Goal: Task Accomplishment & Management: Use online tool/utility

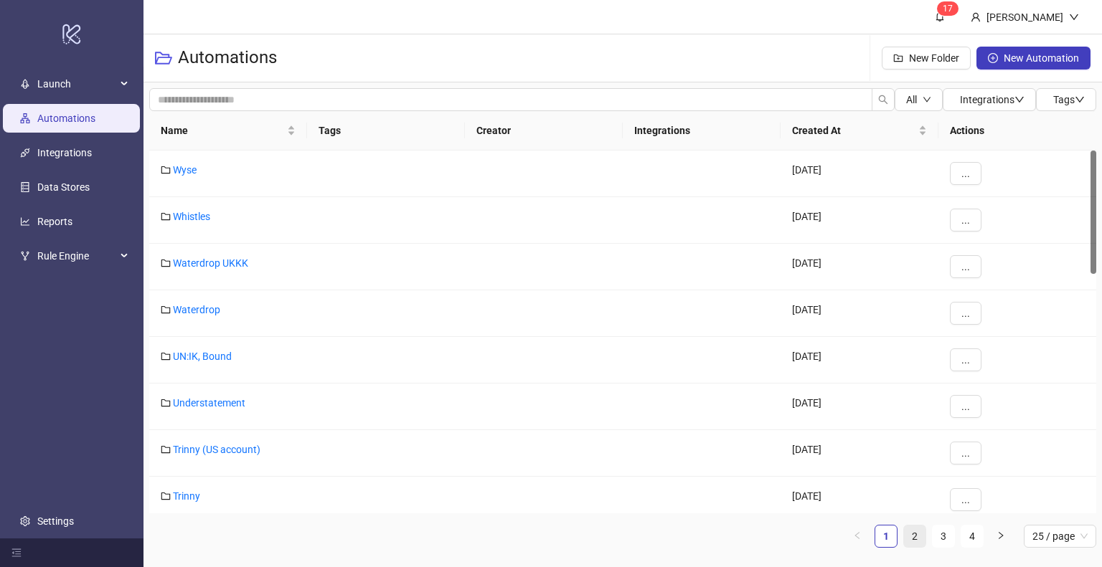
click at [918, 536] on link "2" at bounding box center [915, 537] width 22 height 22
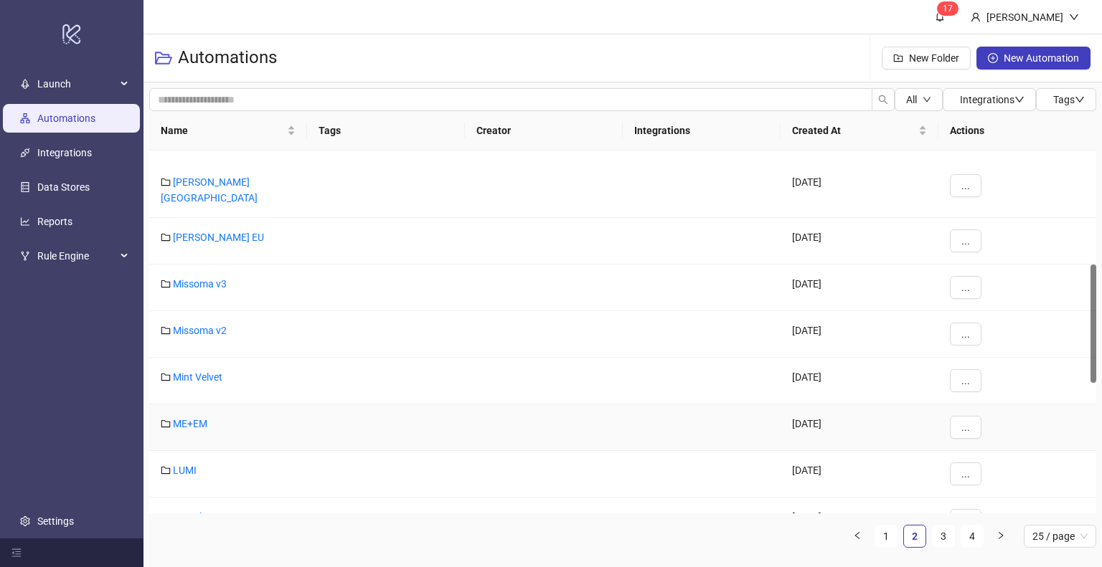
scroll to position [361, 0]
click at [198, 324] on link "Mint Velvet" at bounding box center [197, 329] width 49 height 11
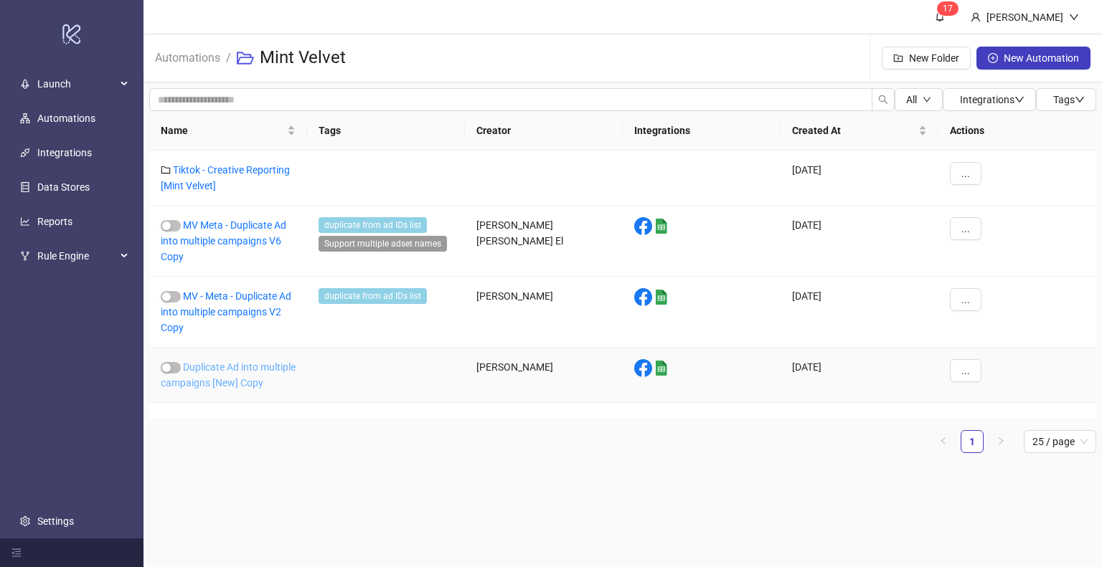
click at [217, 369] on link "Duplicate Ad into multiple campaigns [New] Copy" at bounding box center [228, 374] width 135 height 27
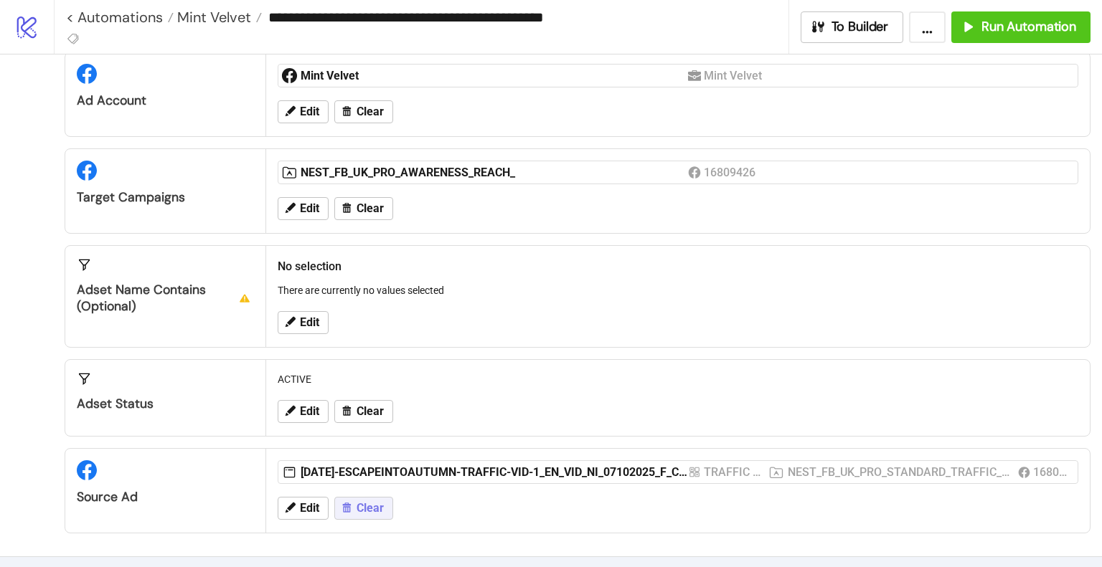
scroll to position [143, 0]
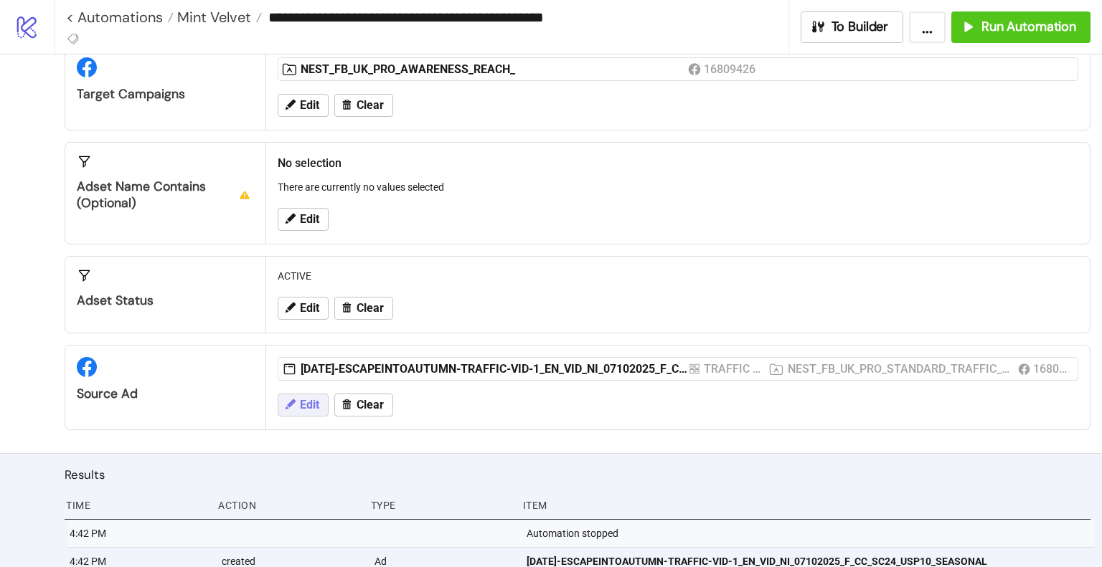
click at [307, 406] on span "Edit" at bounding box center [309, 405] width 19 height 13
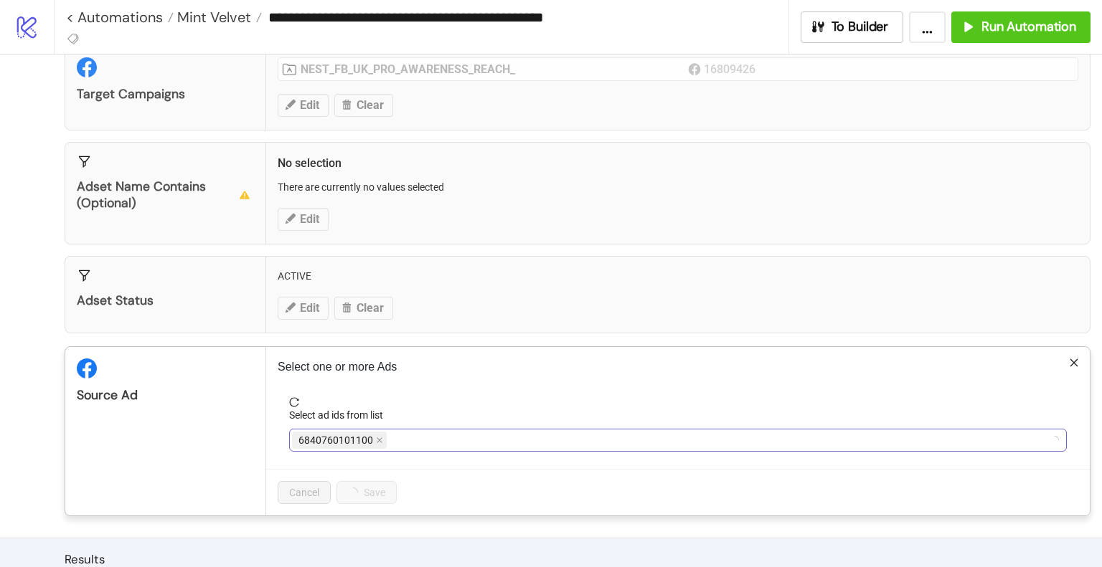
click at [432, 437] on div "6840760101100" at bounding box center [670, 440] width 757 height 20
click at [752, 437] on icon "close" at bounding box center [753, 440] width 6 height 6
click at [706, 442] on div at bounding box center [670, 440] width 757 height 20
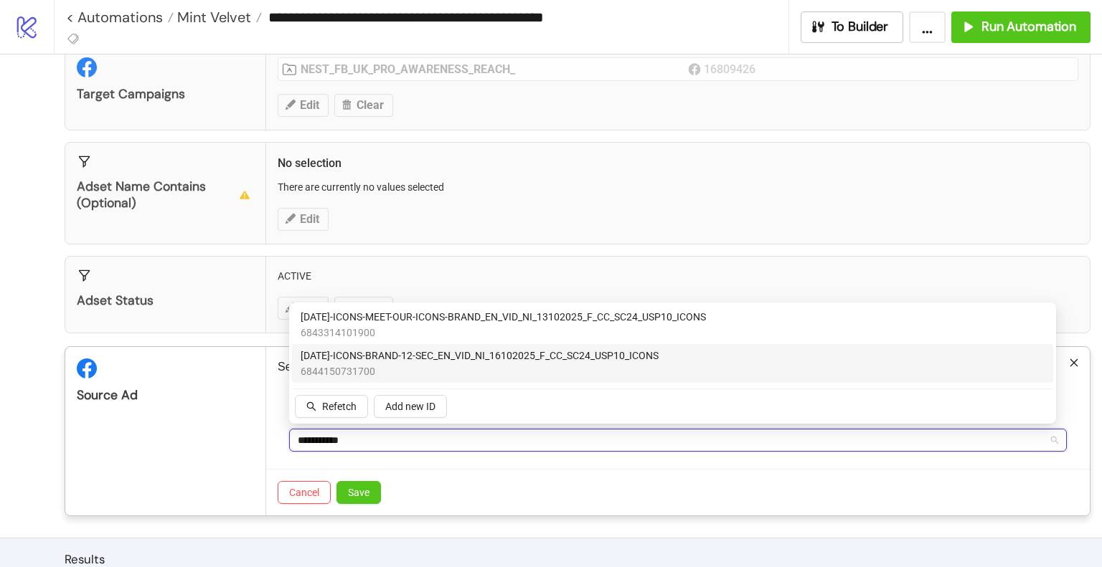
click at [448, 359] on span "[DATE]-ICONS-BRAND-12-SEC_EN_VID_NI_16102025_F_CC_SC24_USP10_ICONS" at bounding box center [479, 356] width 358 height 16
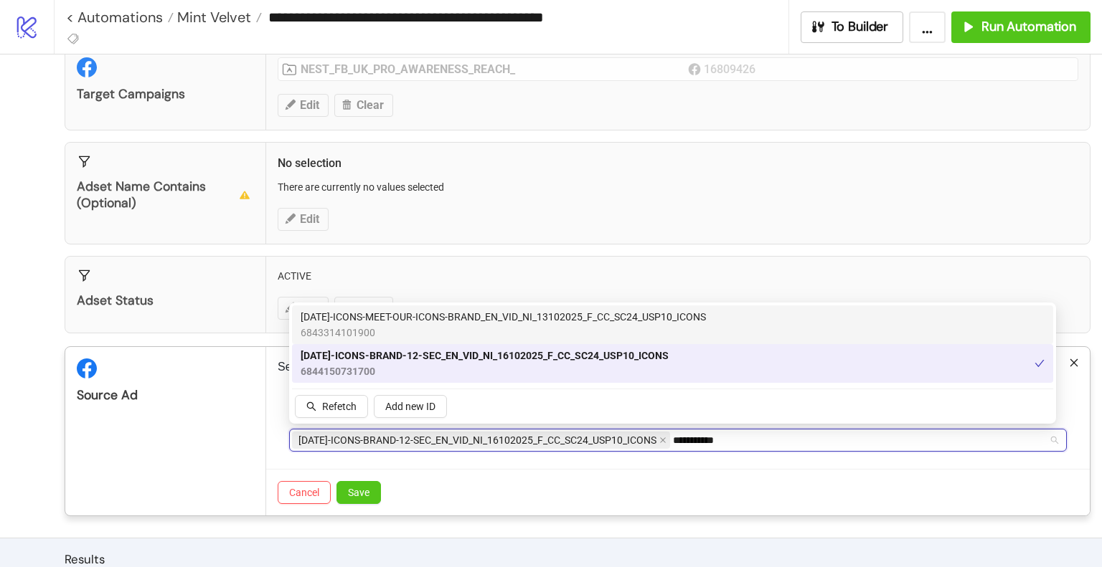
click at [461, 333] on span "6843314101900" at bounding box center [502, 333] width 405 height 16
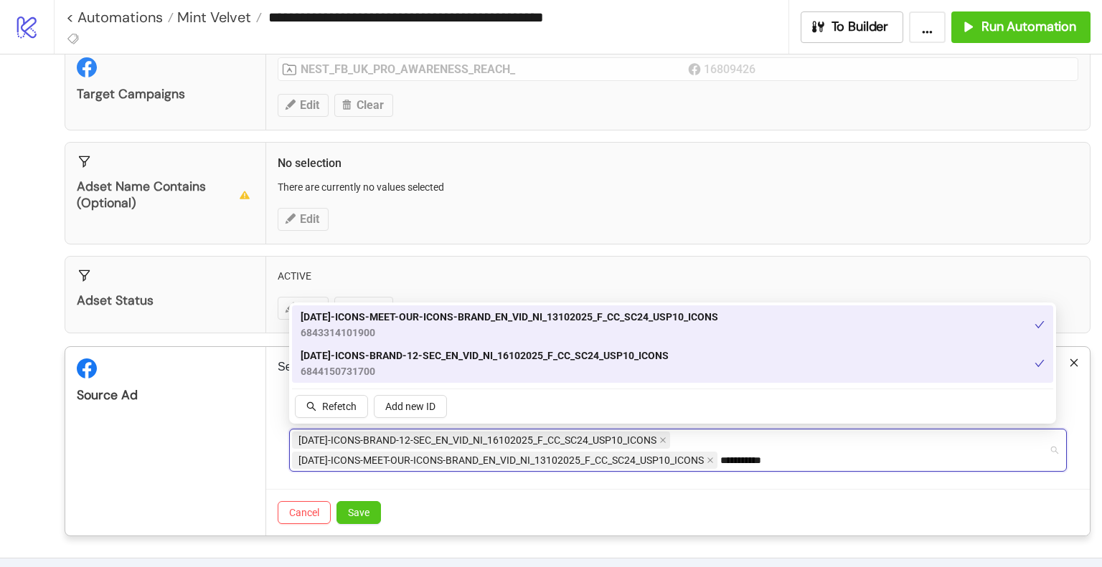
type input "**********"
click at [797, 458] on div "**********" at bounding box center [670, 450] width 757 height 40
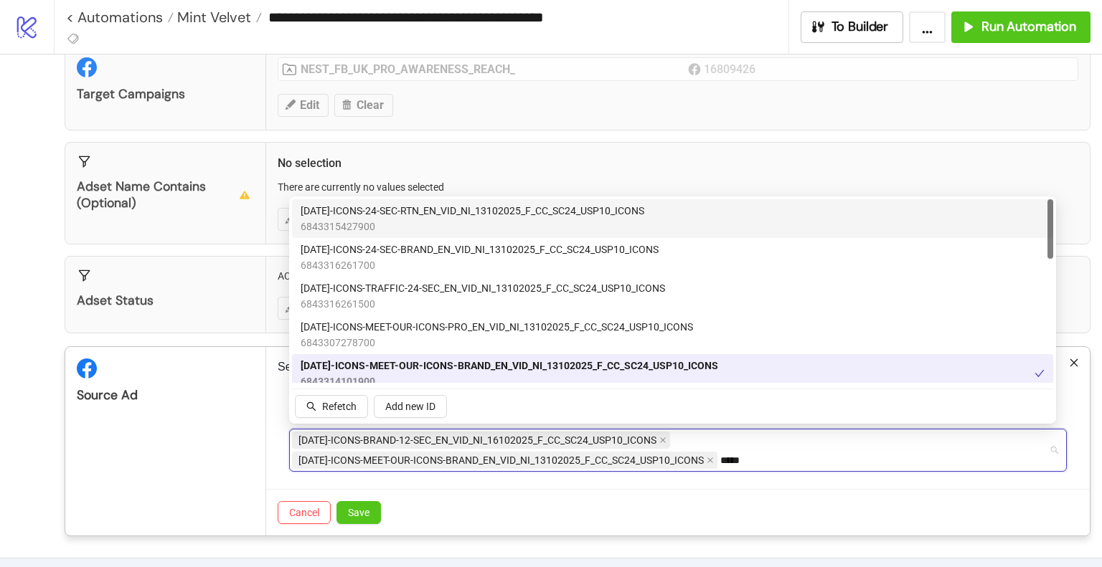
type input "****"
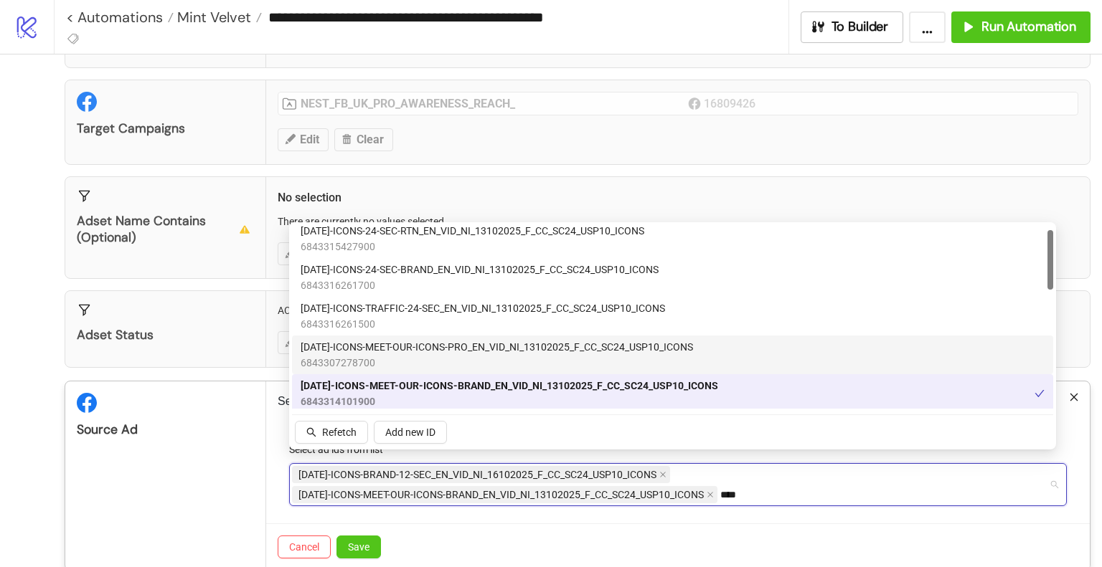
scroll to position [119, 0]
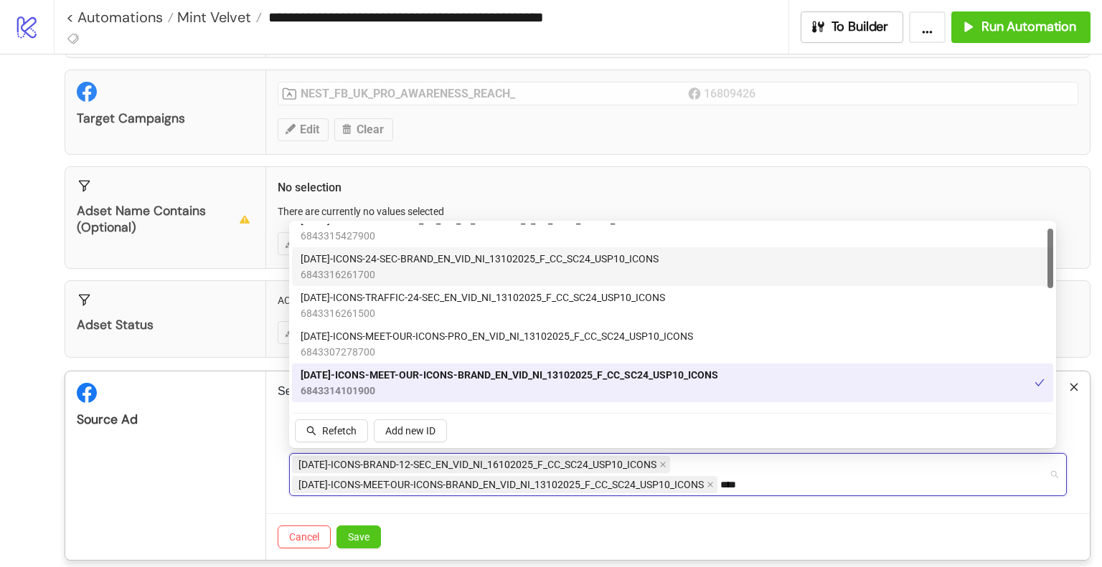
click at [506, 266] on span "[DATE]-ICONS-24-SEC-BRAND_EN_VID_NI_13102025_F_CC_SC24_USP10_ICONS" at bounding box center [479, 259] width 358 height 16
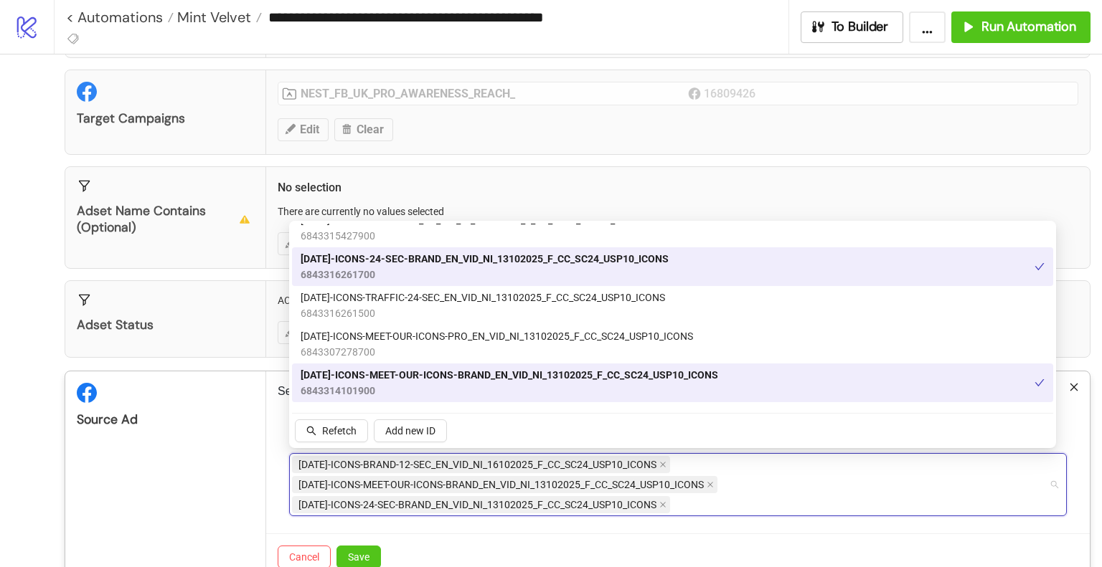
click at [191, 464] on div "Source Ad" at bounding box center [165, 475] width 201 height 209
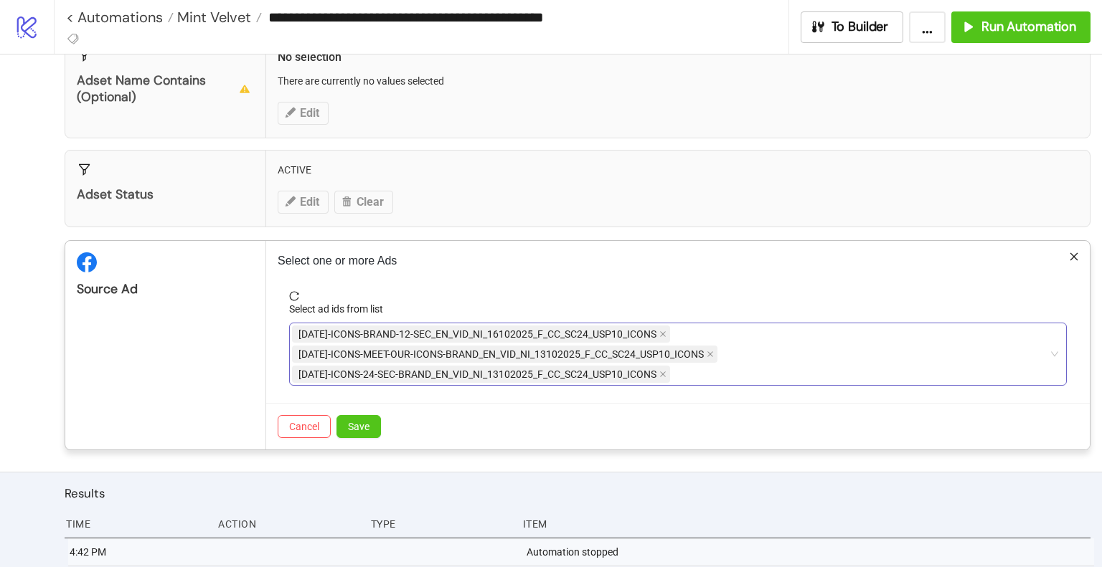
scroll to position [280, 0]
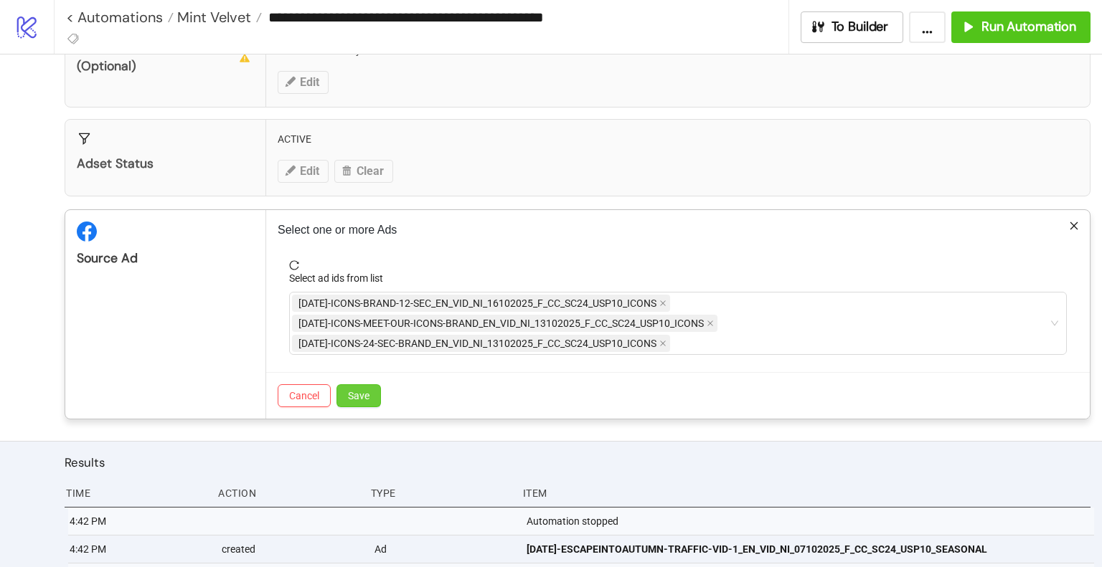
click at [367, 390] on span "Save" at bounding box center [359, 395] width 22 height 11
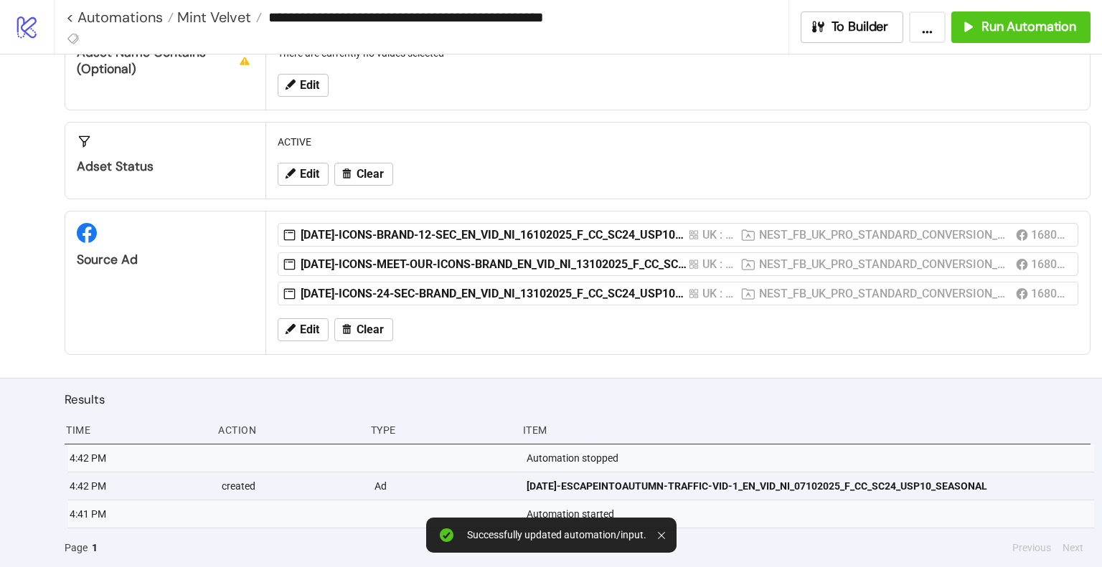
scroll to position [273, 0]
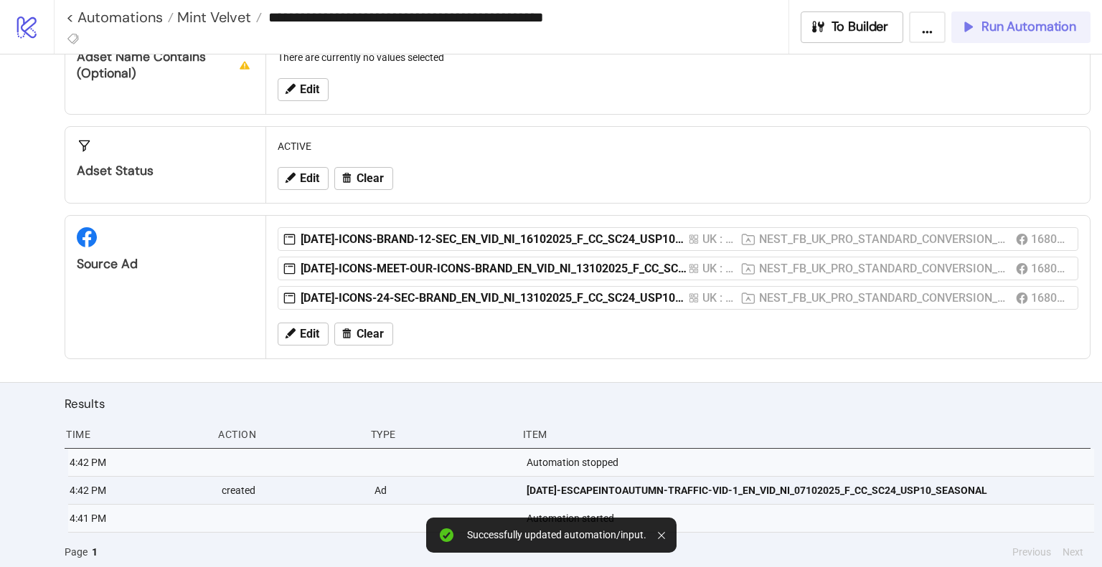
click at [995, 19] on span "Run Automation" at bounding box center [1028, 27] width 95 height 16
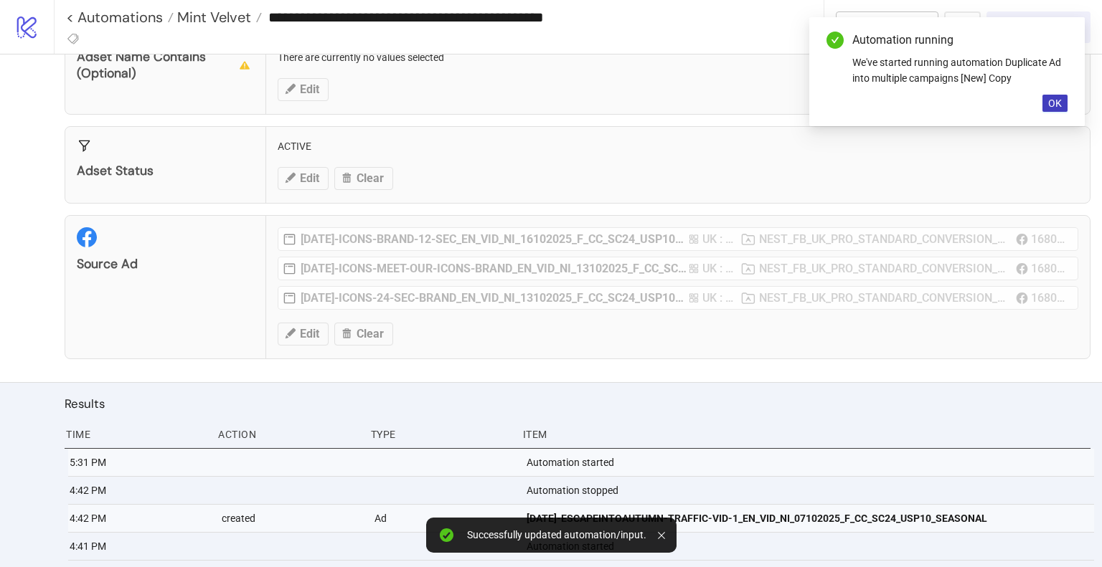
scroll to position [280, 0]
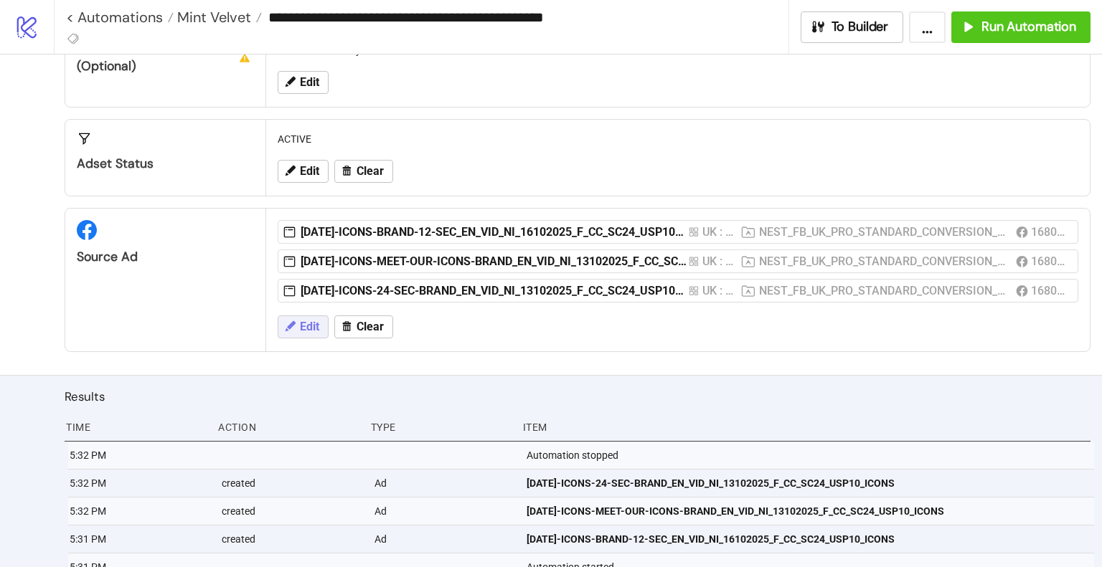
click at [298, 326] on button "Edit" at bounding box center [303, 327] width 51 height 23
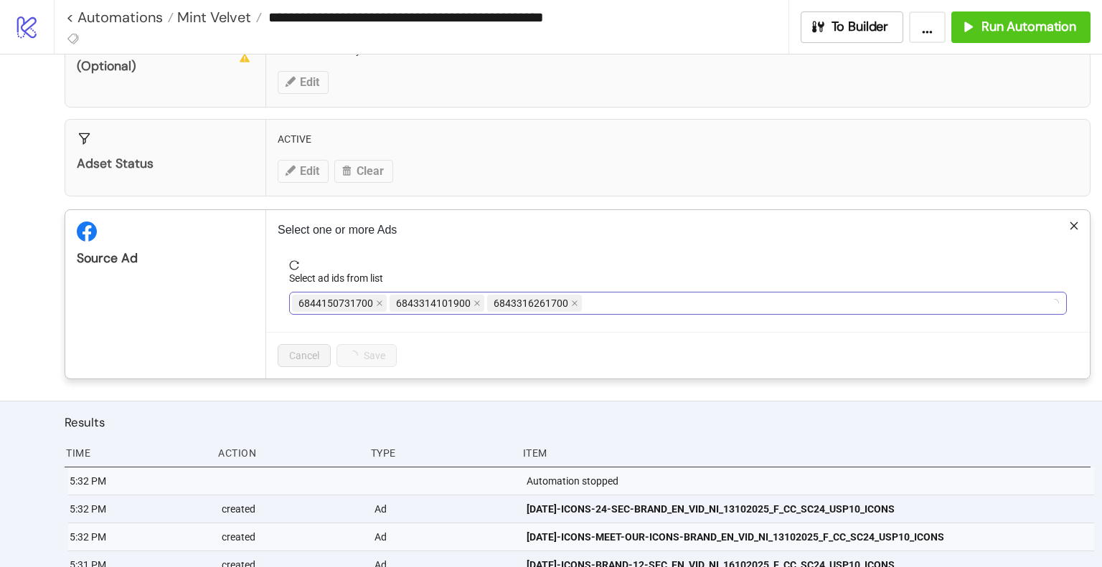
click at [802, 296] on div "6844150731700 6843314101900 6843316261700" at bounding box center [670, 303] width 757 height 20
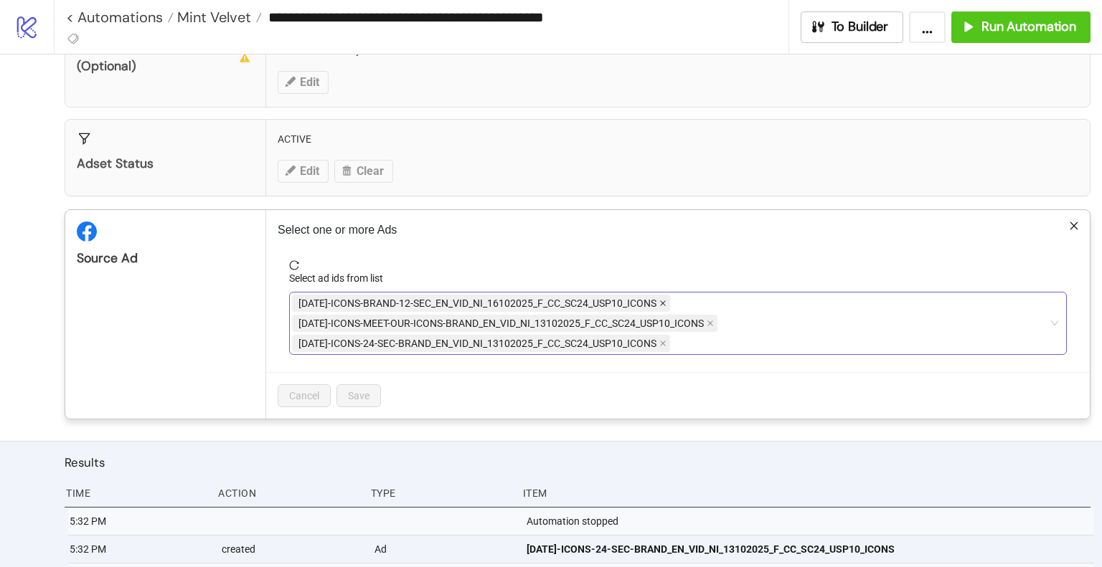
click at [661, 303] on icon "close" at bounding box center [663, 303] width 6 height 6
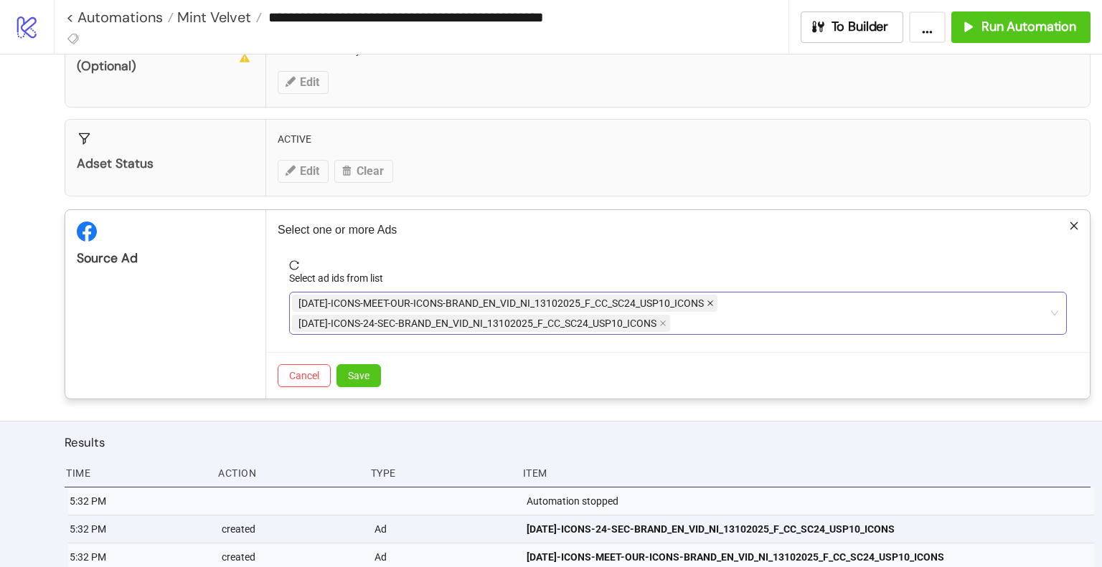
click at [709, 300] on icon "close" at bounding box center [709, 303] width 7 height 7
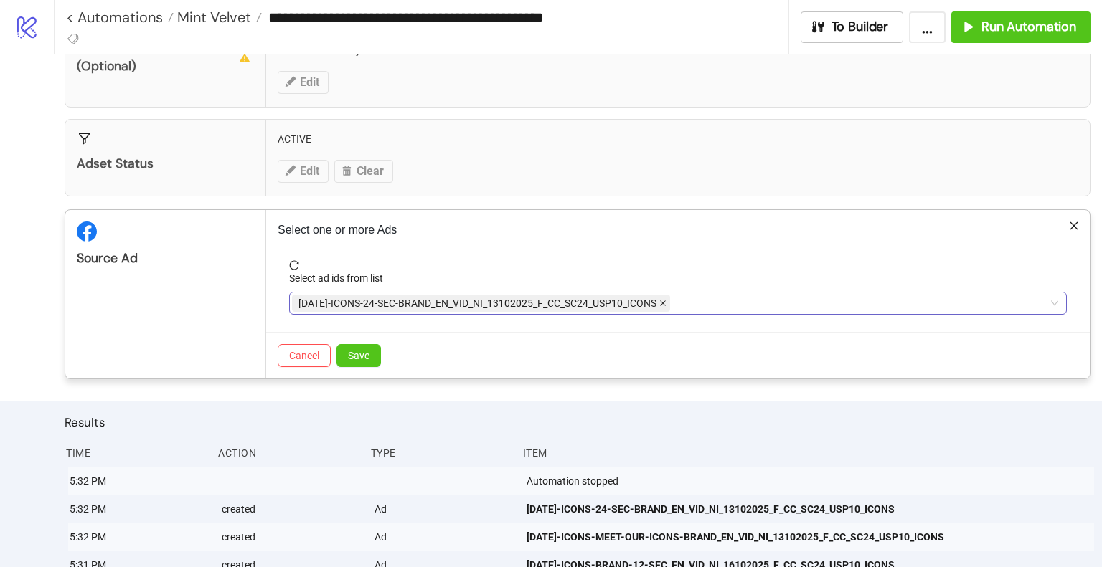
click at [664, 300] on icon "close" at bounding box center [662, 303] width 7 height 7
click at [672, 300] on div "[DATE]-ICONS-24-SEC-BRAND_EN_VID_NI_13102025_F_CC_SC24_USP10_ICONS" at bounding box center [670, 303] width 757 height 20
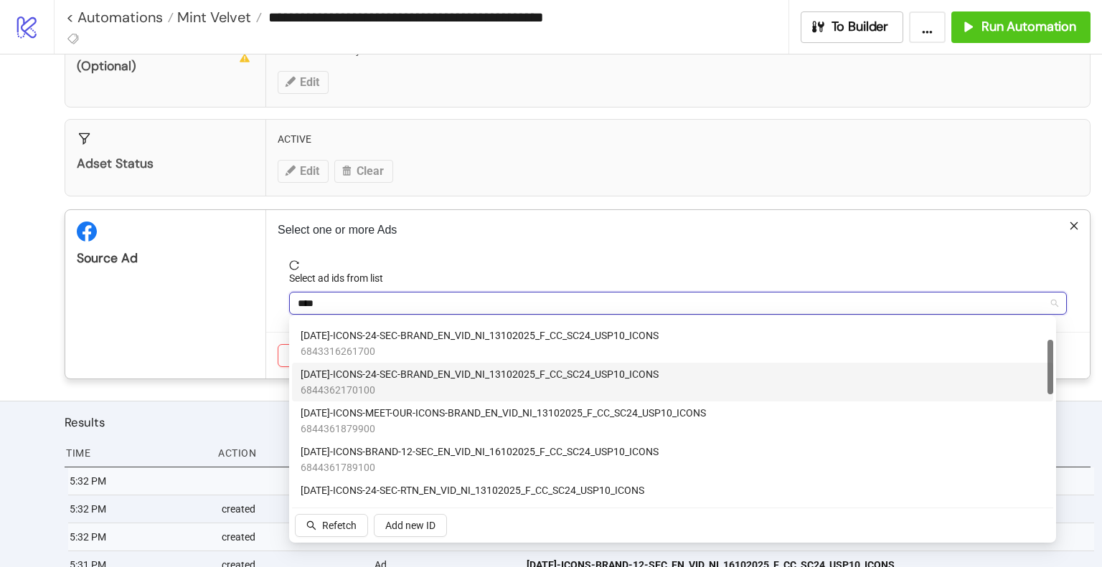
scroll to position [143, 0]
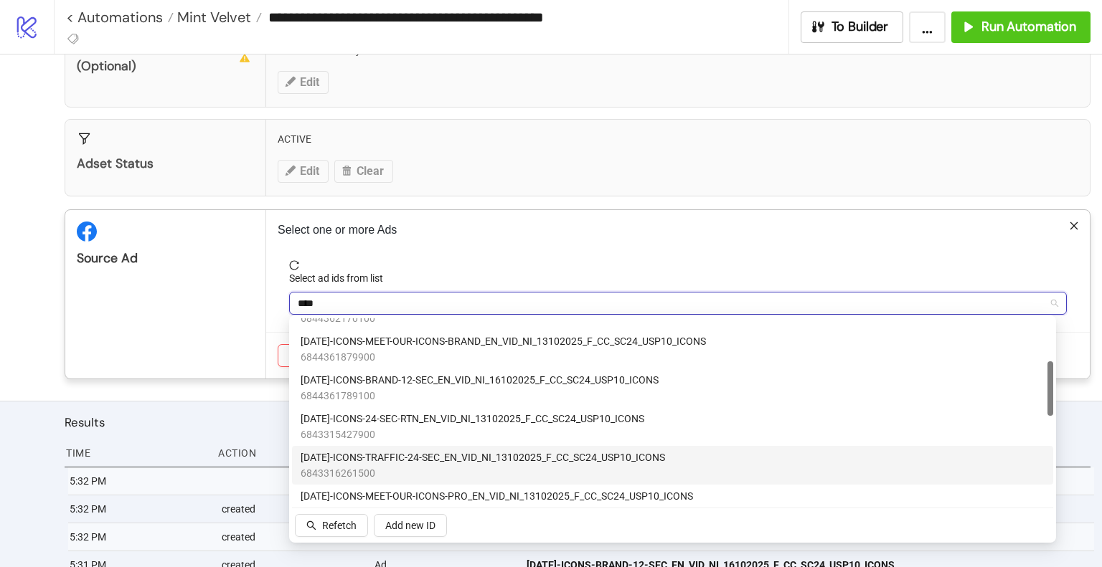
click at [528, 467] on span "6843316261500" at bounding box center [482, 473] width 364 height 16
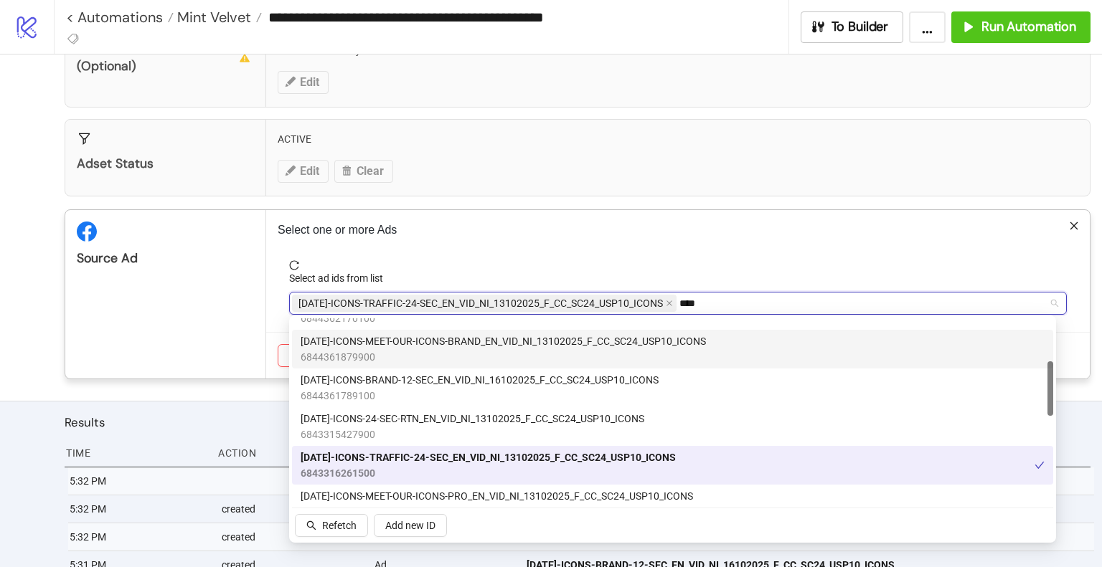
type input "****"
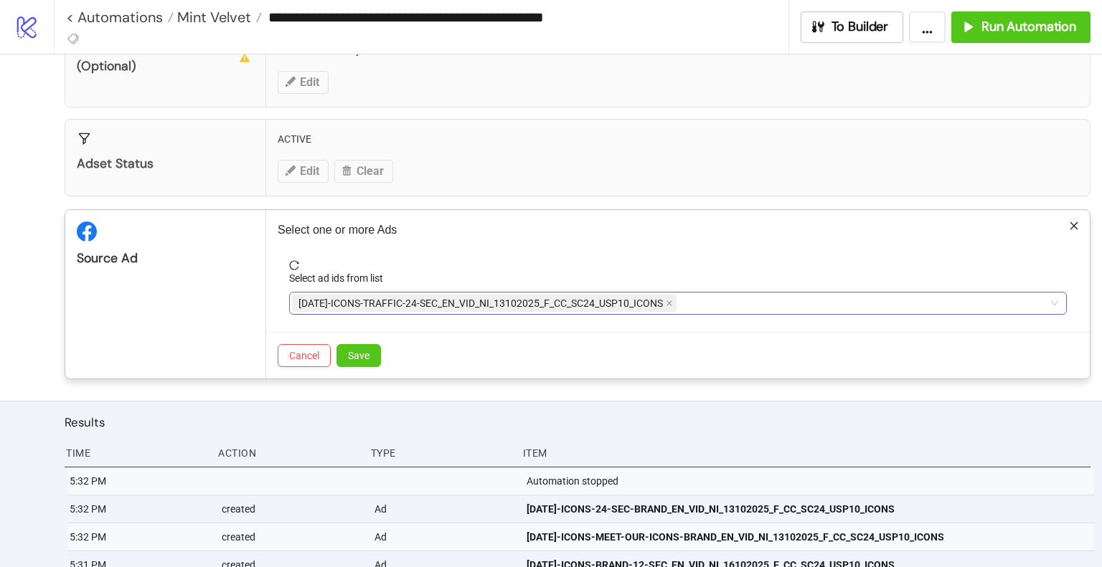
click at [742, 298] on div "[DATE]-ICONS-TRAFFIC-24-SEC_EN_VID_NI_13102025_F_CC_SC24_USP10_ICONS" at bounding box center [670, 303] width 757 height 20
type input "****"
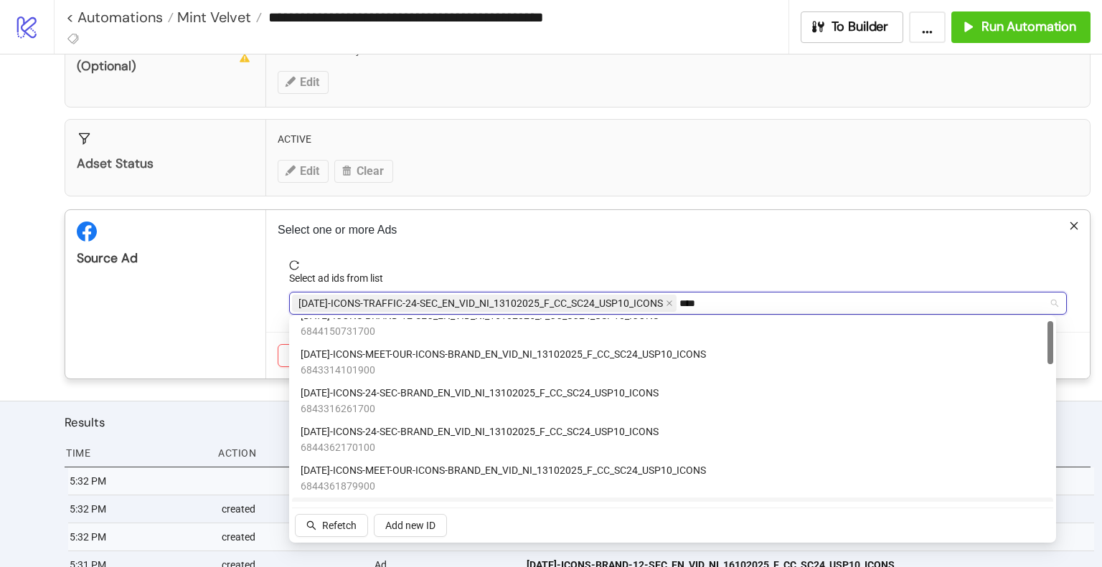
scroll to position [0, 0]
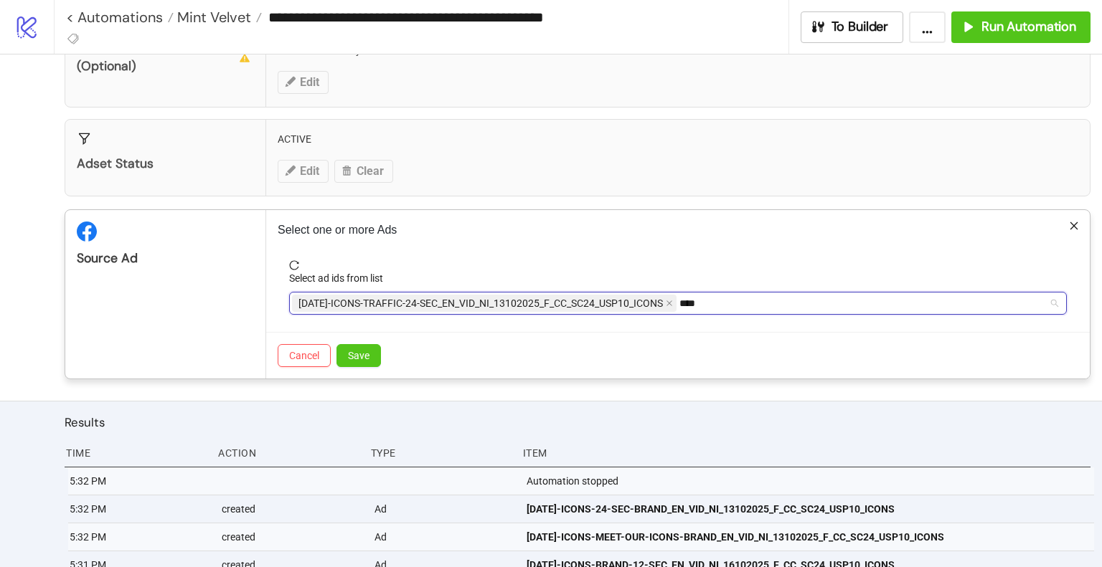
click at [759, 303] on div "[DATE]-ICONS-TRAFFIC-24-SEC_EN_VID_NI_13102025_F_CC_SC24_USP10_ICONS **** icon" at bounding box center [670, 303] width 757 height 20
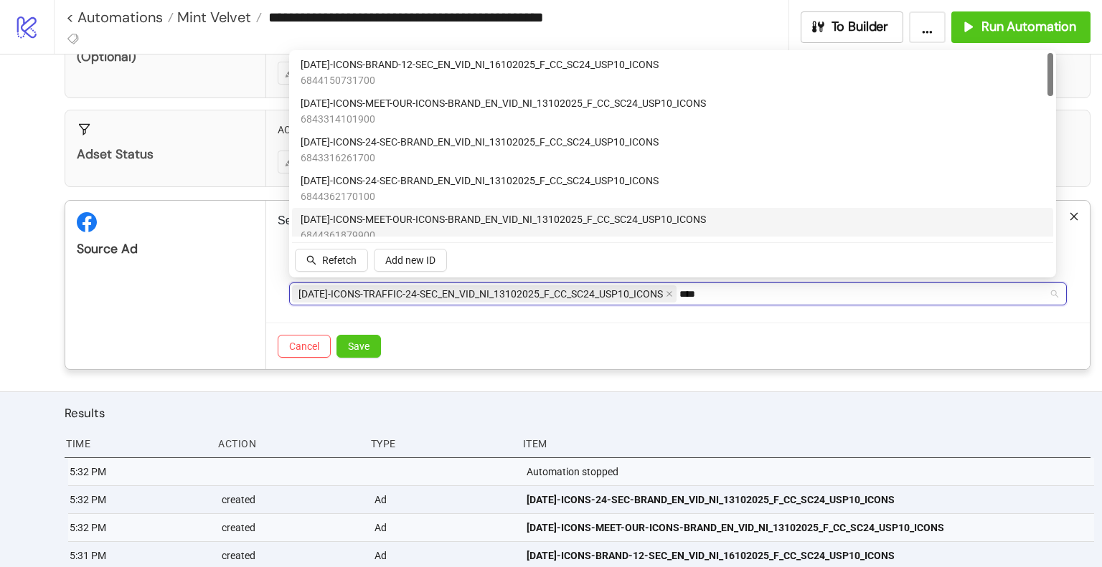
scroll to position [290, 0]
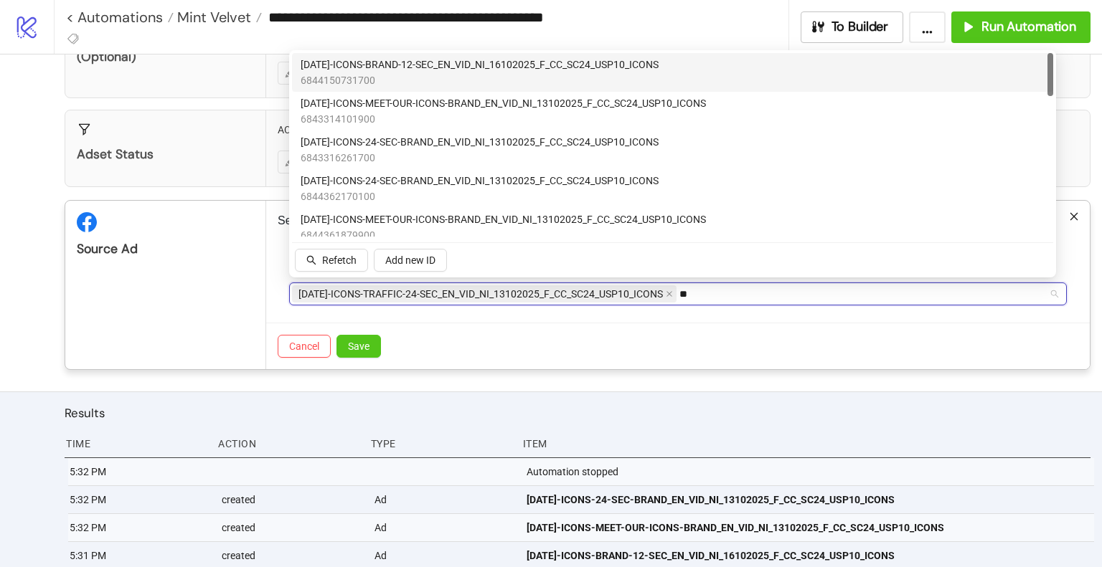
type input "*"
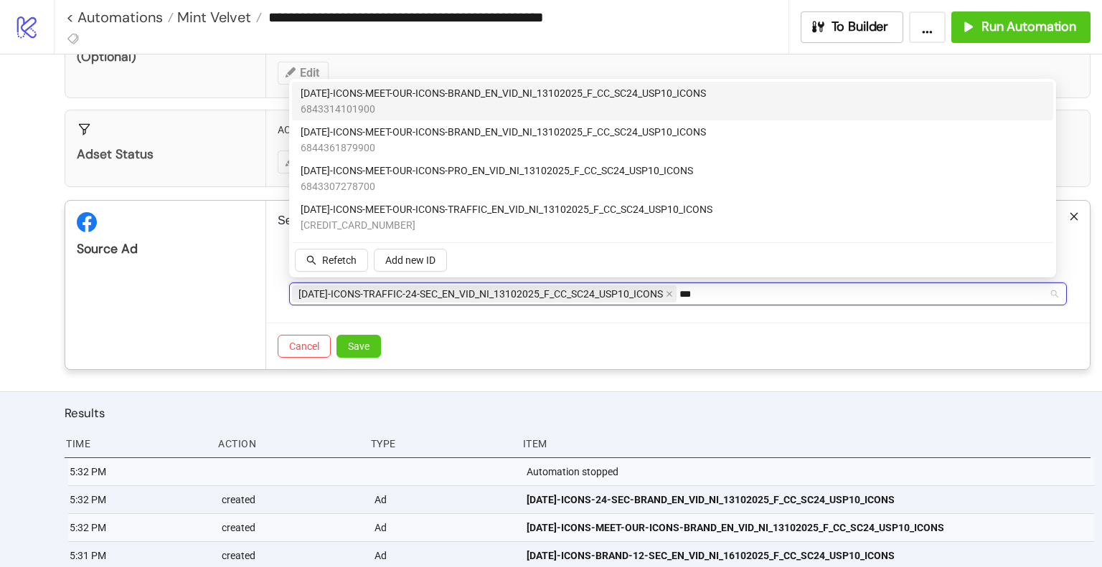
type input "****"
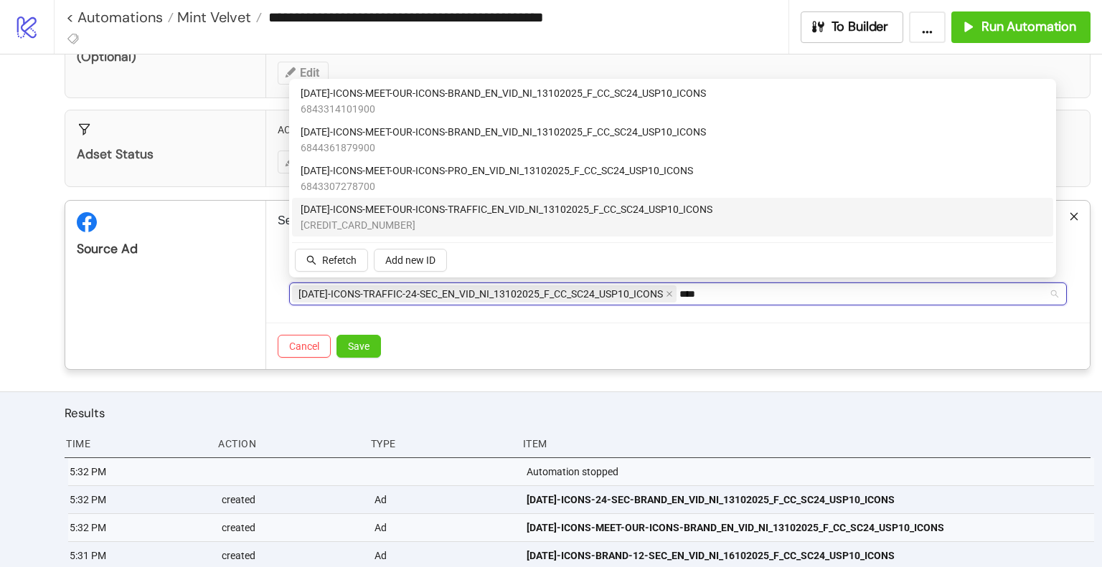
click at [501, 217] on span "[DATE]-ICONS-MEET-OUR-ICONS-TRAFFIC_EN_VID_NI_13102025_F_CC_SC24_USP10_ICONS" at bounding box center [506, 210] width 412 height 16
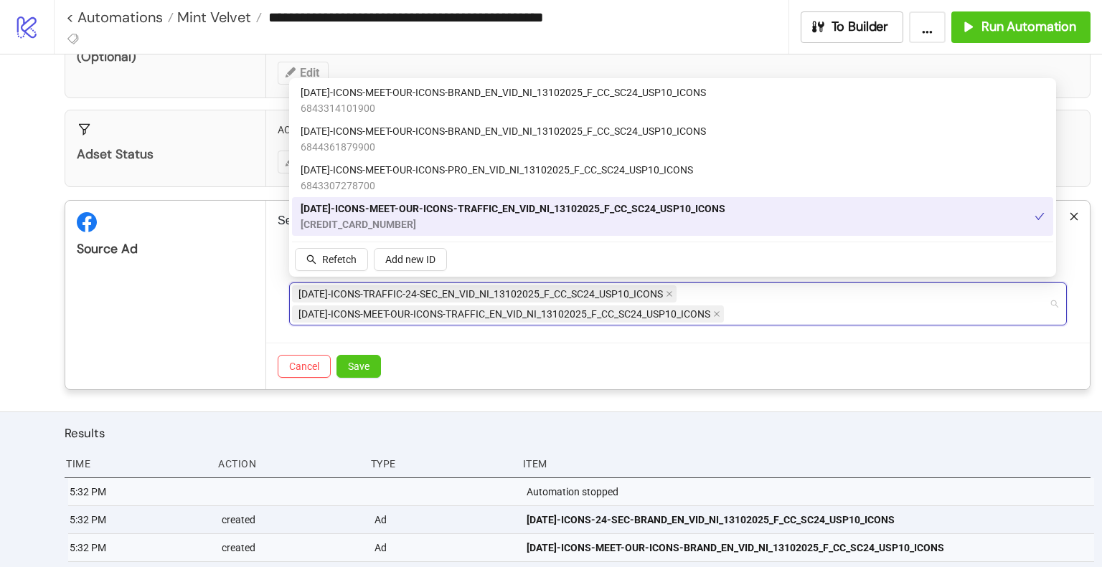
click at [232, 316] on div "Source Ad" at bounding box center [165, 295] width 201 height 189
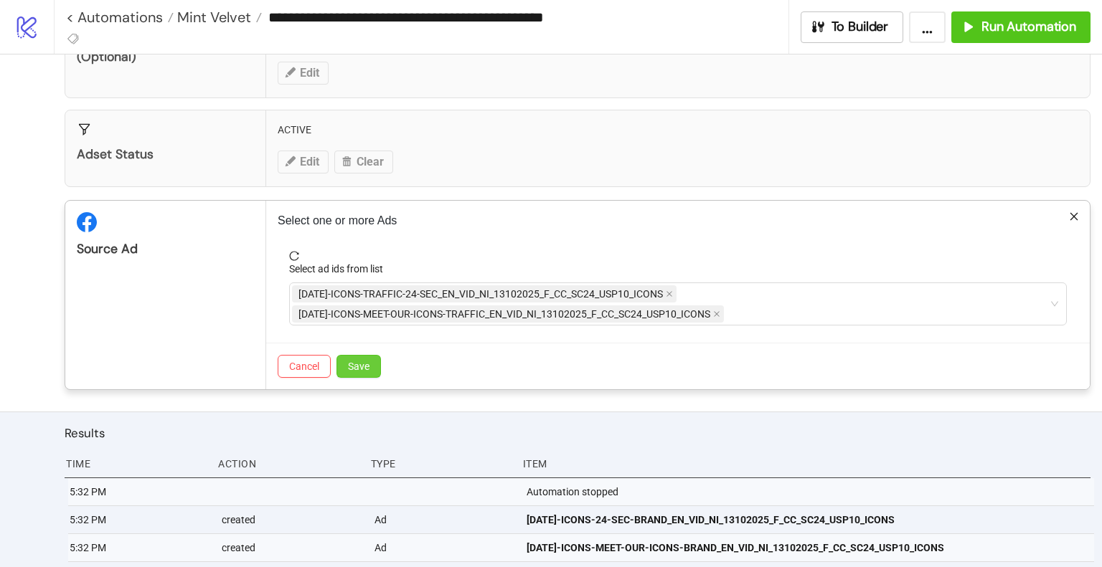
click at [374, 369] on button "Save" at bounding box center [358, 366] width 44 height 23
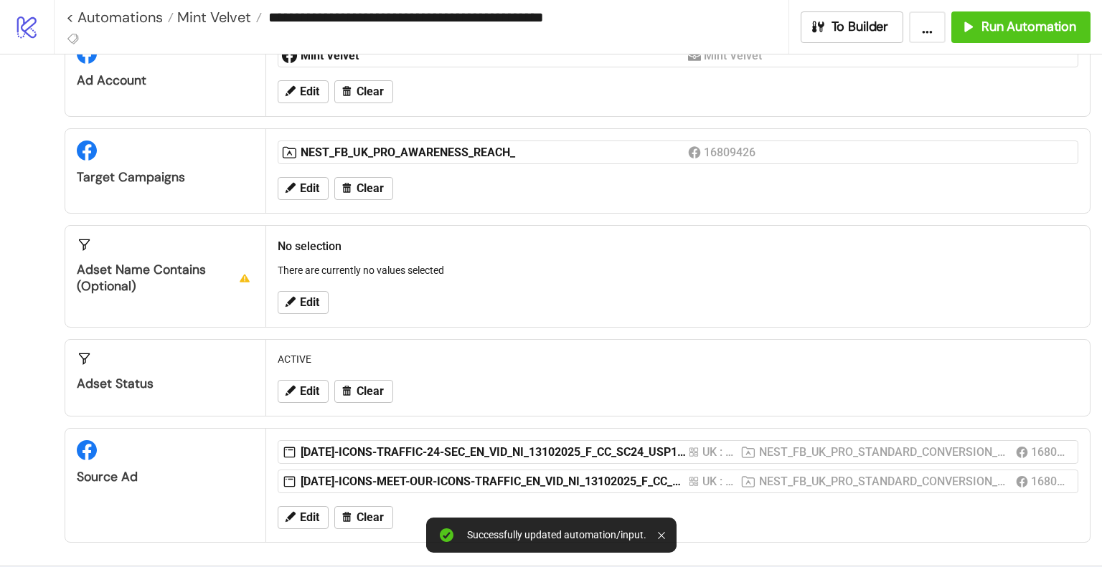
scroll to position [0, 0]
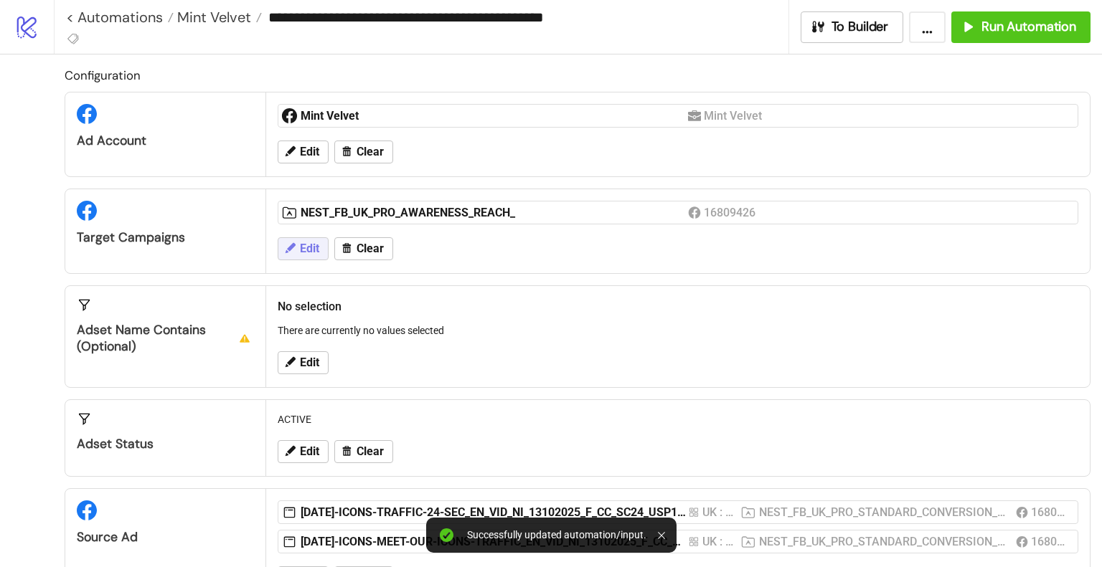
click at [304, 252] on span "Edit" at bounding box center [309, 248] width 19 height 13
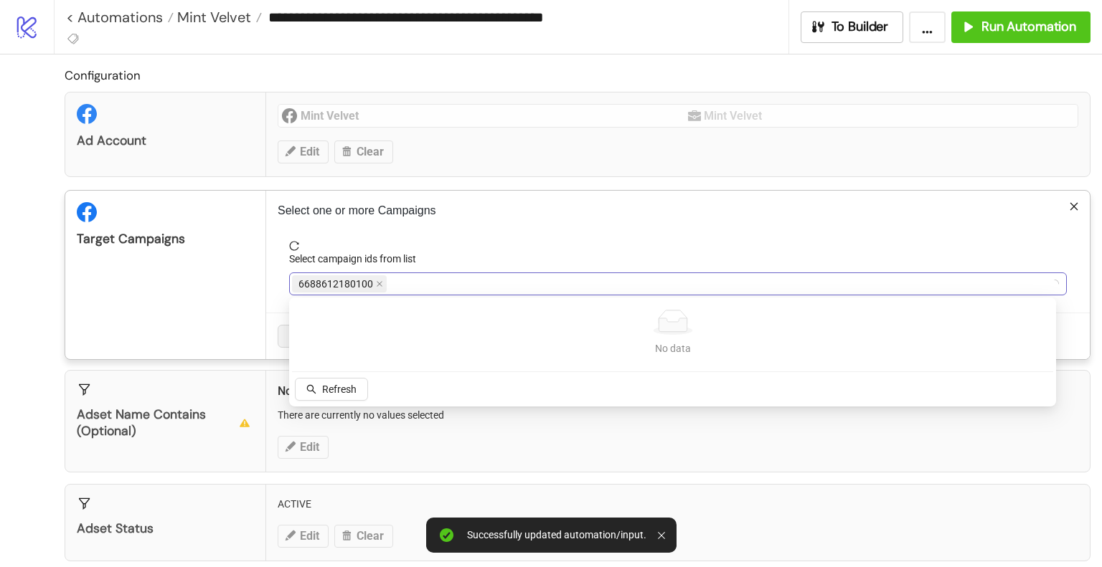
click at [639, 280] on div "6688612180100" at bounding box center [670, 284] width 757 height 20
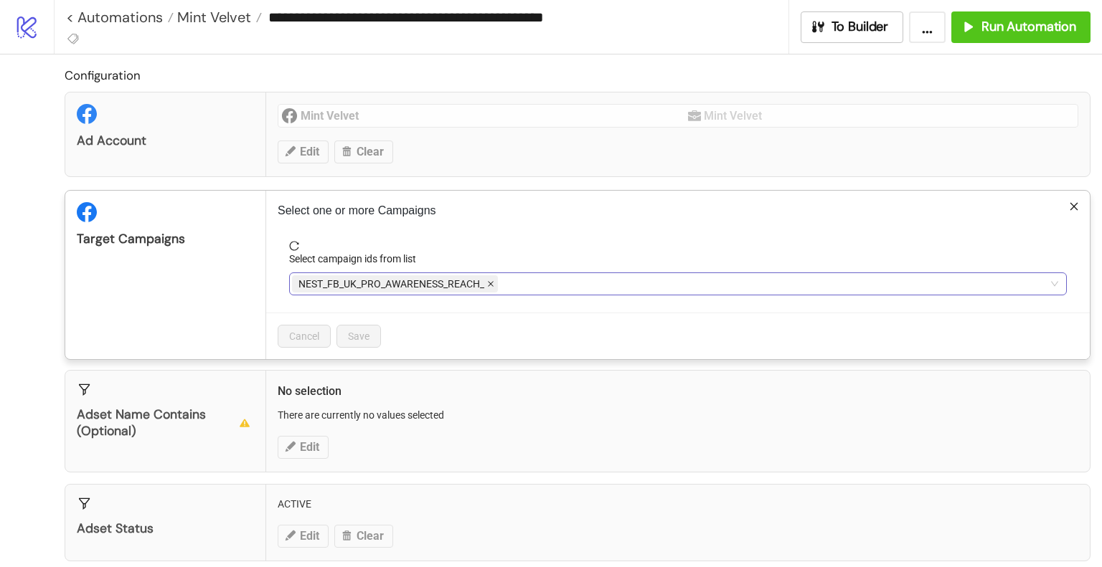
click at [491, 283] on icon "close" at bounding box center [490, 283] width 7 height 7
click at [501, 284] on div at bounding box center [670, 284] width 757 height 20
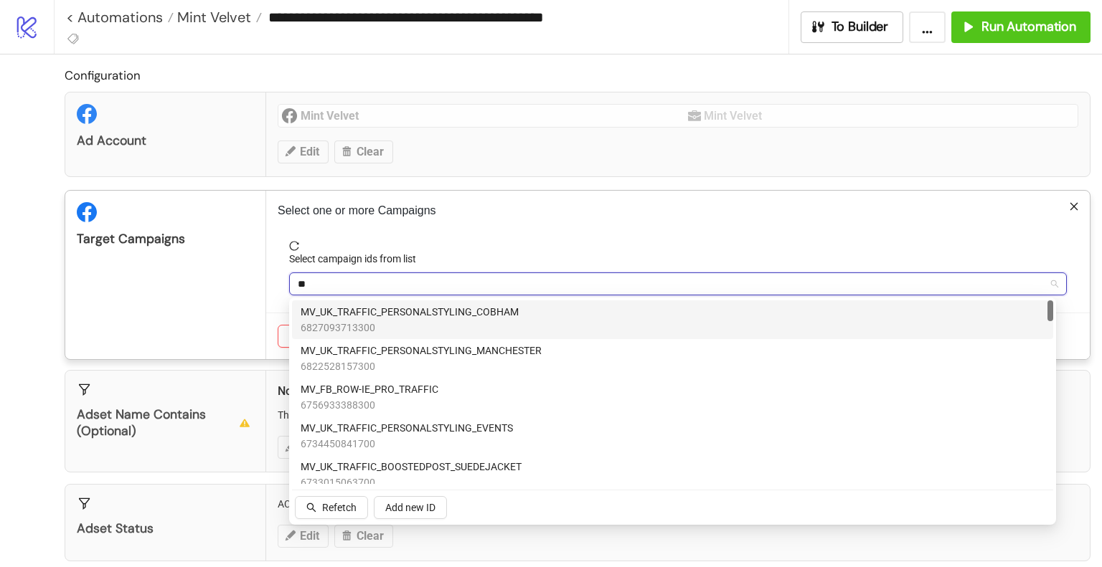
type input "*"
type input "********"
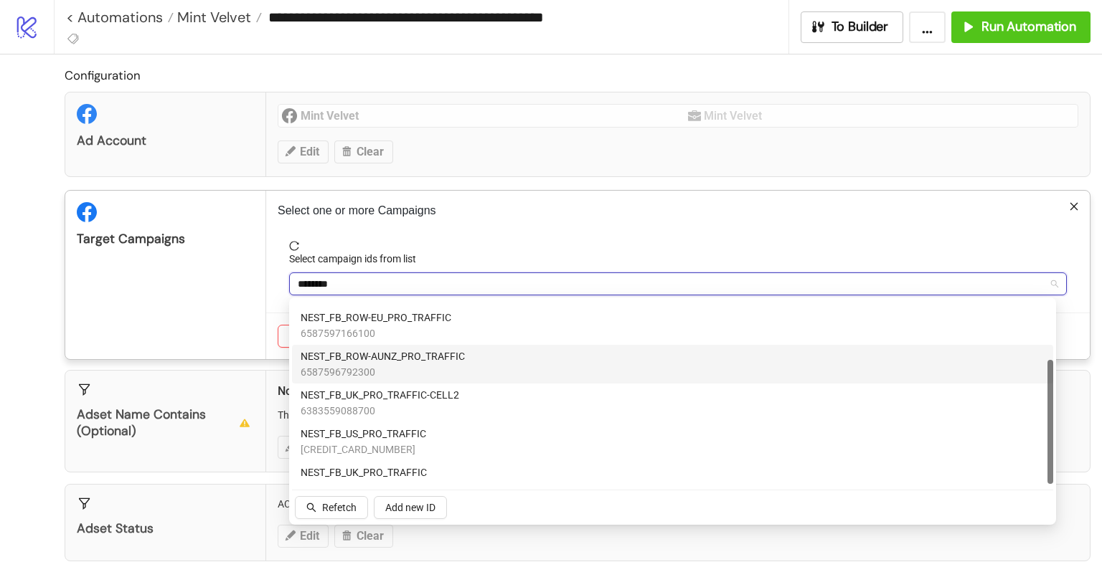
scroll to position [87, 0]
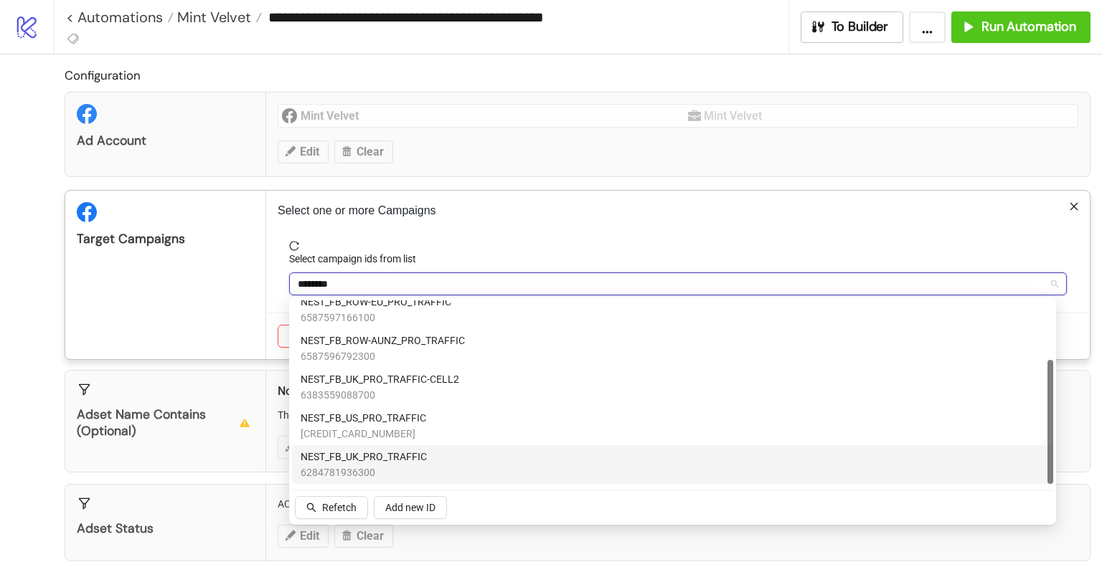
click at [454, 465] on div "NEST_FB_UK_PRO_TRAFFIC 6284781936300" at bounding box center [672, 465] width 744 height 32
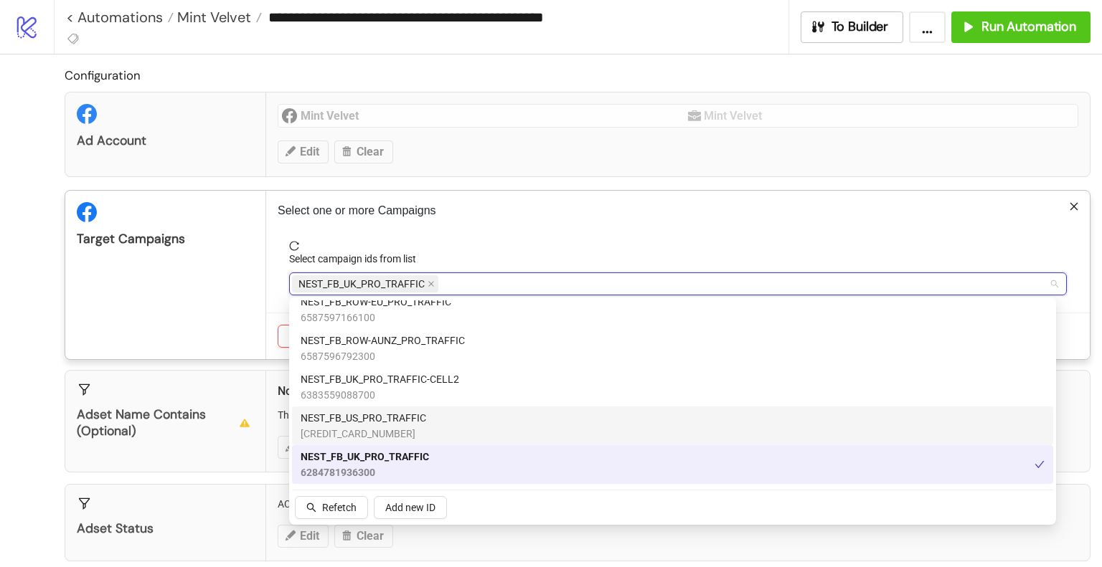
click at [180, 311] on div "Target Campaigns" at bounding box center [165, 275] width 201 height 169
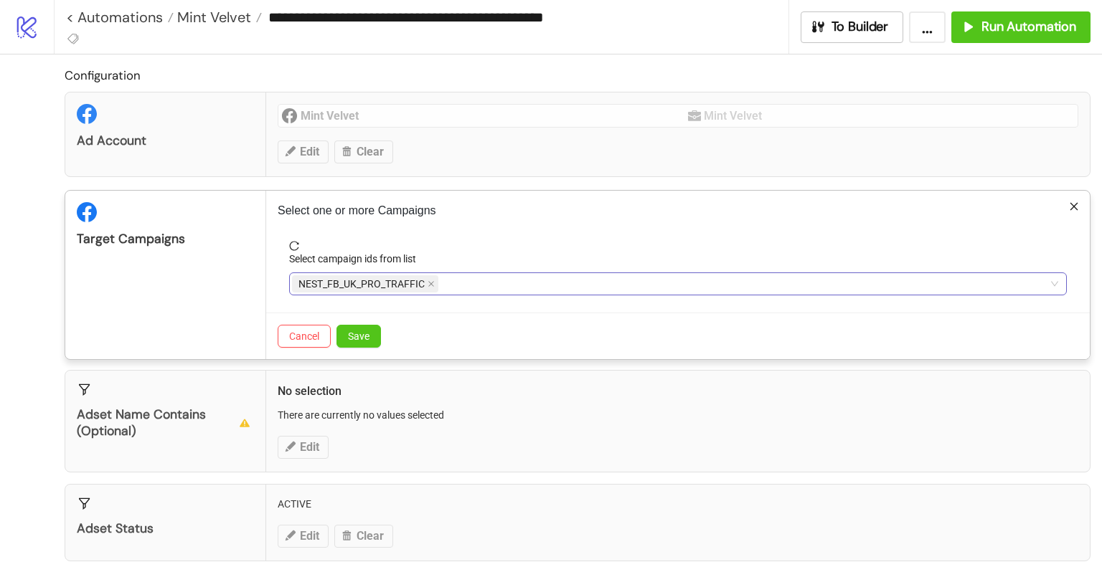
click at [512, 284] on div "NEST_FB_UK_PRO_TRAFFIC" at bounding box center [670, 284] width 757 height 20
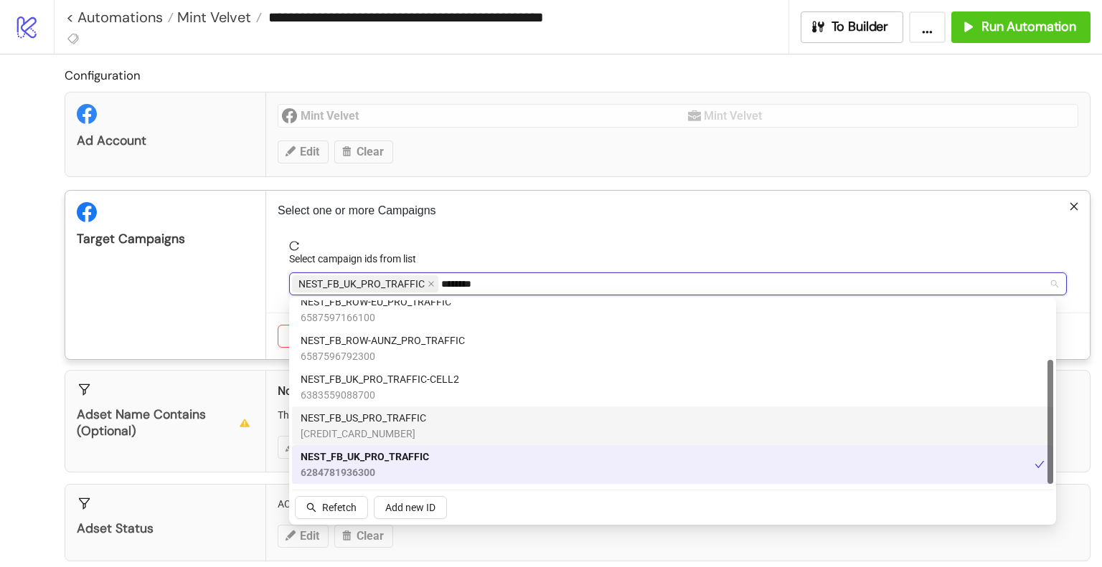
paste input "*****"
type input "**********"
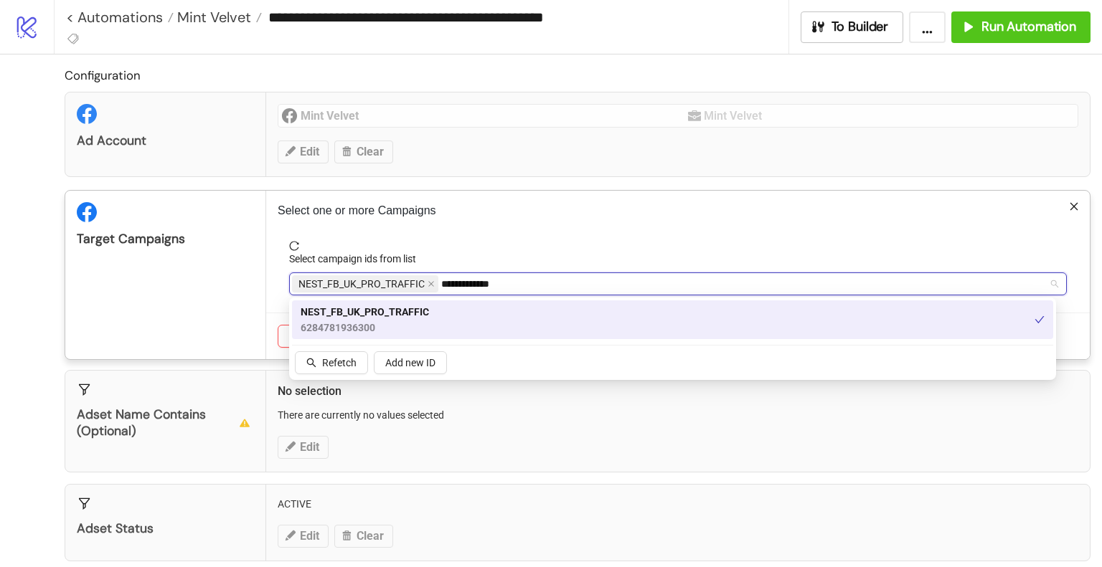
scroll to position [0, 0]
click at [482, 318] on div "NEST_FB_UK_PRO_TRAFFIC 6284781936300" at bounding box center [667, 320] width 734 height 32
click at [402, 320] on span "6284781936300" at bounding box center [363, 328] width 126 height 16
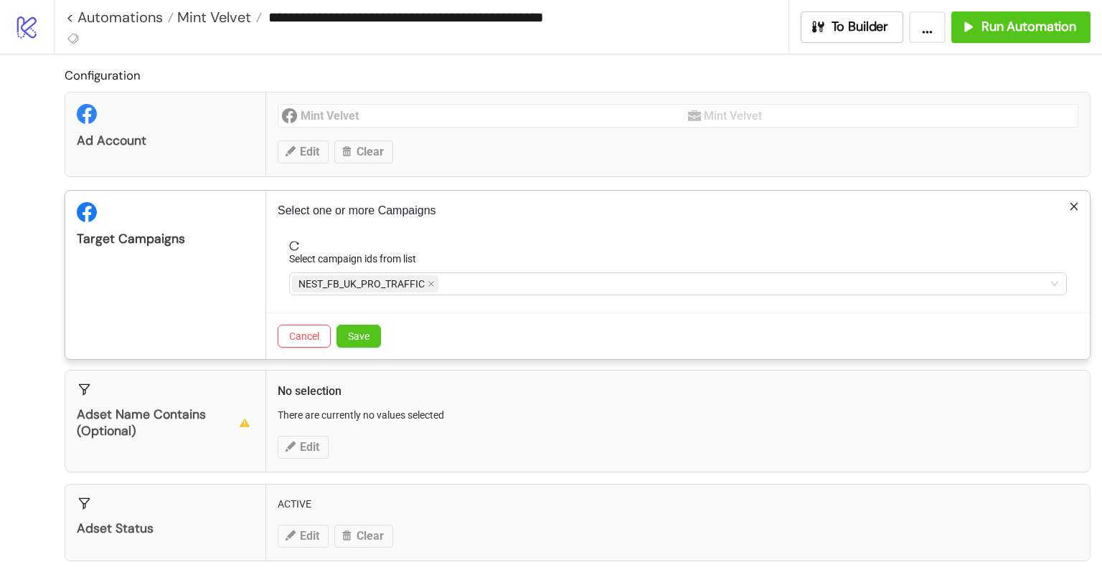
click at [190, 298] on div "Target Campaigns" at bounding box center [165, 275] width 201 height 169
click at [350, 336] on span "Save" at bounding box center [359, 336] width 22 height 11
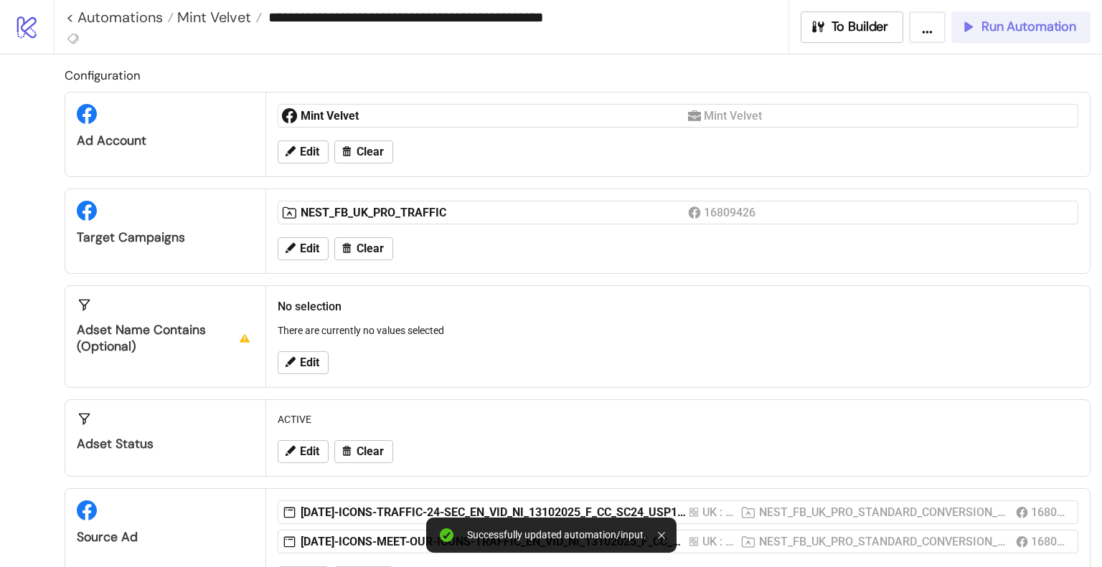
click at [976, 34] on div "Run Automation" at bounding box center [1018, 27] width 116 height 16
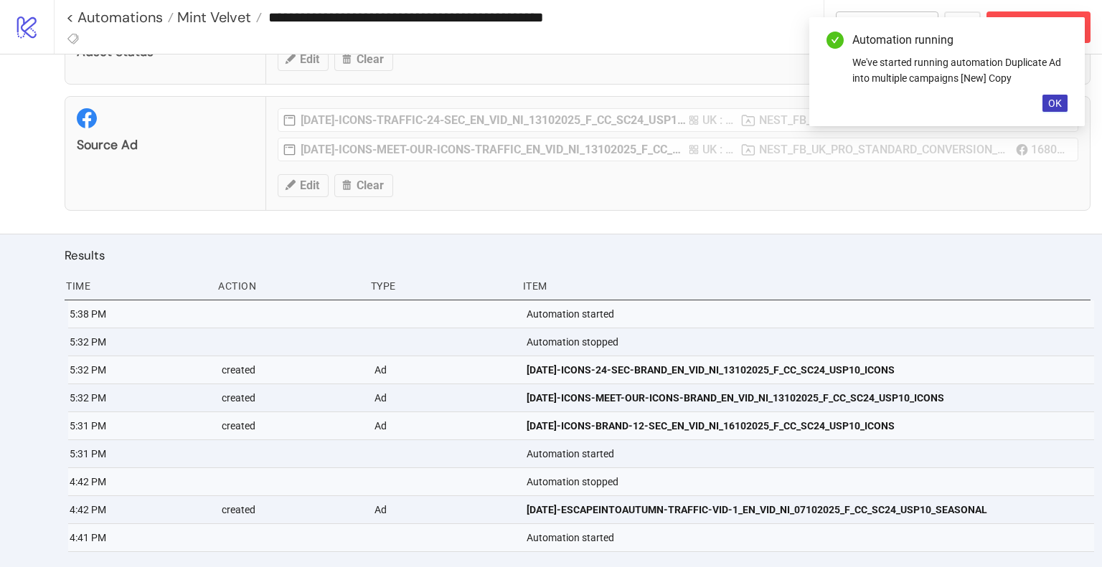
scroll to position [393, 0]
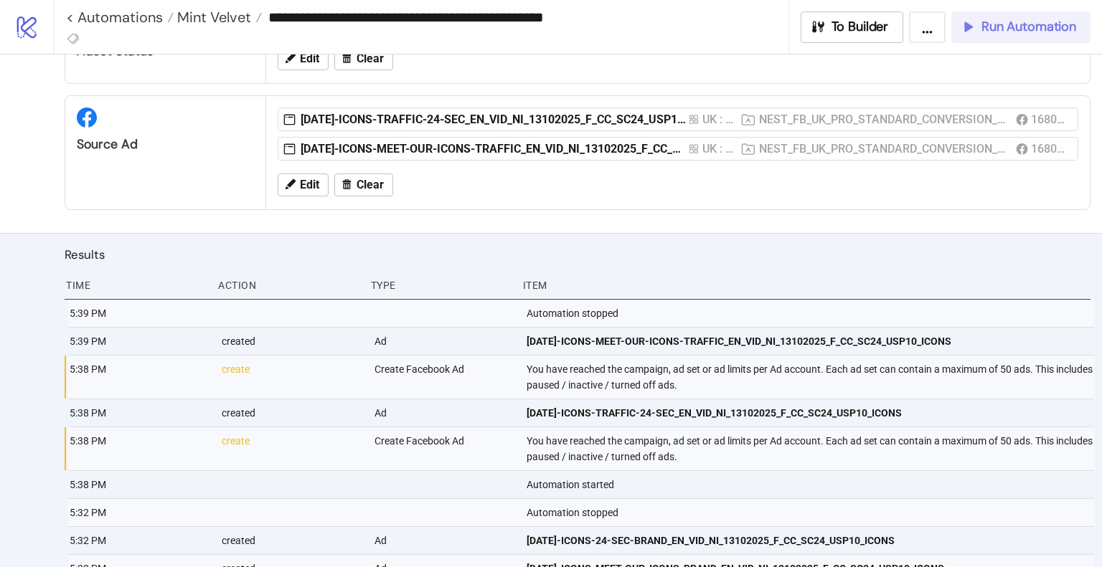
click at [1001, 37] on button "Run Automation" at bounding box center [1020, 27] width 139 height 32
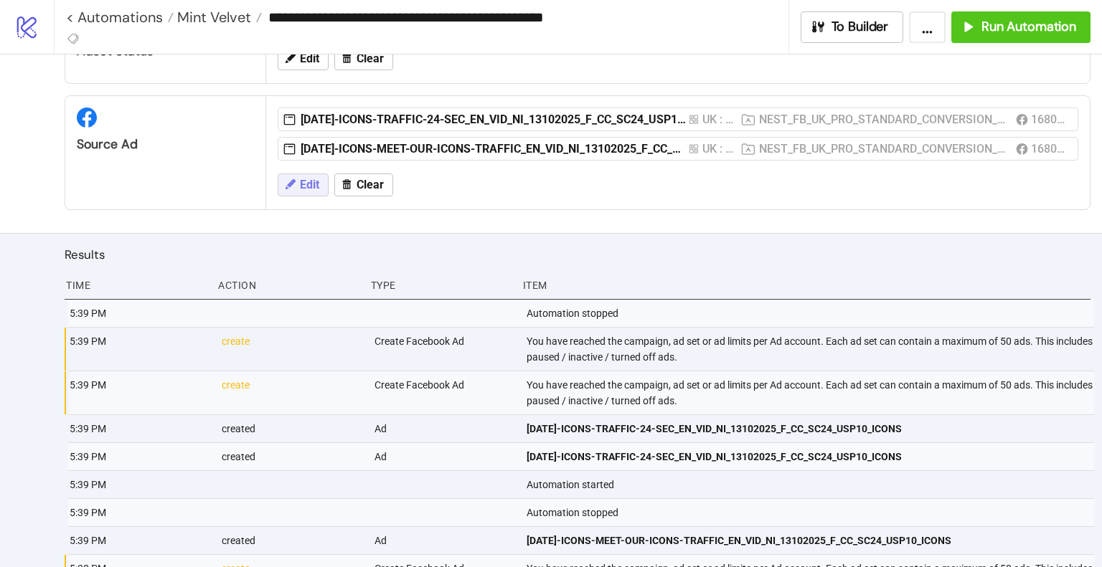
click at [301, 187] on span "Edit" at bounding box center [309, 185] width 19 height 13
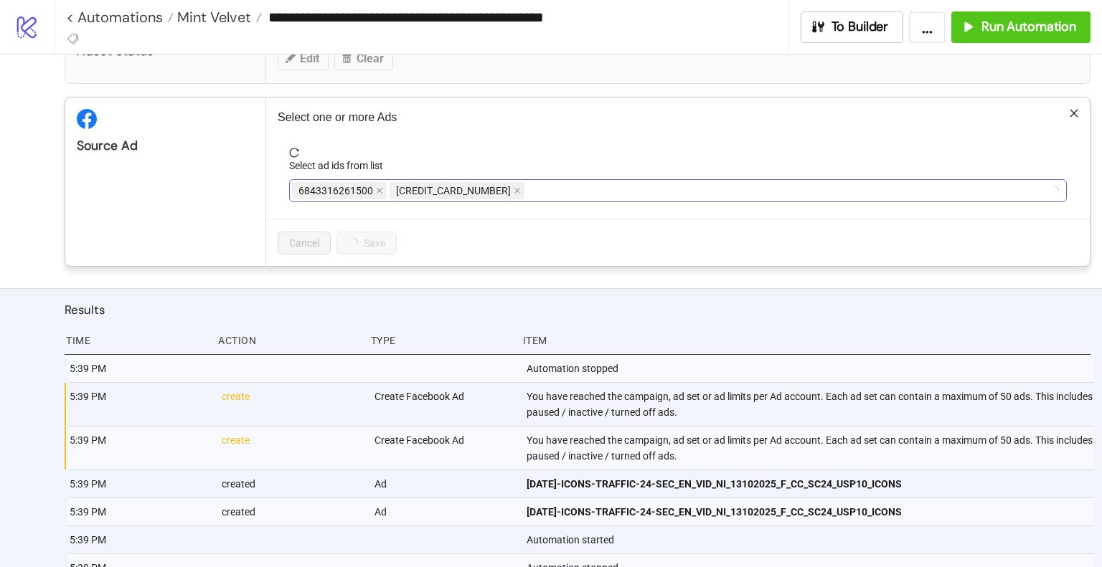
click at [551, 191] on div "6843316261500 6843314032100" at bounding box center [670, 191] width 757 height 20
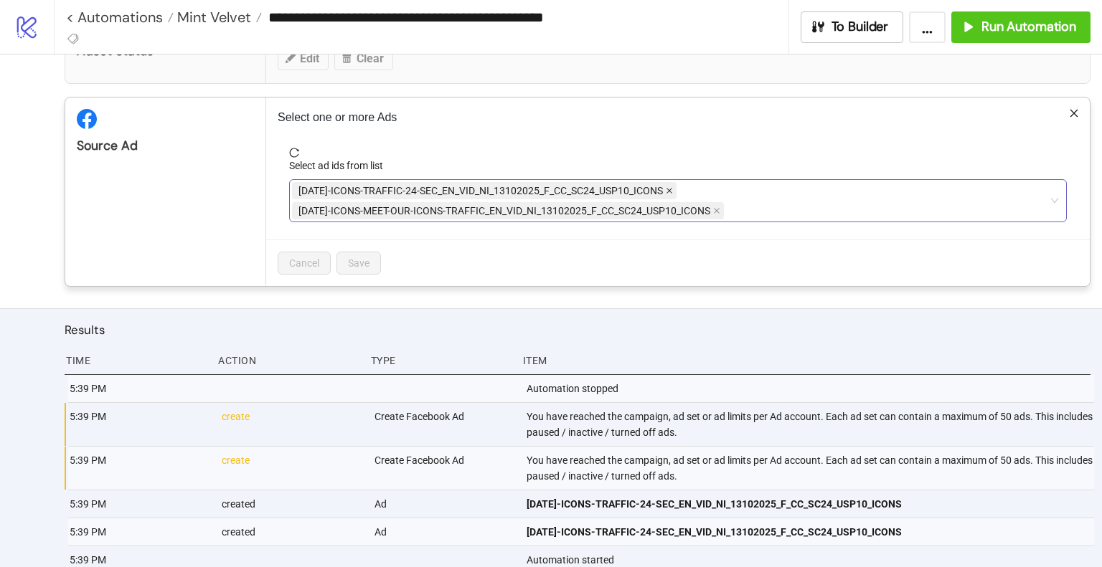
click at [663, 189] on span "[DATE]-ICONS-TRAFFIC-24-SEC_EN_VID_NI_13102025_F_CC_SC24_USP10_ICONS" at bounding box center [484, 190] width 384 height 17
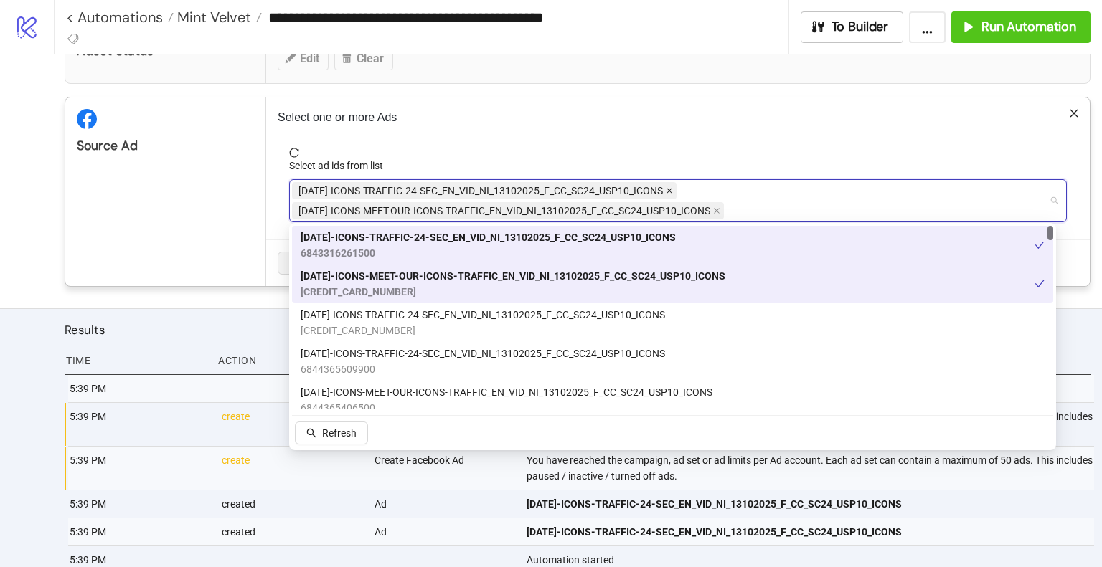
click at [666, 189] on icon "close" at bounding box center [669, 190] width 7 height 7
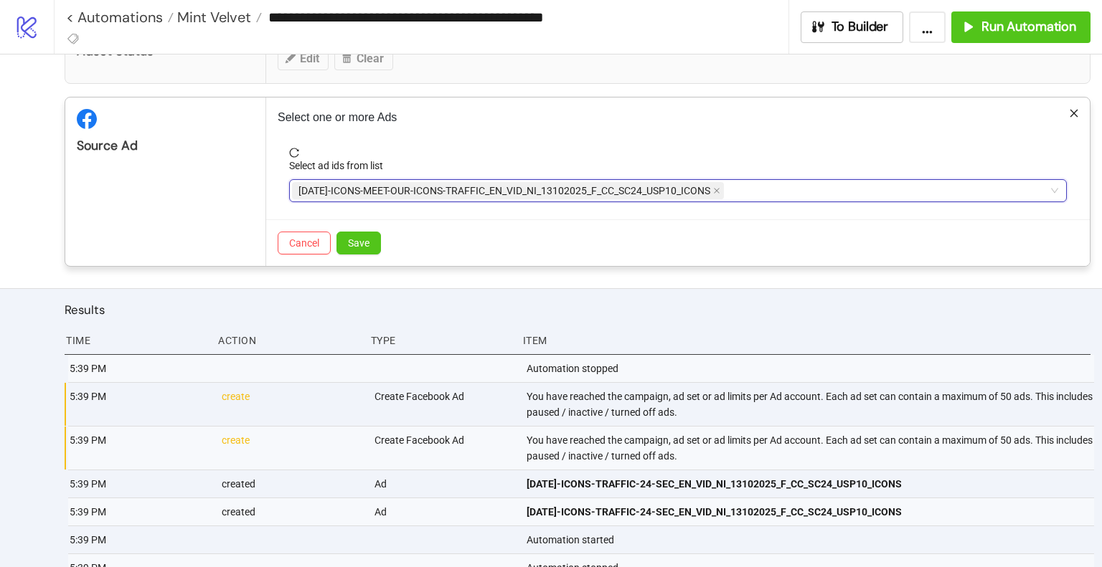
click at [711, 189] on span "[DATE]-ICONS-MEET-OUR-ICONS-TRAFFIC_EN_VID_NI_13102025_F_CC_SC24_USP10_ICONS" at bounding box center [508, 190] width 432 height 17
click at [719, 189] on icon "close" at bounding box center [716, 190] width 7 height 7
click at [719, 189] on div at bounding box center [670, 191] width 757 height 20
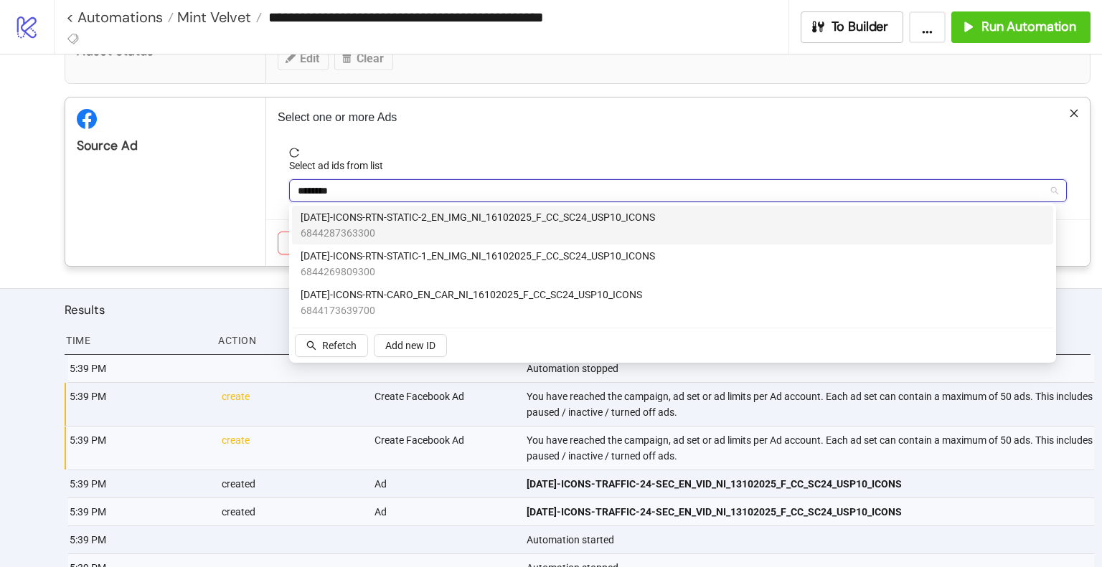
click at [543, 232] on span "6844287363300" at bounding box center [477, 233] width 354 height 16
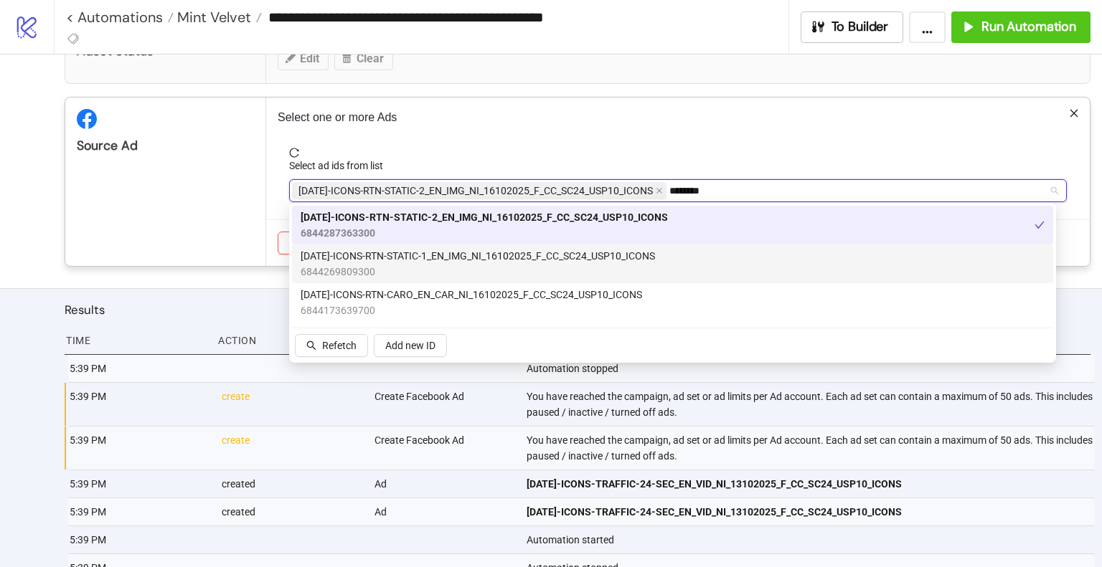
click at [545, 255] on span "[DATE]-ICONS-RTN-STATIC-1_EN_IMG_NI_16102025_F_CC_SC24_USP10_ICONS" at bounding box center [477, 256] width 354 height 16
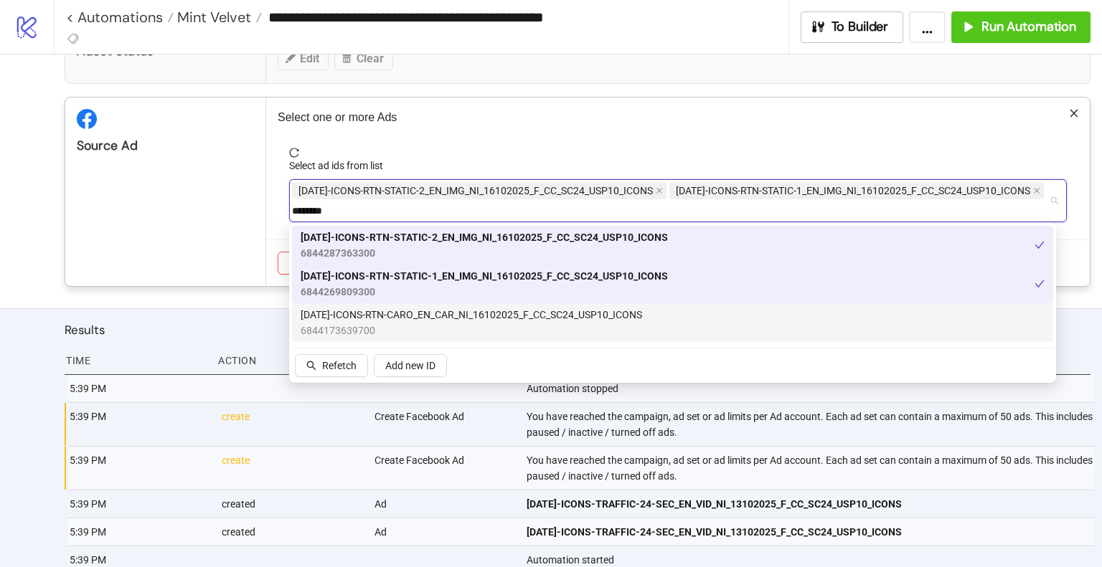
click at [545, 306] on div "[DATE]-ICONS-RTN-CARO_EN_CAR_NI_16102025_F_CC_SC24_USP10_ICONS 6844173639700" at bounding box center [672, 322] width 761 height 39
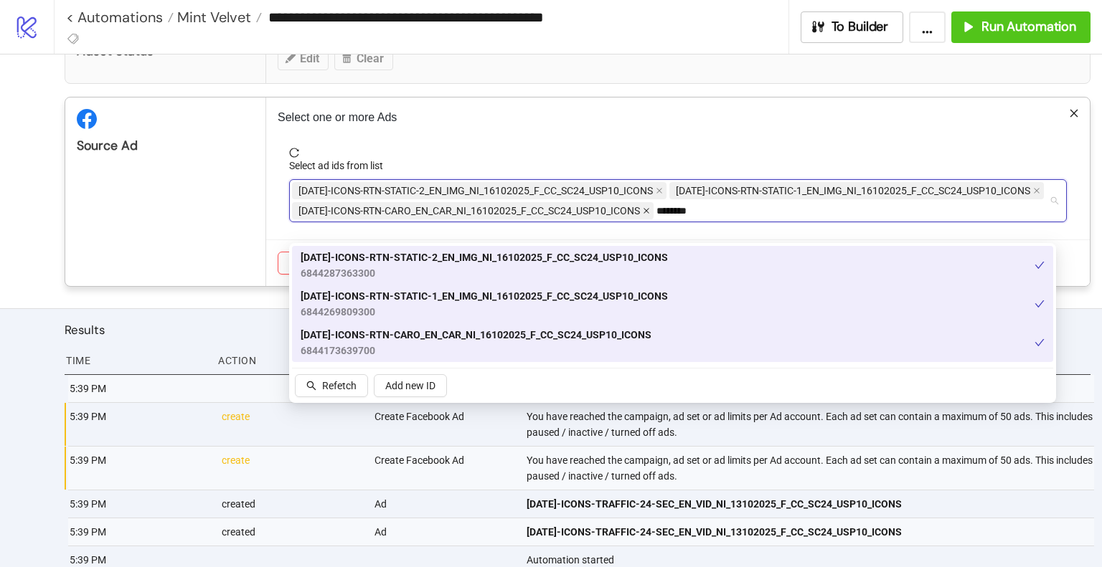
click at [650, 210] on icon "close" at bounding box center [646, 210] width 7 height 7
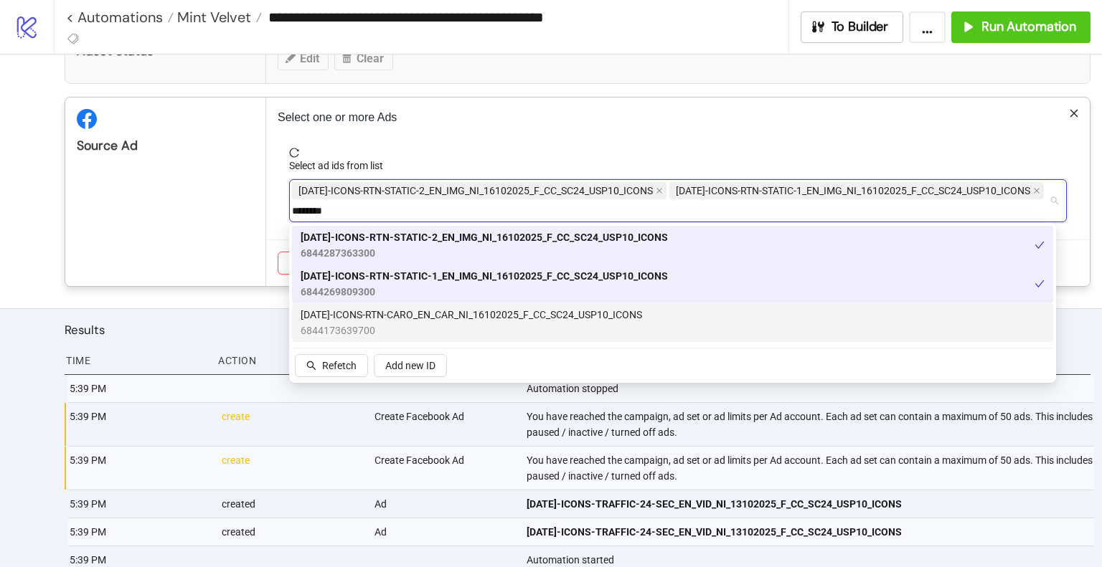
type input "********"
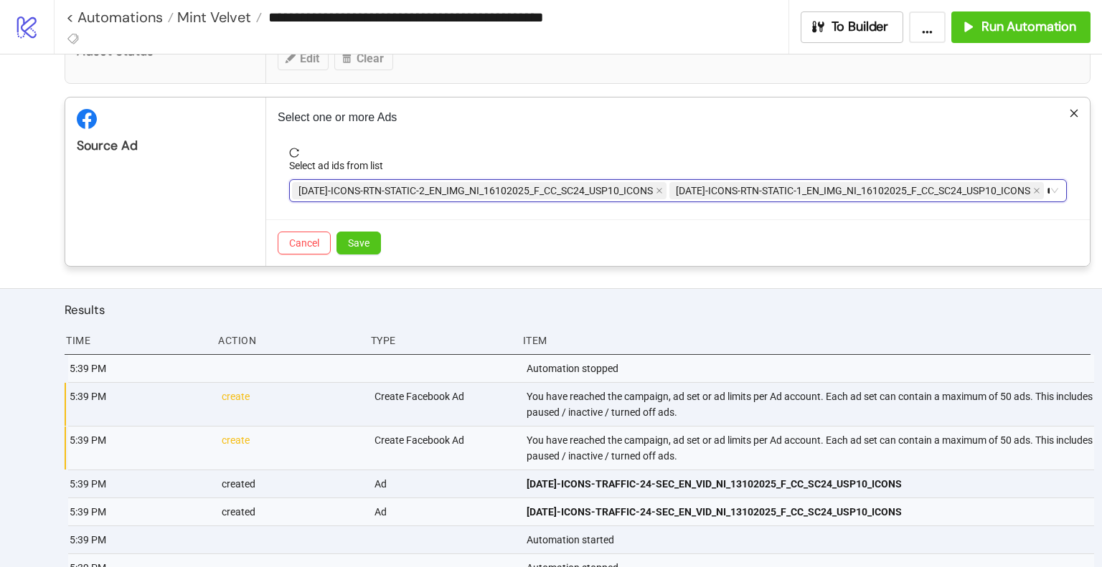
click at [749, 200] on div "[DATE]-ICONS-RTN-STATIC-2_EN_IMG_NI_16102025_F_CC_SC24_USP10_ICONS [DATE]-ICONS…" at bounding box center [670, 191] width 757 height 20
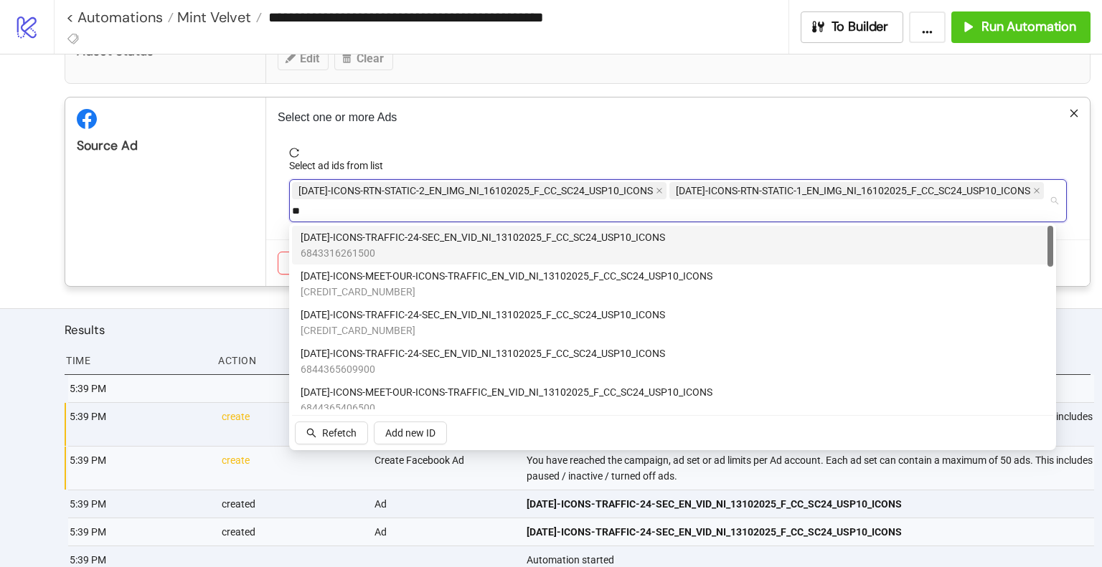
type input "*"
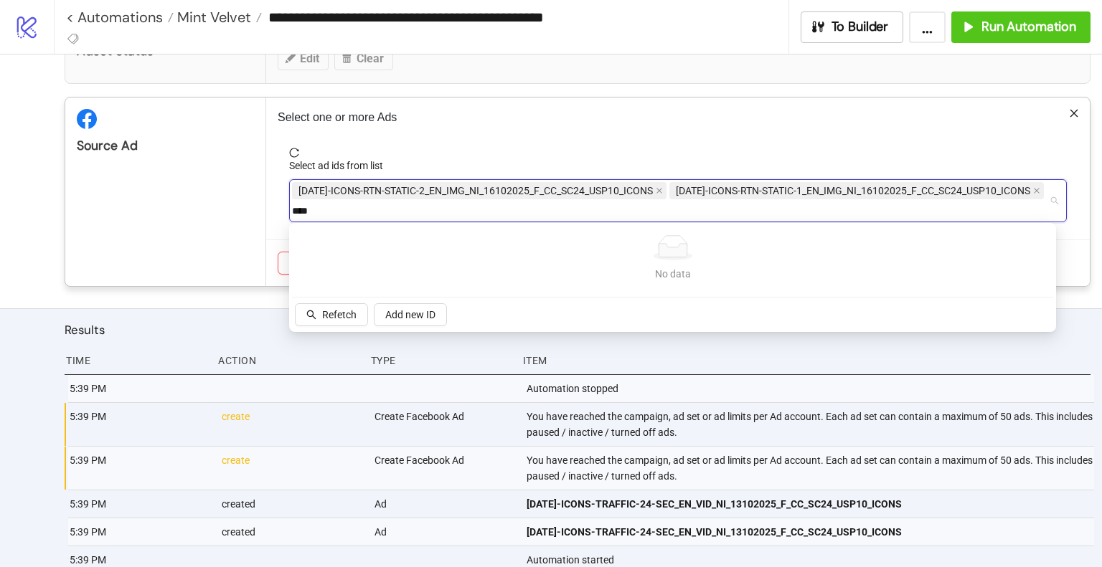
type input "***"
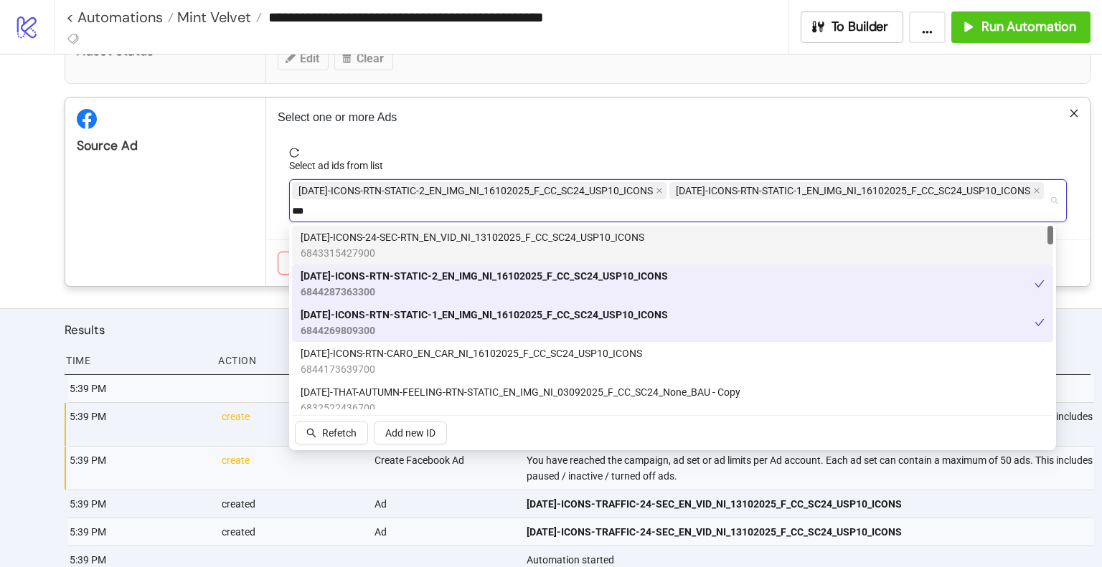
click at [594, 240] on span "[DATE]-ICONS-24-SEC-RTN_EN_VID_NI_13102025_F_CC_SC24_USP10_ICONS" at bounding box center [472, 237] width 344 height 16
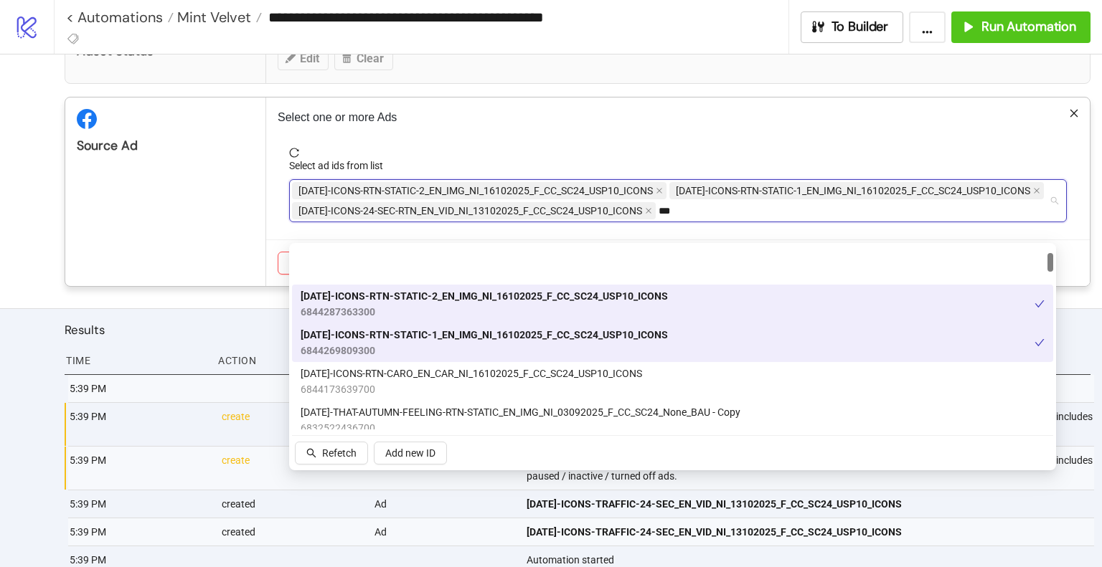
scroll to position [72, 0]
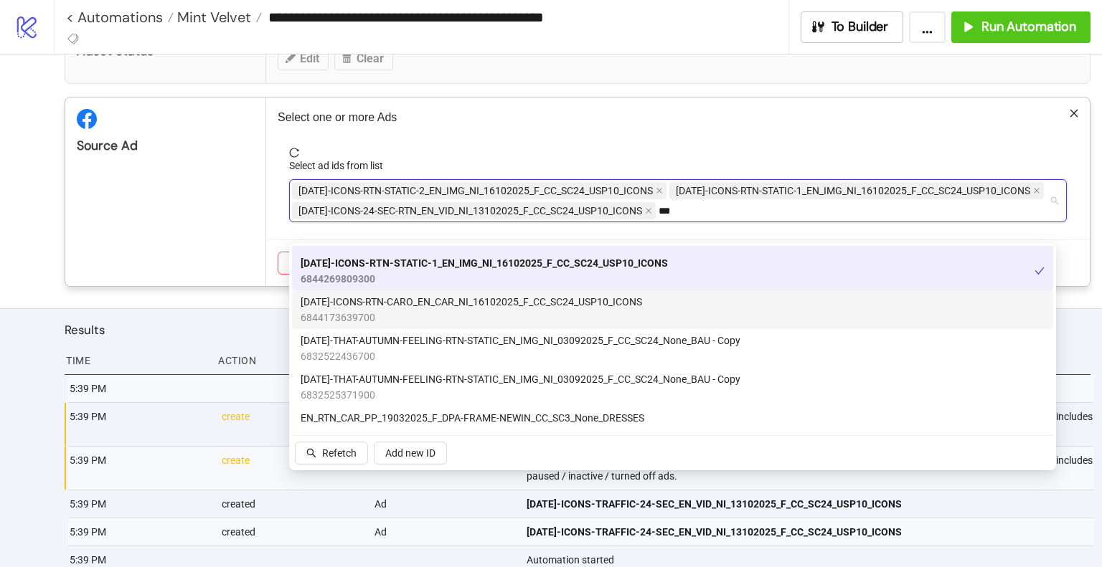
click at [655, 304] on div "[DATE]-ICONS-RTN-CARO_EN_CAR_NI_16102025_F_CC_SC24_USP10_ICONS 6844173639700" at bounding box center [672, 310] width 744 height 32
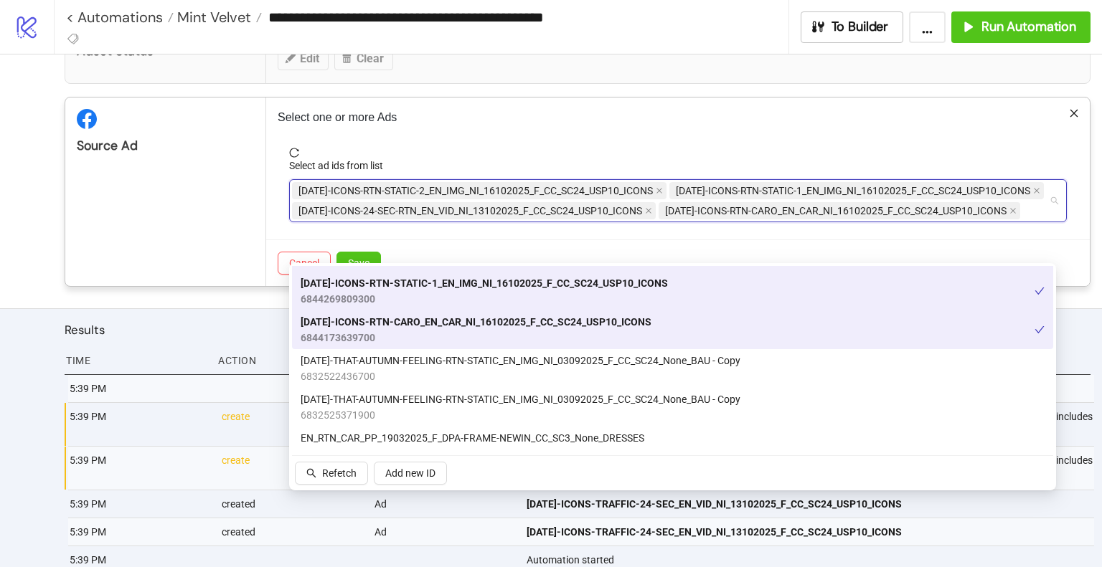
click at [203, 268] on div "Source Ad" at bounding box center [165, 192] width 201 height 189
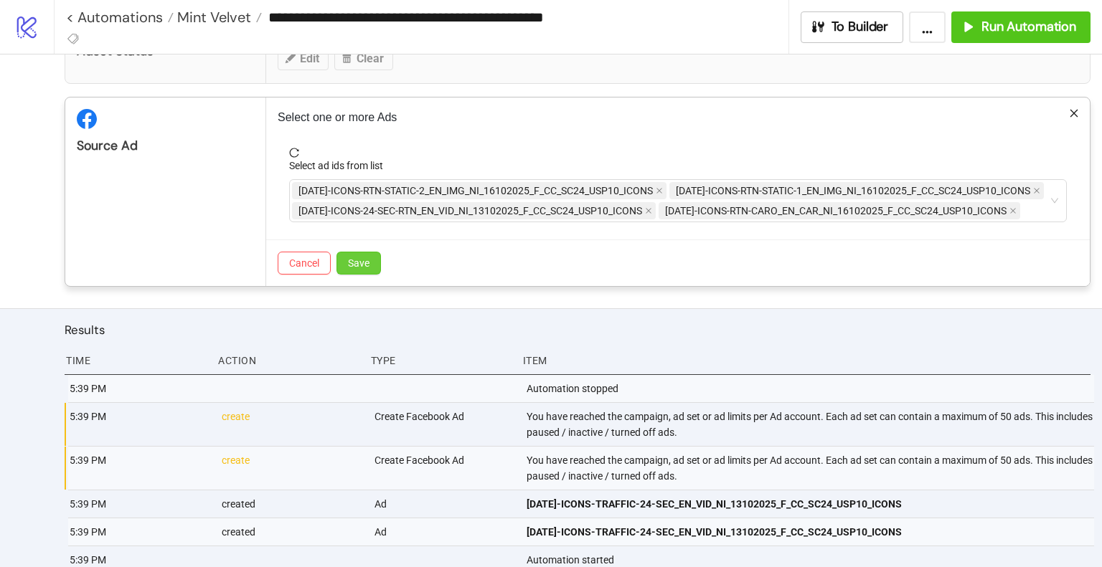
click at [353, 275] on button "Save" at bounding box center [358, 263] width 44 height 23
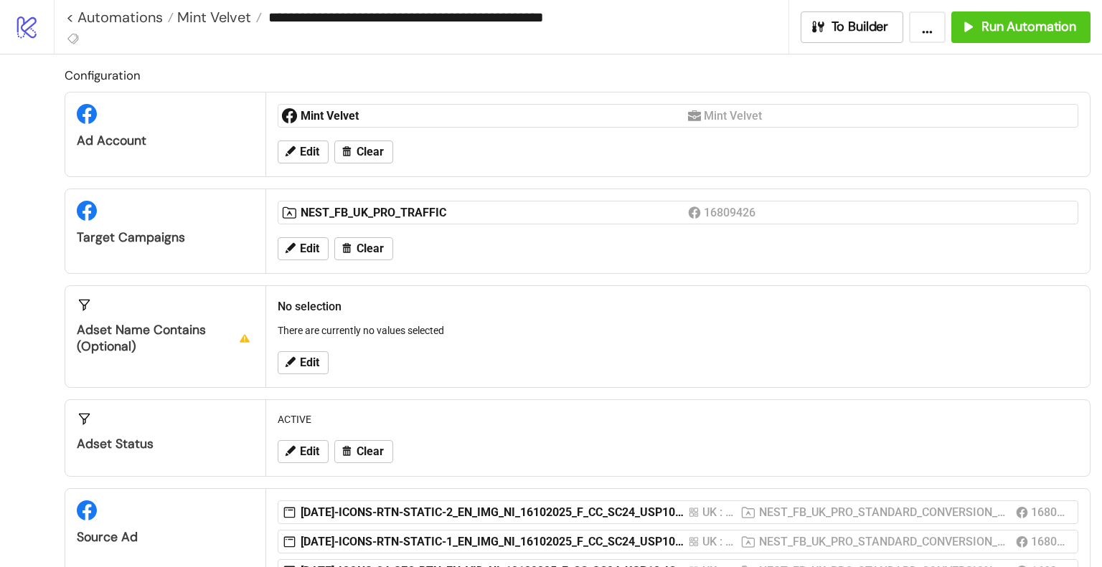
scroll to position [0, 0]
drag, startPoint x: 307, startPoint y: 247, endPoint x: 465, endPoint y: 0, distance: 293.4
click at [307, 247] on span "Edit" at bounding box center [309, 248] width 19 height 13
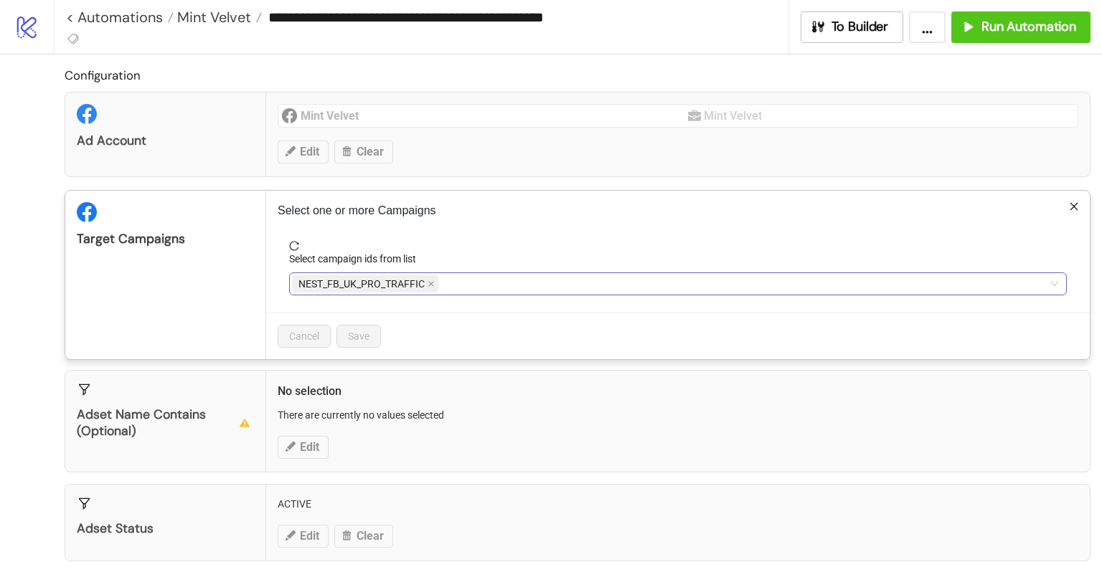
drag, startPoint x: 493, startPoint y: 275, endPoint x: 488, endPoint y: 280, distance: 7.6
click at [493, 275] on div "NEST_FB_UK_PRO_TRAFFIC" at bounding box center [670, 284] width 757 height 20
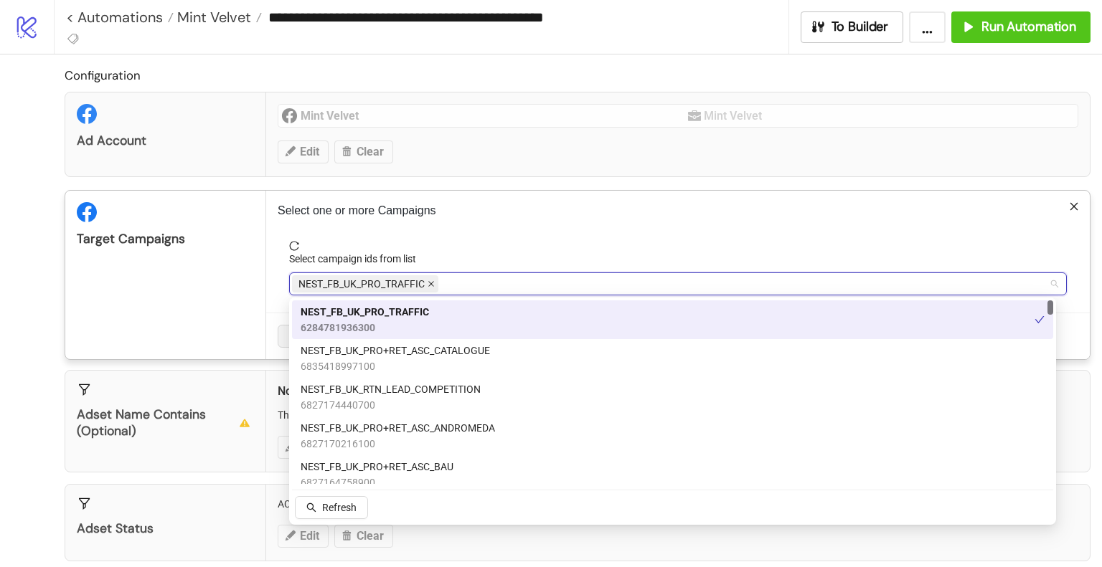
click at [432, 283] on icon "close" at bounding box center [430, 283] width 7 height 7
click at [507, 283] on div at bounding box center [670, 284] width 757 height 20
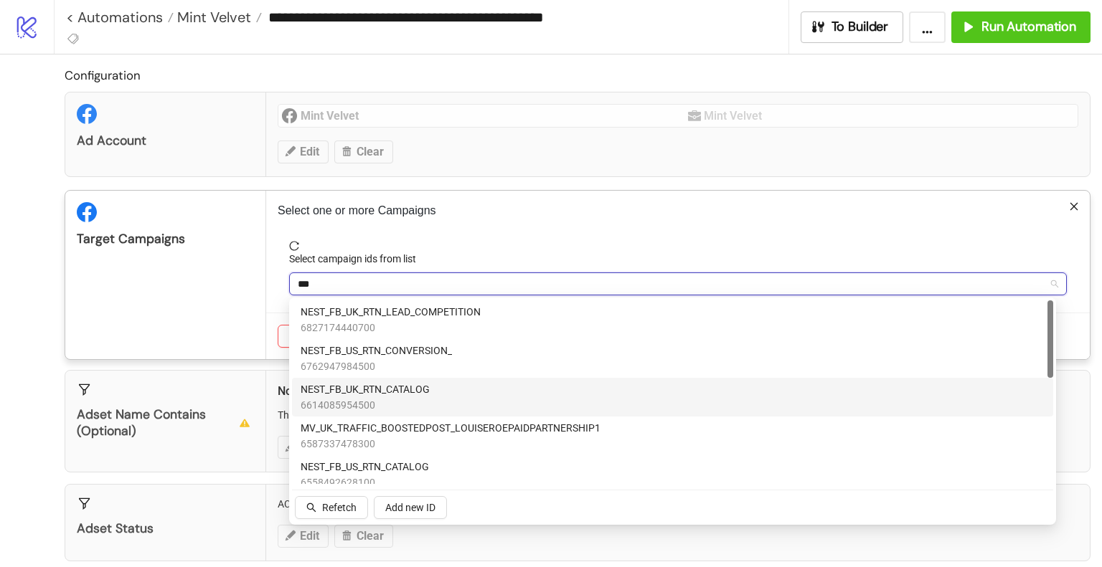
scroll to position [72, 0]
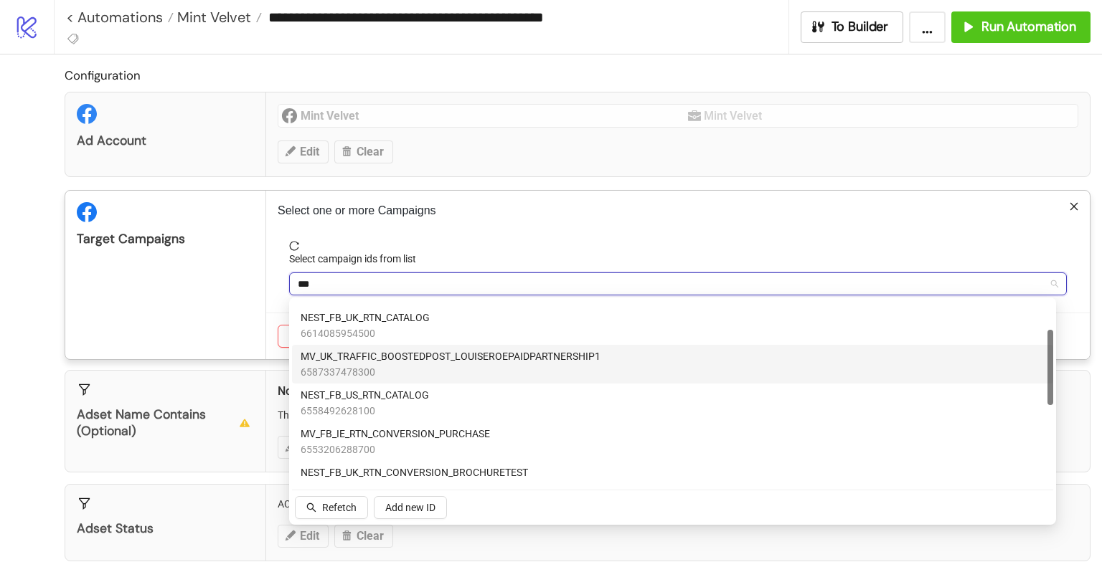
type input "***"
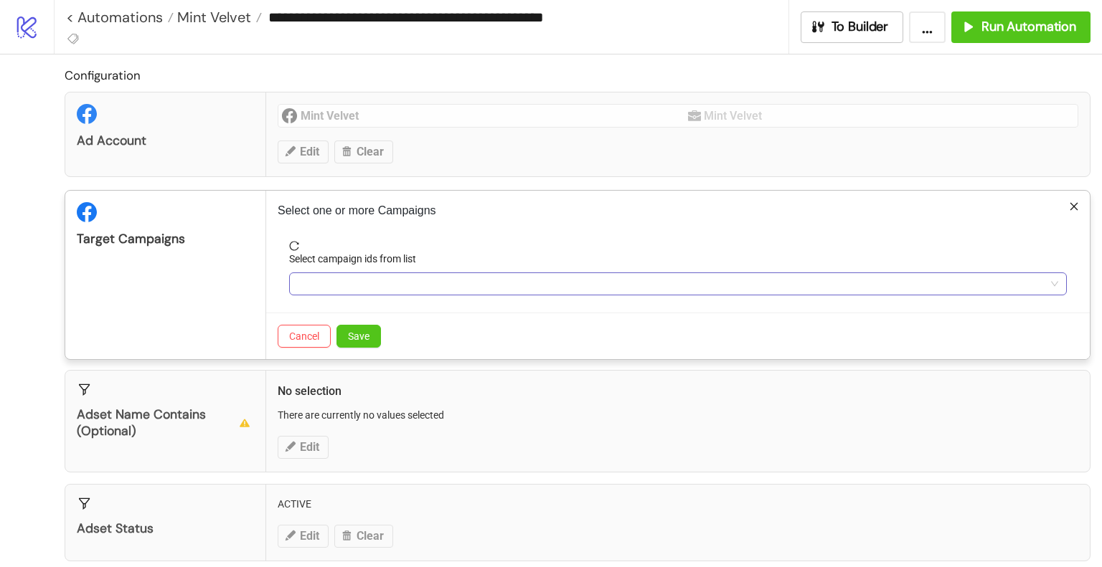
click at [396, 289] on div at bounding box center [670, 284] width 757 height 20
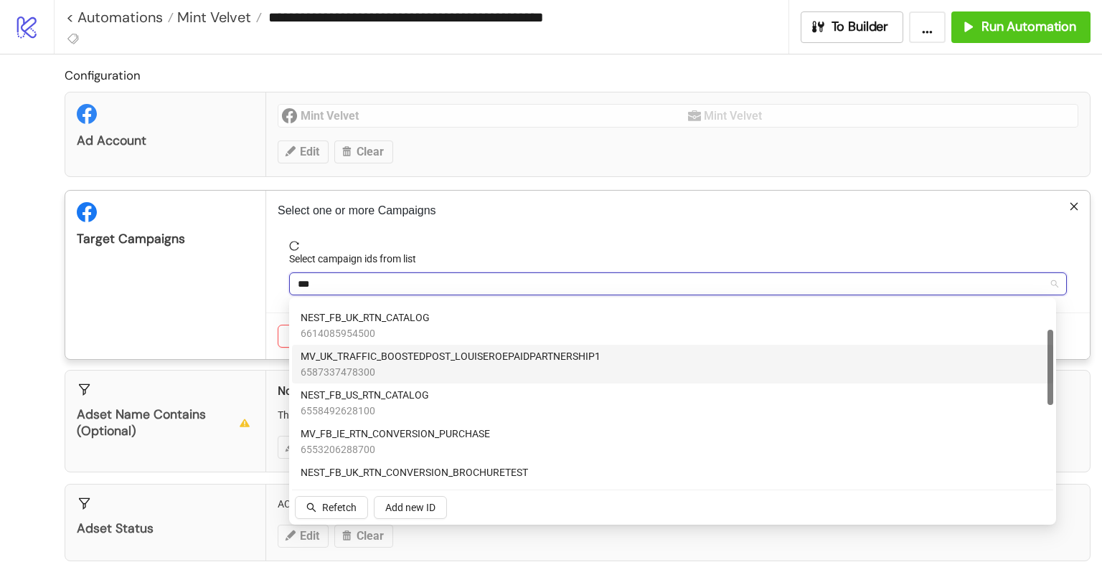
paste input "**********"
type input "**********"
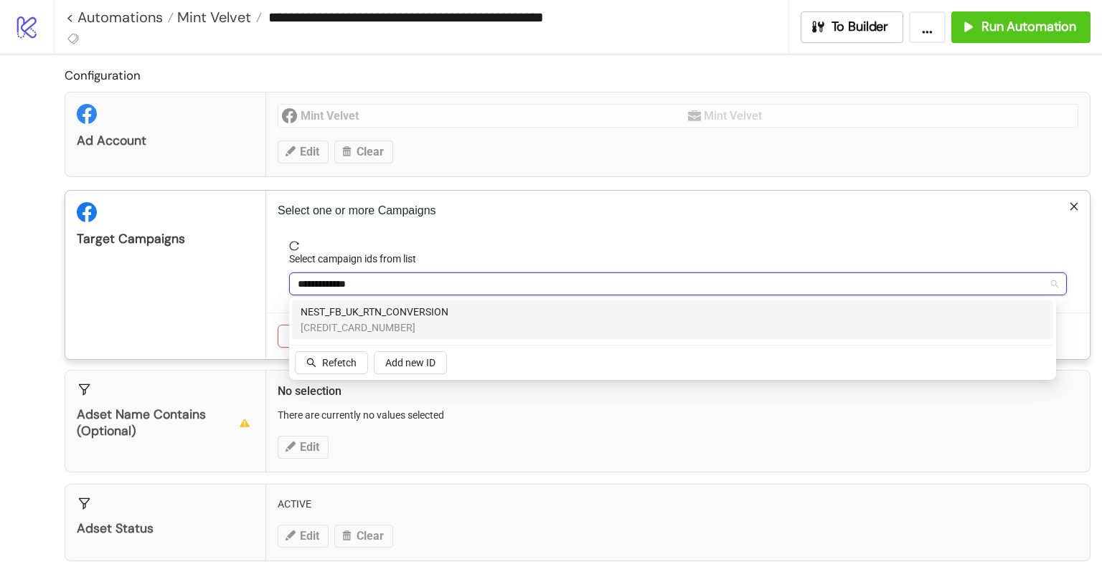
scroll to position [0, 0]
click at [376, 321] on span "[CREDIT_CARD_NUMBER]" at bounding box center [374, 328] width 148 height 16
click at [218, 314] on div "Target Campaigns" at bounding box center [165, 275] width 201 height 169
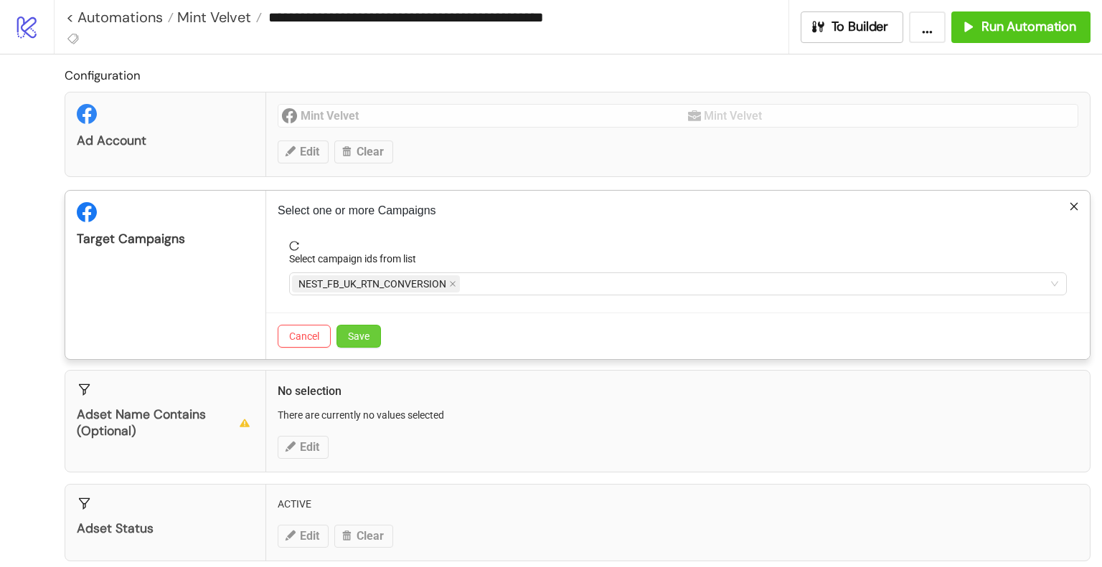
click at [369, 336] on button "Save" at bounding box center [358, 336] width 44 height 23
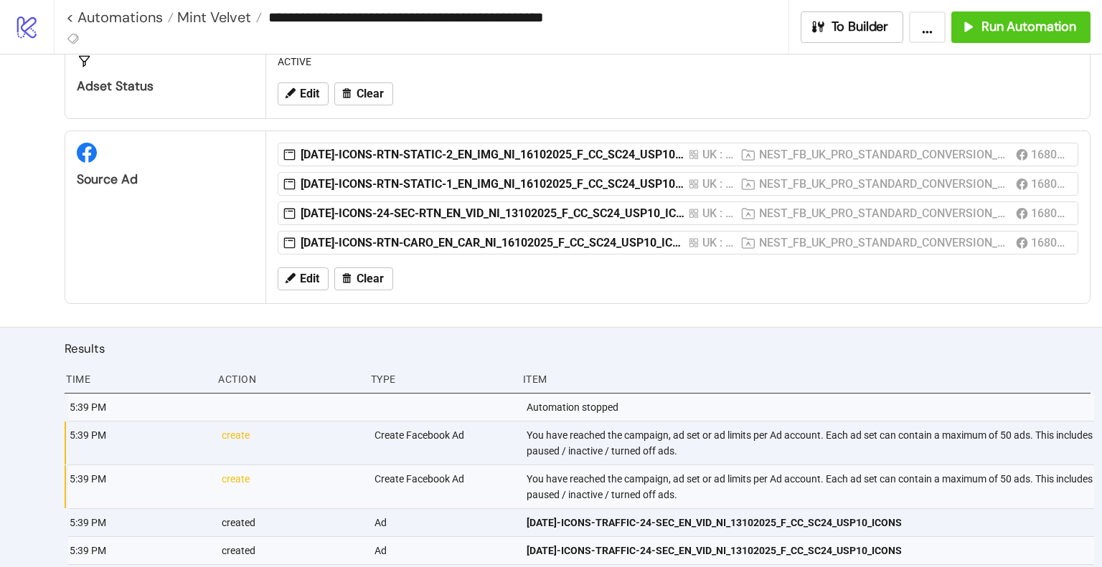
scroll to position [502, 0]
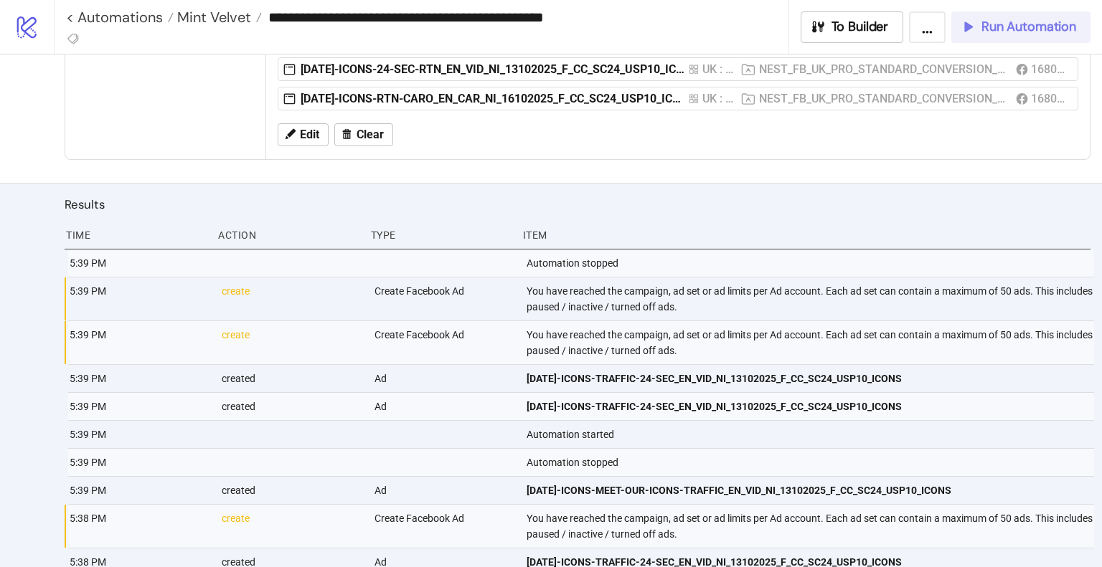
click at [983, 22] on span "Run Automation" at bounding box center [1028, 27] width 95 height 16
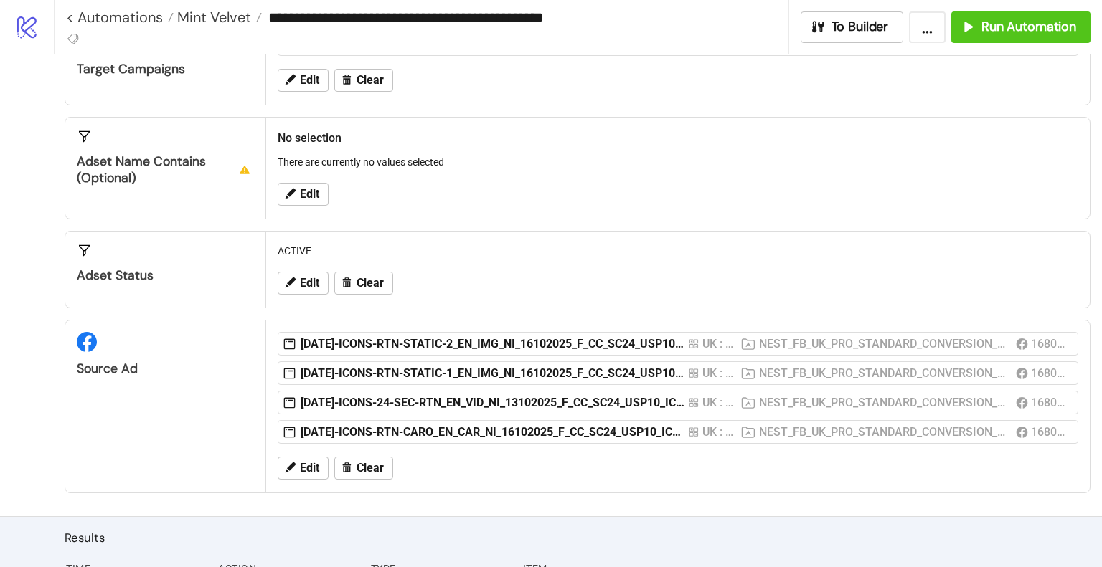
scroll to position [143, 0]
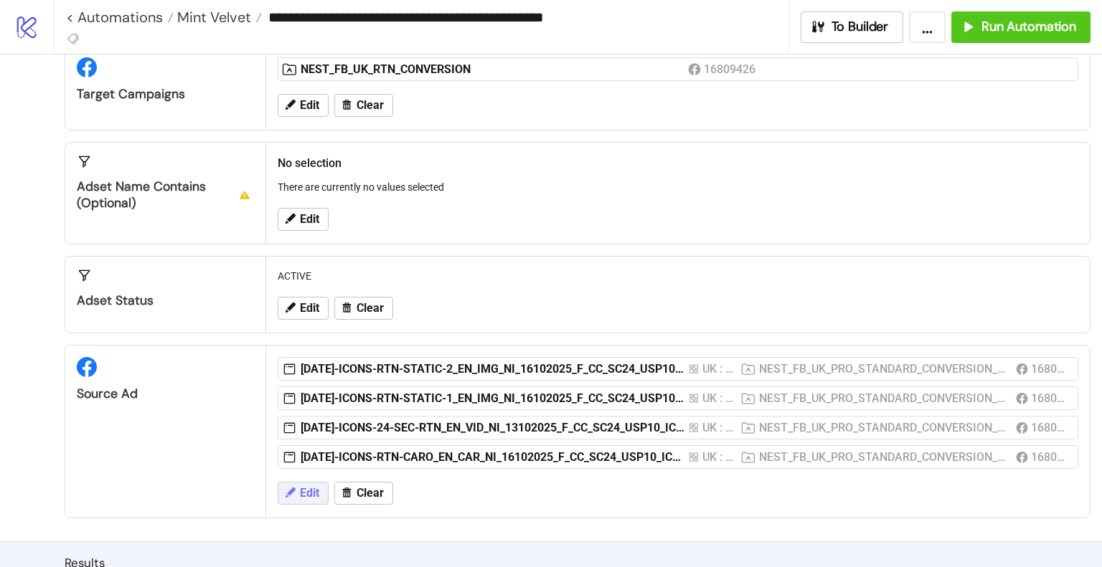
click at [307, 488] on span "Edit" at bounding box center [309, 493] width 19 height 13
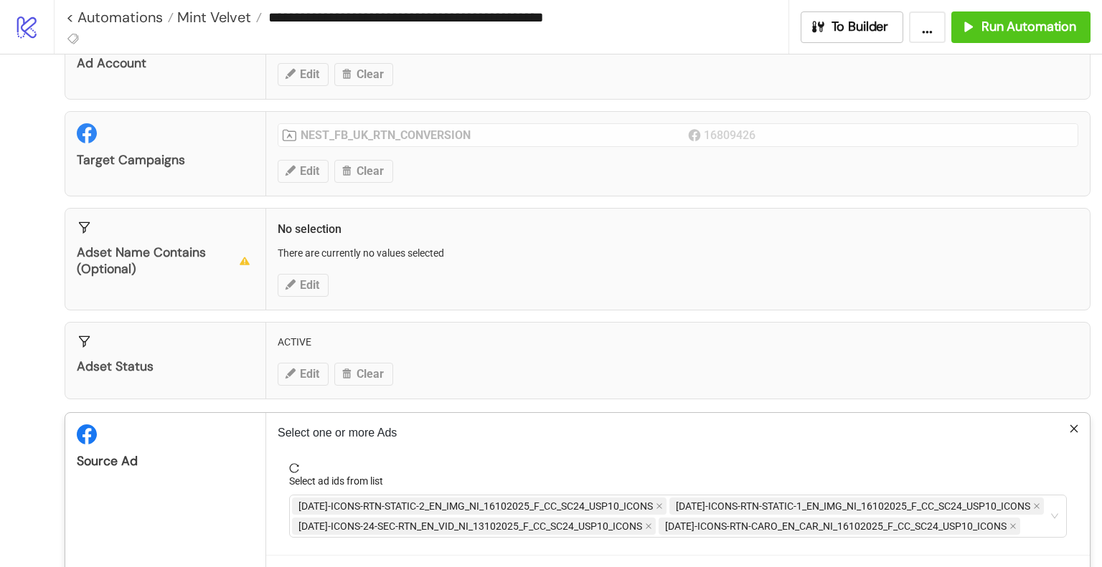
scroll to position [72, 0]
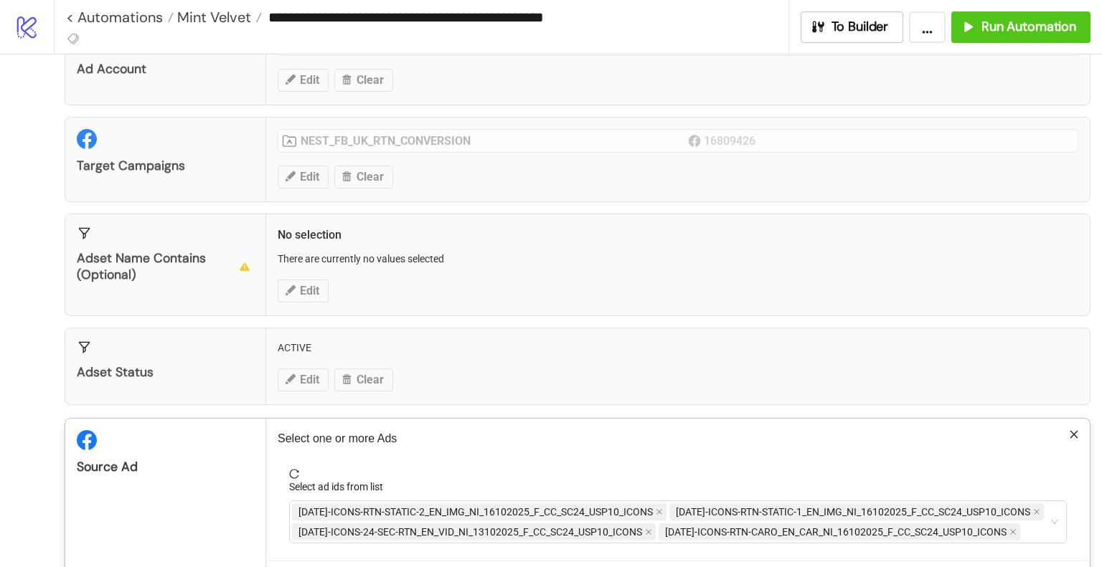
click at [308, 184] on div "**********" at bounding box center [551, 283] width 1102 height 567
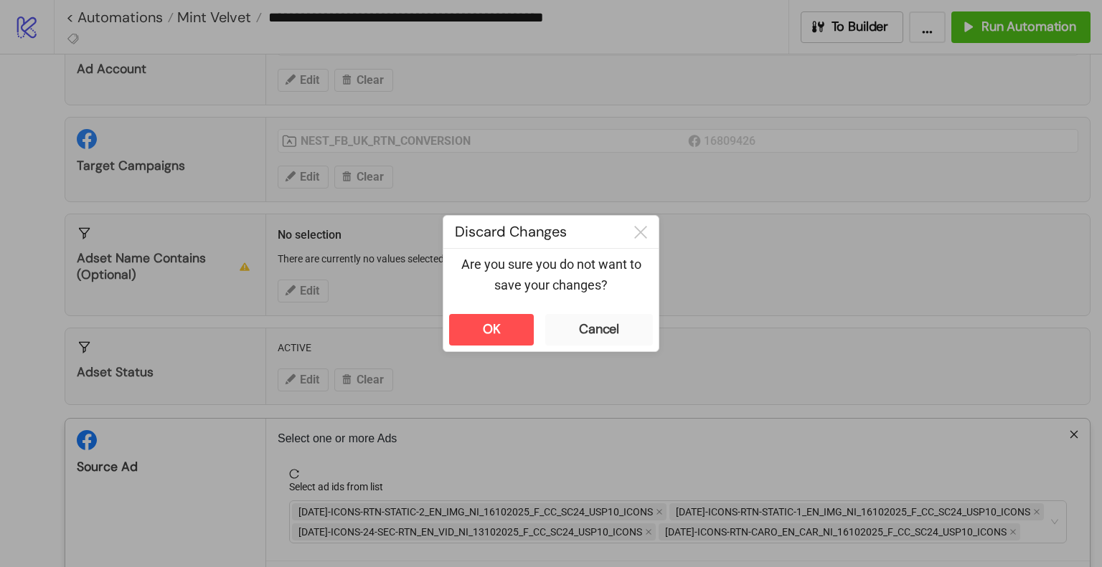
click at [309, 176] on div at bounding box center [551, 283] width 1102 height 567
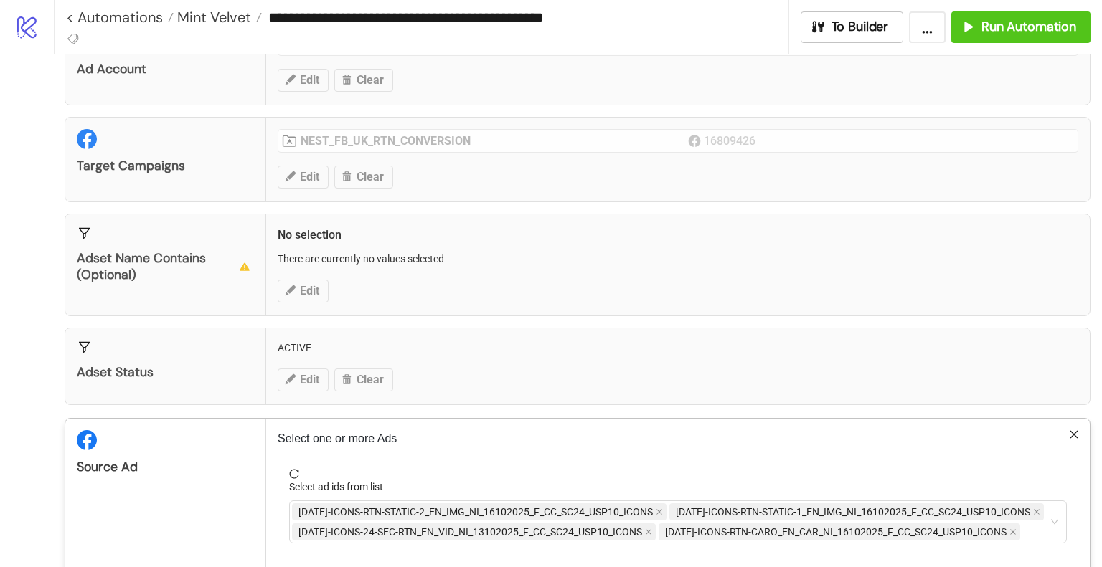
click at [293, 182] on div "**********" at bounding box center [551, 283] width 1102 height 567
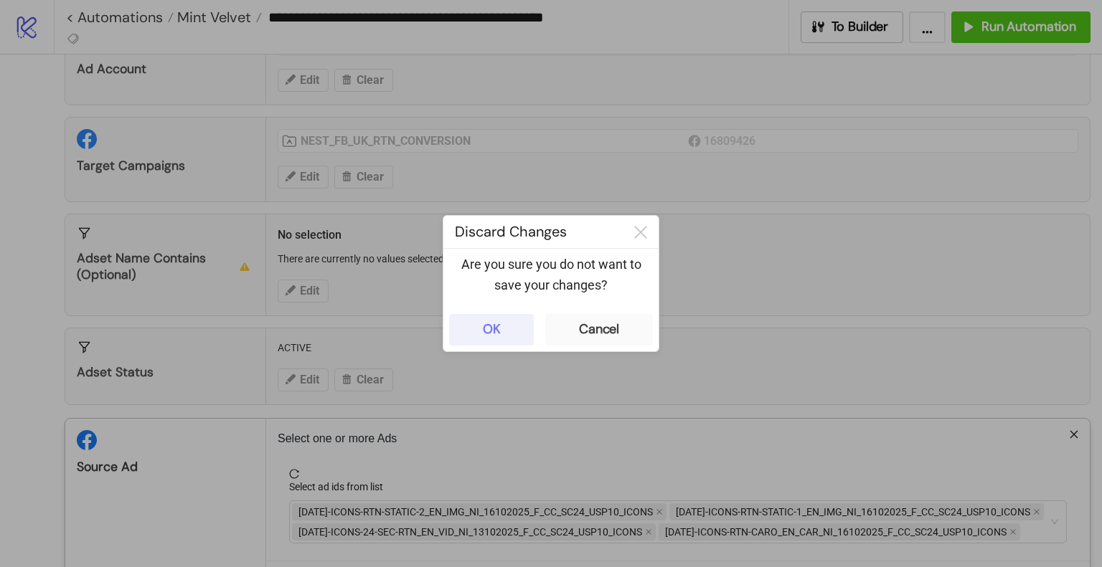
click at [492, 330] on div "OK" at bounding box center [492, 329] width 18 height 16
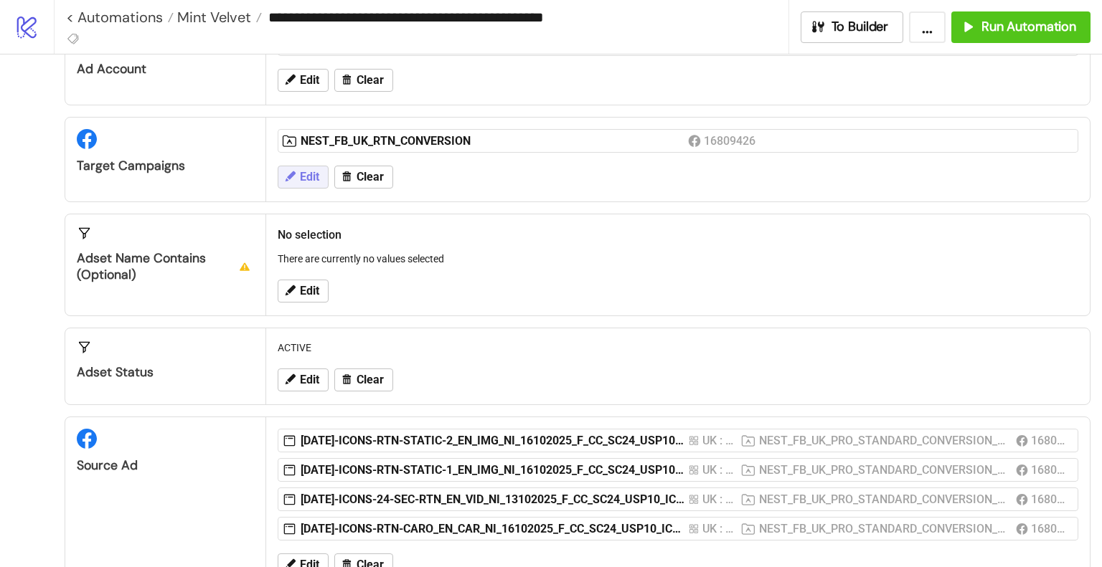
click at [313, 180] on span "Edit" at bounding box center [309, 177] width 19 height 13
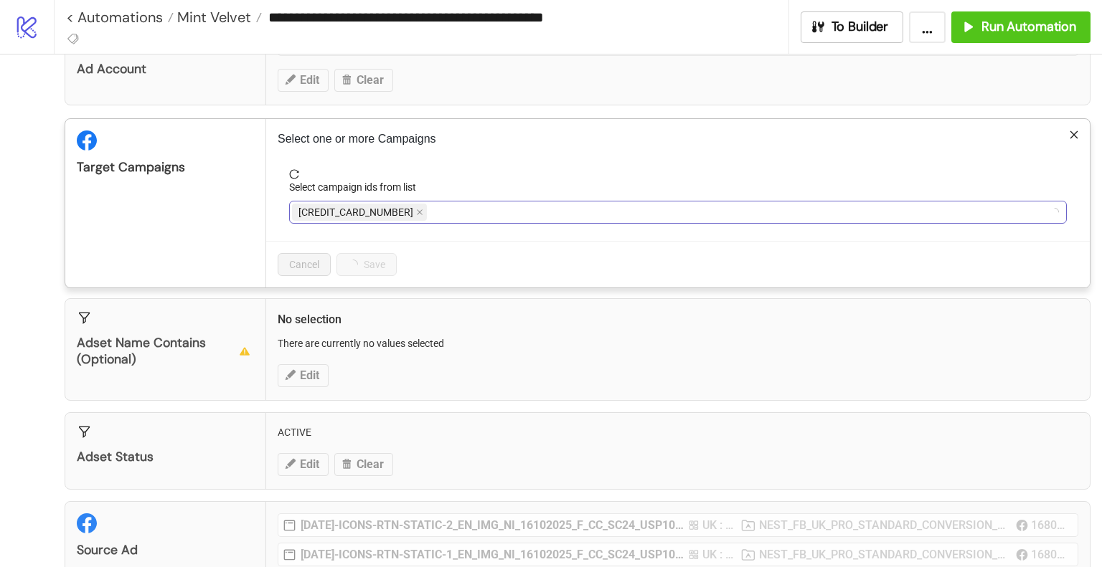
click at [463, 213] on div "[CREDIT_CARD_NUMBER]" at bounding box center [670, 212] width 757 height 20
click at [454, 213] on icon "close" at bounding box center [453, 213] width 6 height 6
click at [468, 214] on div at bounding box center [670, 212] width 757 height 20
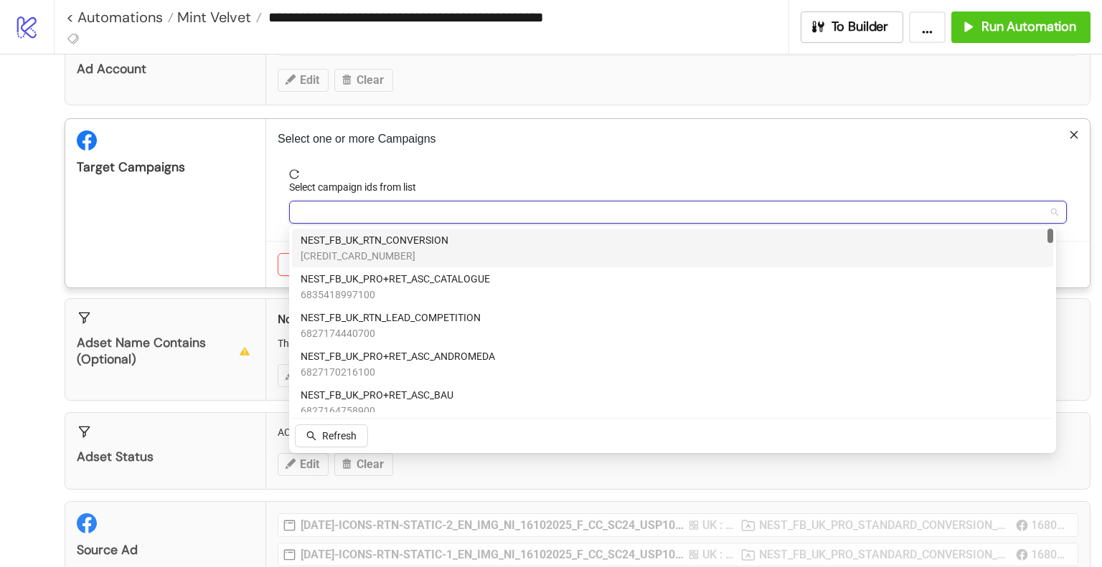
paste input "**********"
type input "**********"
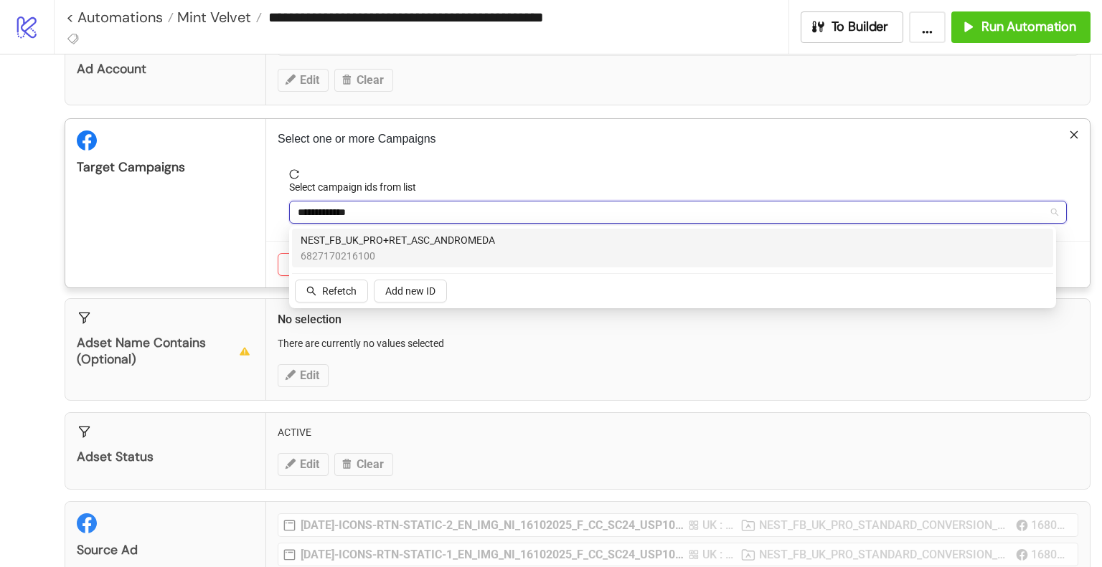
click at [431, 248] on span "6827170216100" at bounding box center [397, 256] width 194 height 16
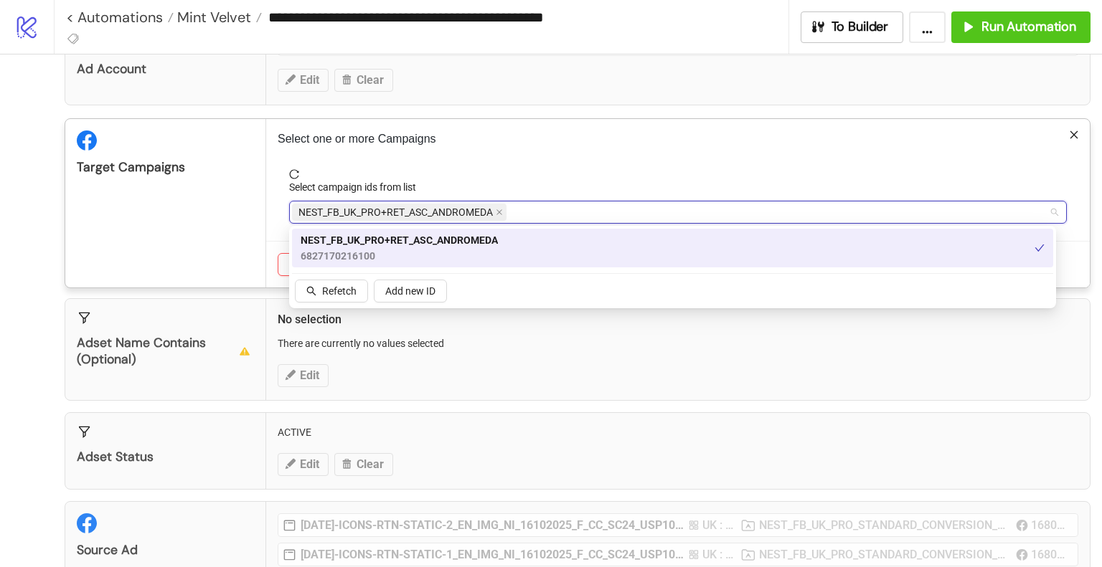
click at [235, 243] on div "Target Campaigns" at bounding box center [165, 203] width 201 height 169
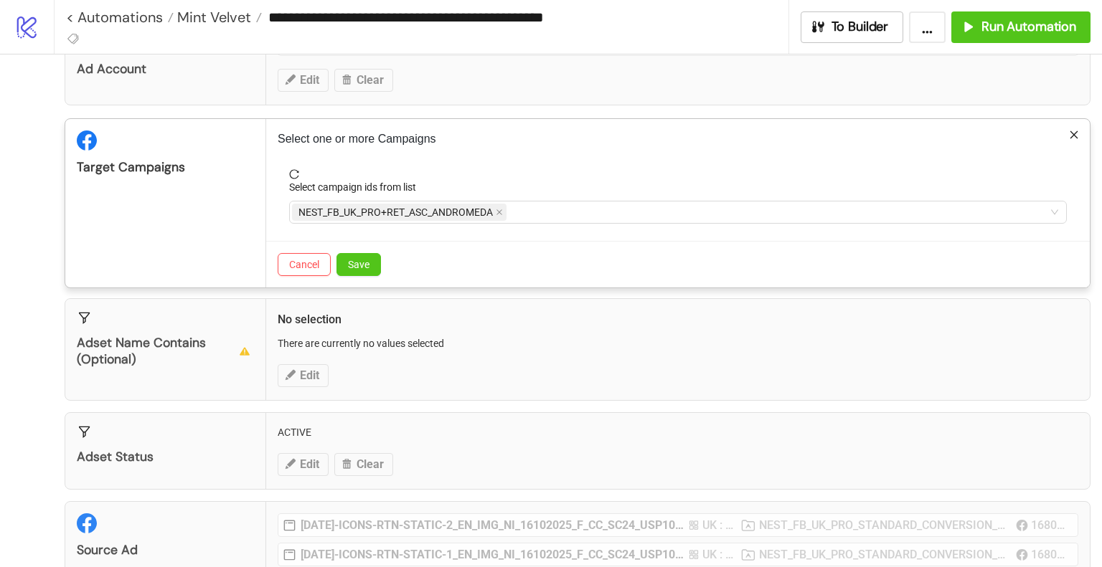
click at [364, 265] on span "Save" at bounding box center [359, 264] width 22 height 11
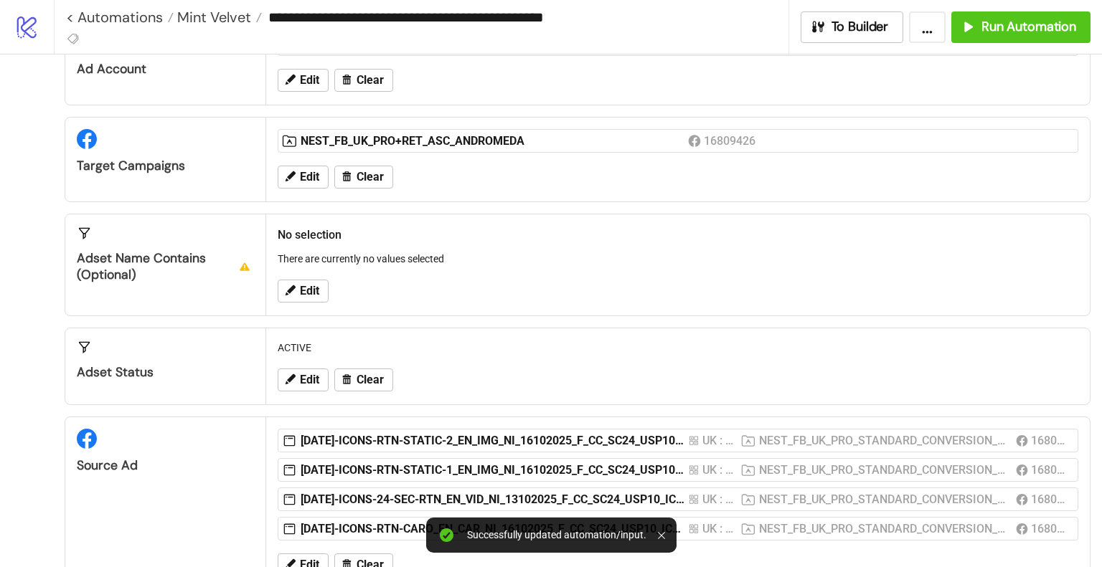
scroll to position [287, 0]
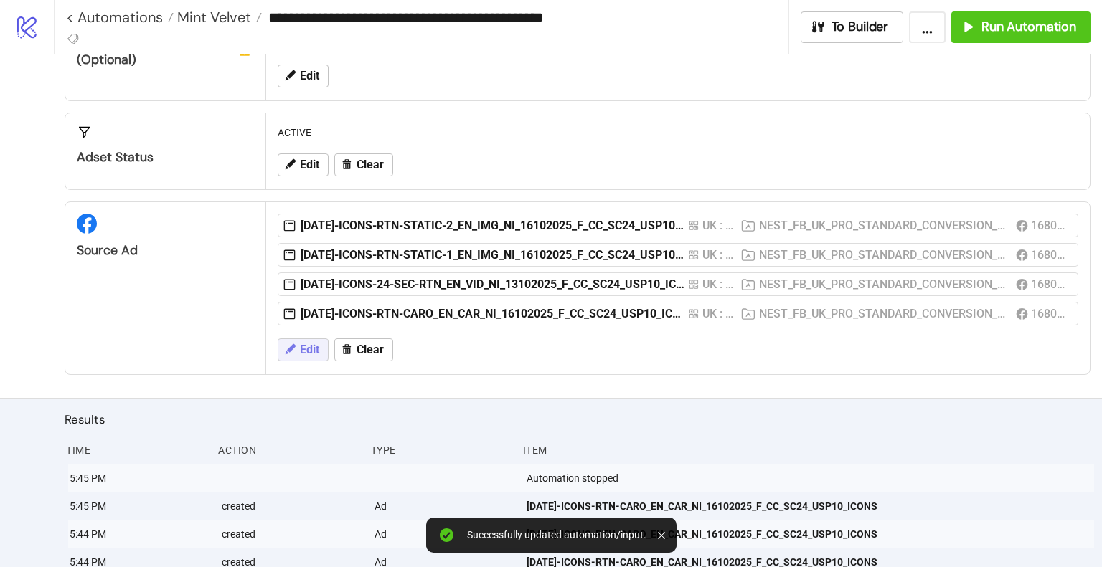
click at [301, 355] on button "Edit" at bounding box center [303, 350] width 51 height 23
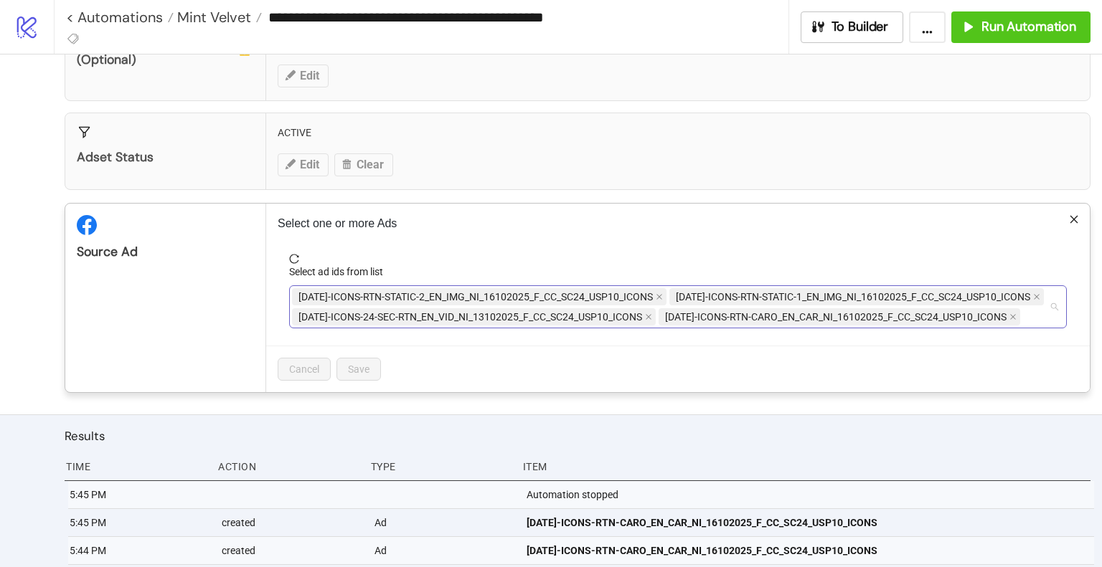
click at [829, 308] on div "[DATE]-ICONS-RTN-STATIC-2_EN_IMG_NI_16102025_F_CC_SC24_USP10_ICONS [DATE]-ICONS…" at bounding box center [670, 307] width 757 height 40
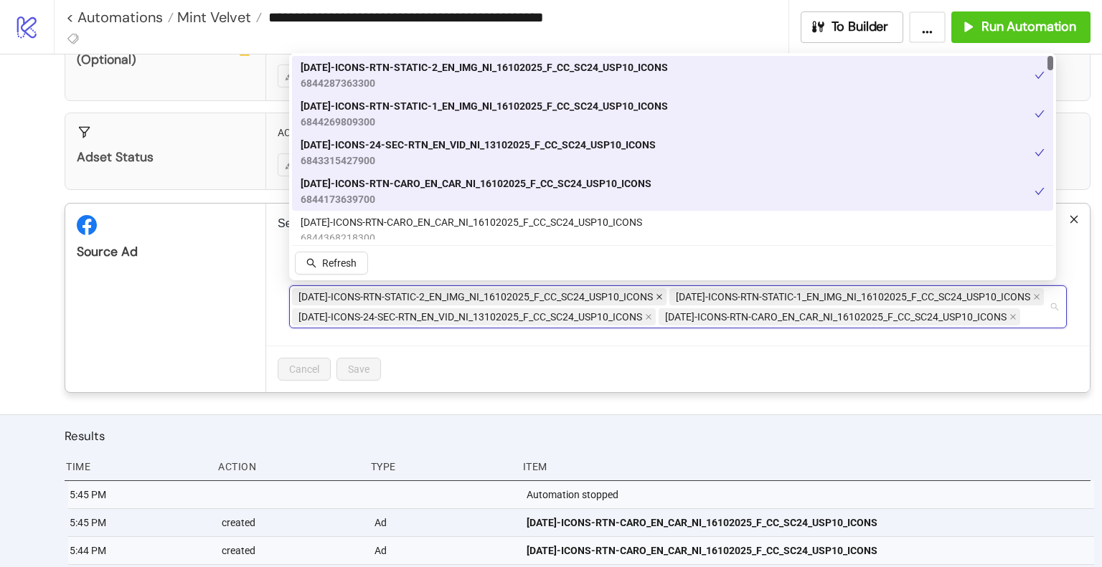
click at [662, 295] on icon "close" at bounding box center [658, 296] width 7 height 7
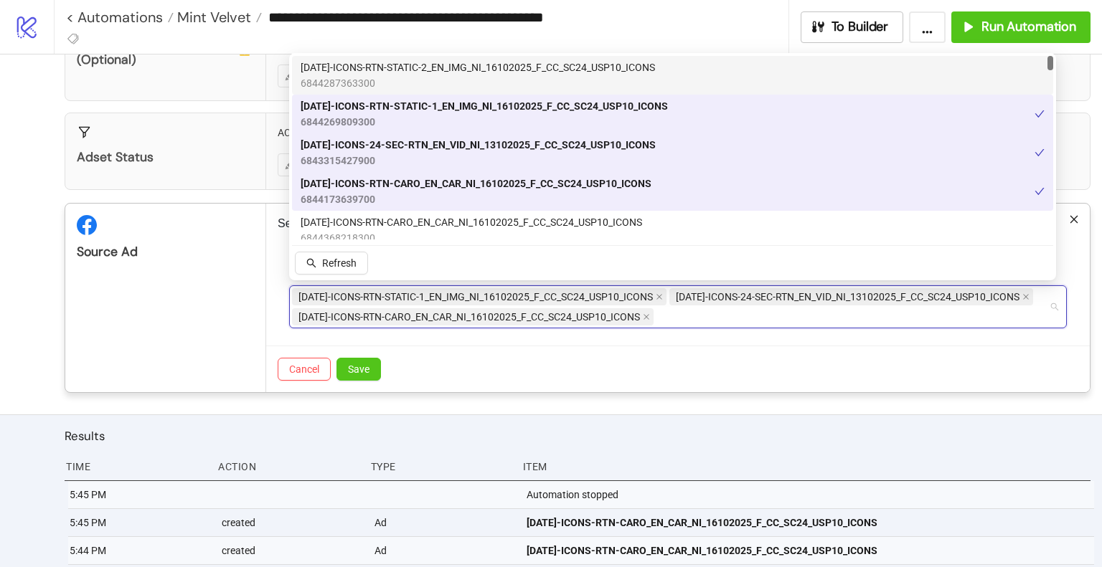
click at [662, 295] on icon "close" at bounding box center [658, 296] width 7 height 7
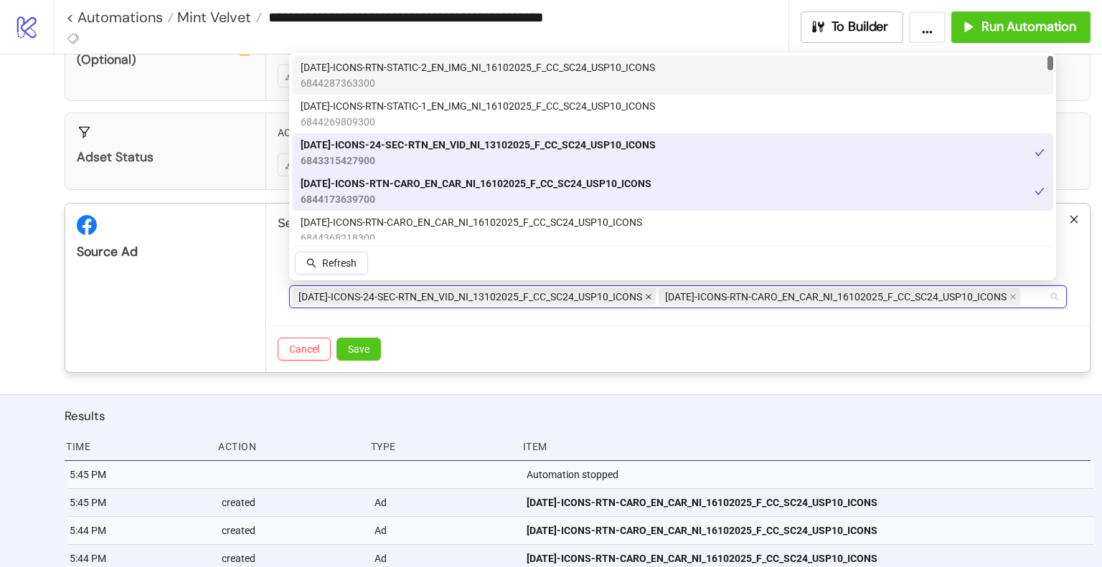
click at [651, 298] on icon "close" at bounding box center [648, 296] width 7 height 7
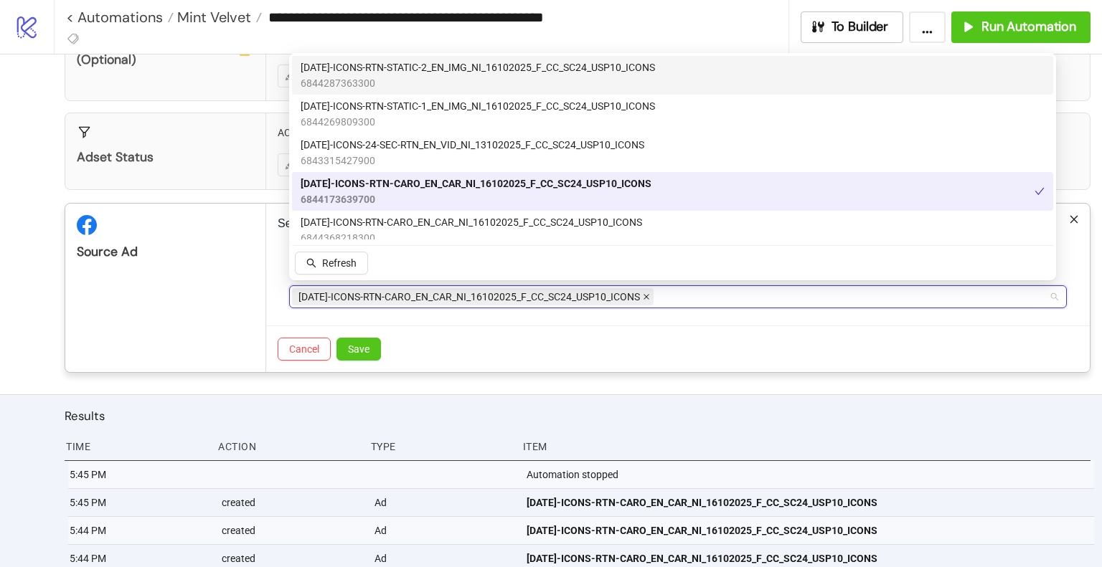
click at [648, 296] on icon "close" at bounding box center [646, 297] width 6 height 6
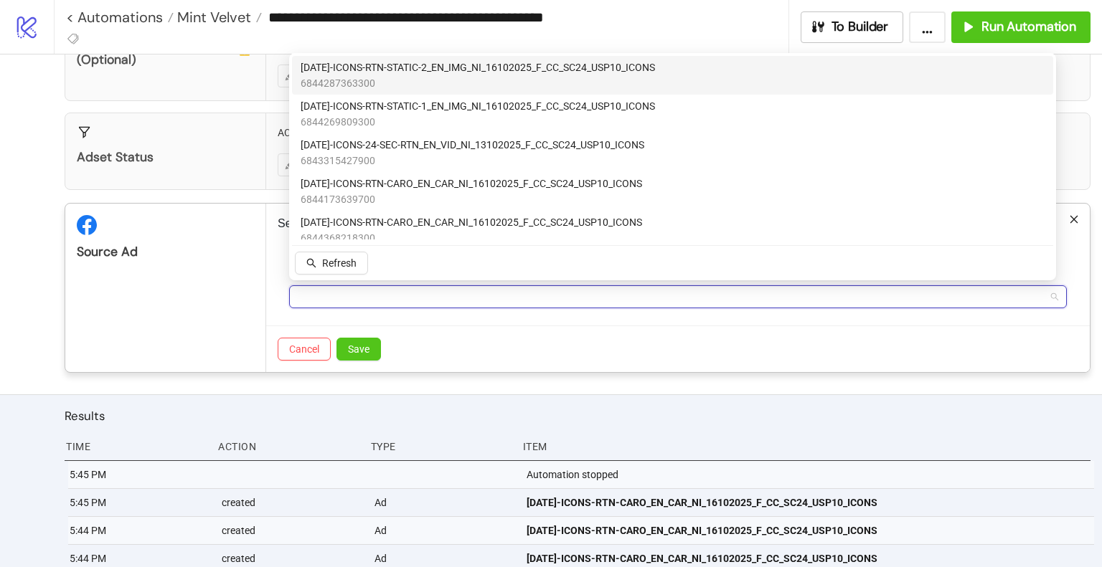
click at [667, 298] on div at bounding box center [670, 297] width 757 height 20
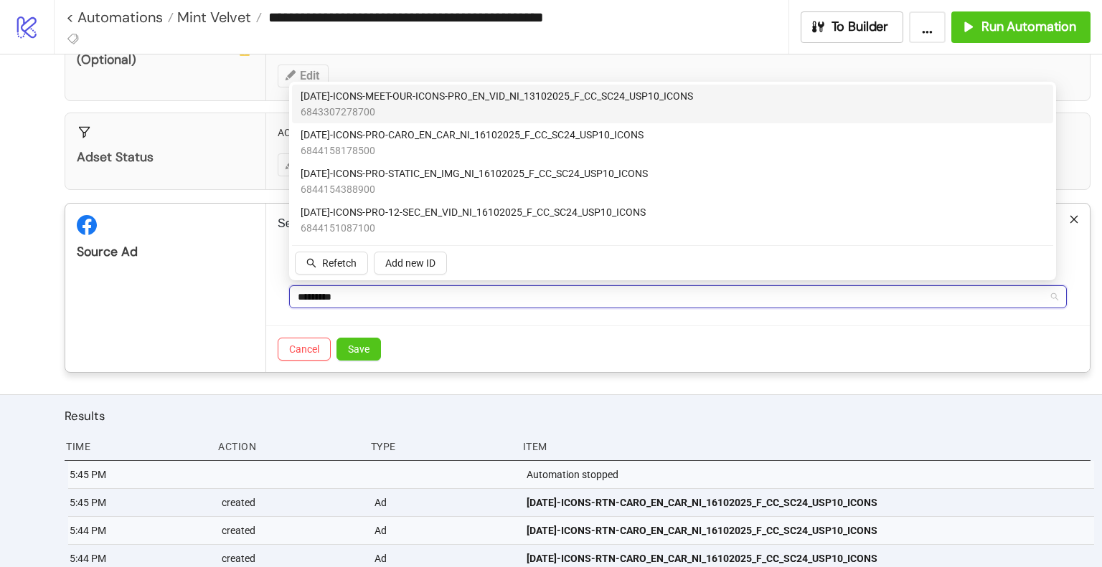
click at [486, 110] on span "6843307278700" at bounding box center [496, 112] width 392 height 16
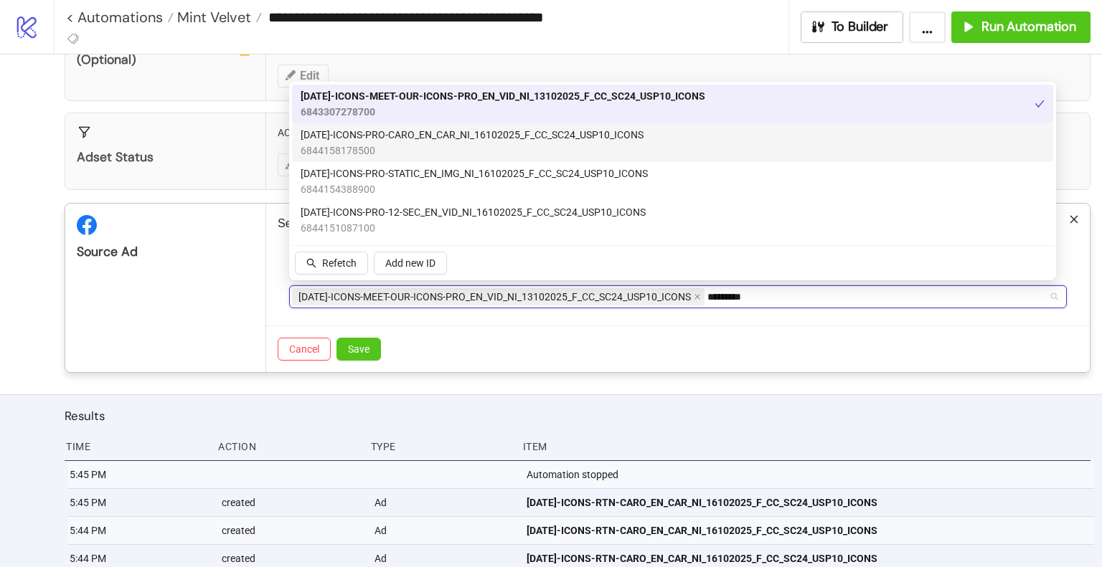
click at [474, 142] on span "[DATE]-ICONS-PRO-CARO_EN_CAR_NI_16102025_F_CC_SC24_USP10_ICONS" at bounding box center [471, 135] width 343 height 16
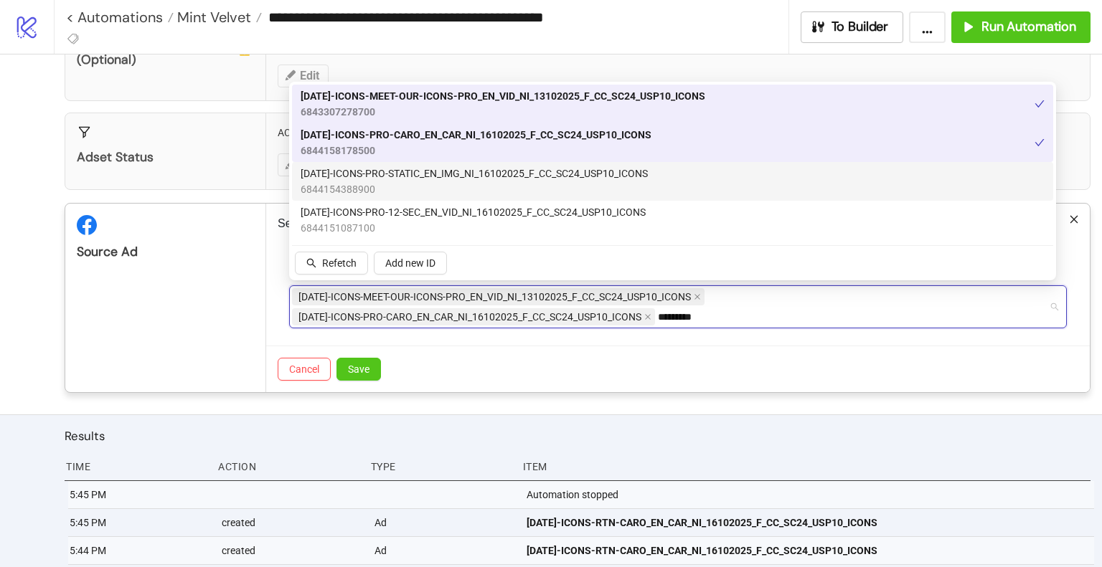
click at [468, 182] on span "6844154388900" at bounding box center [473, 189] width 347 height 16
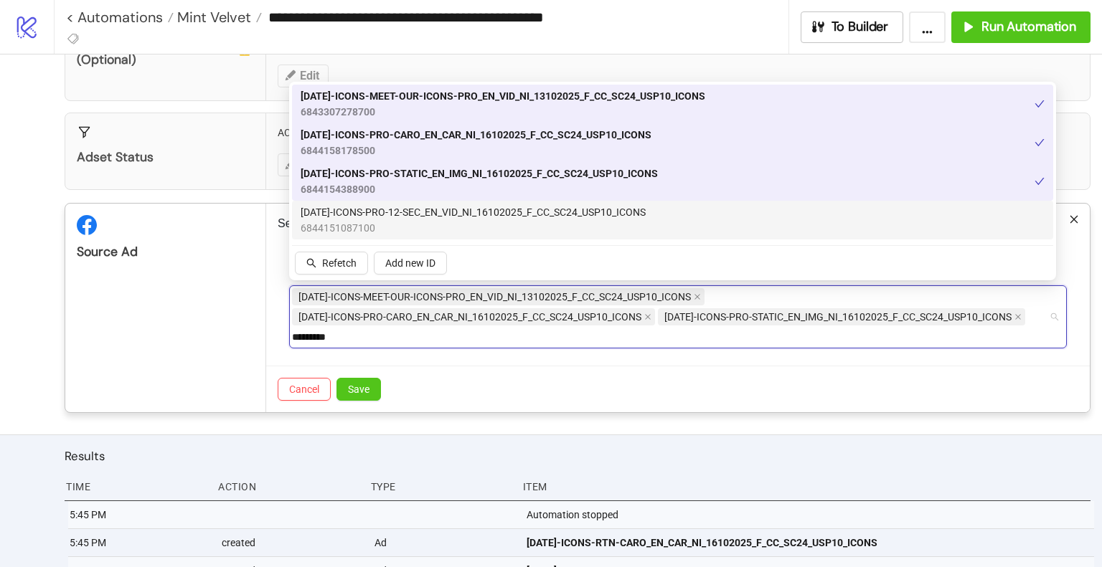
click at [470, 215] on span "[DATE]-ICONS-PRO-12-SEC_EN_VID_NI_16102025_F_CC_SC24_USP10_ICONS" at bounding box center [472, 212] width 345 height 16
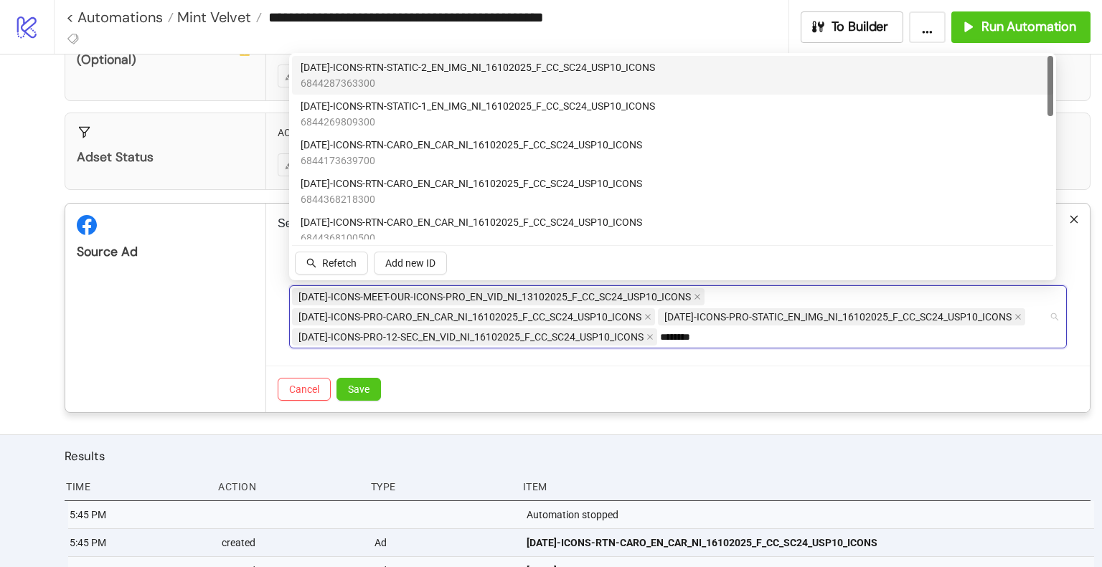
type input "*********"
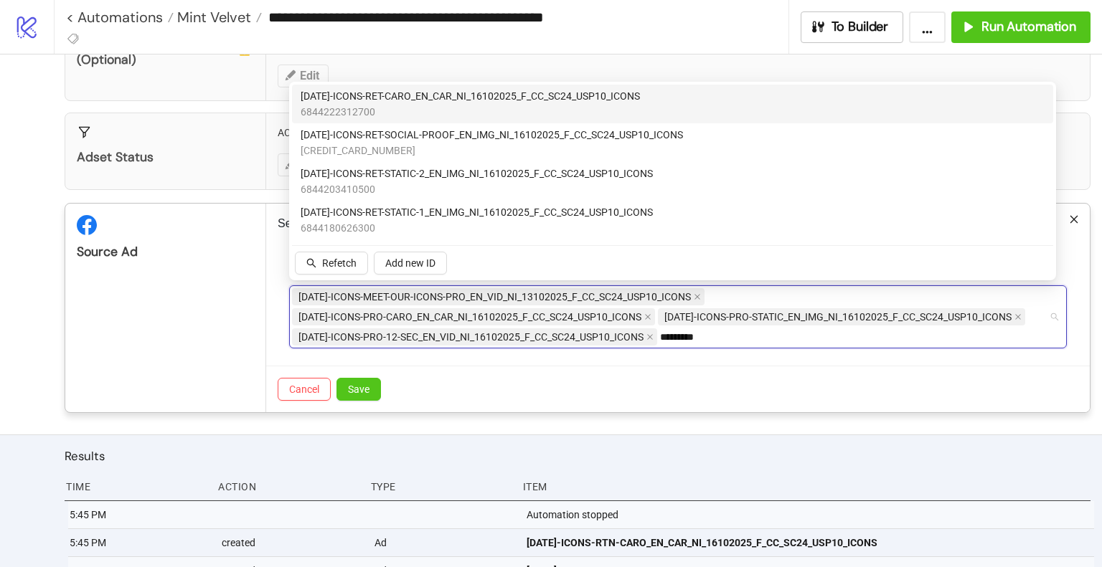
click at [465, 105] on span "6844222312700" at bounding box center [469, 112] width 339 height 16
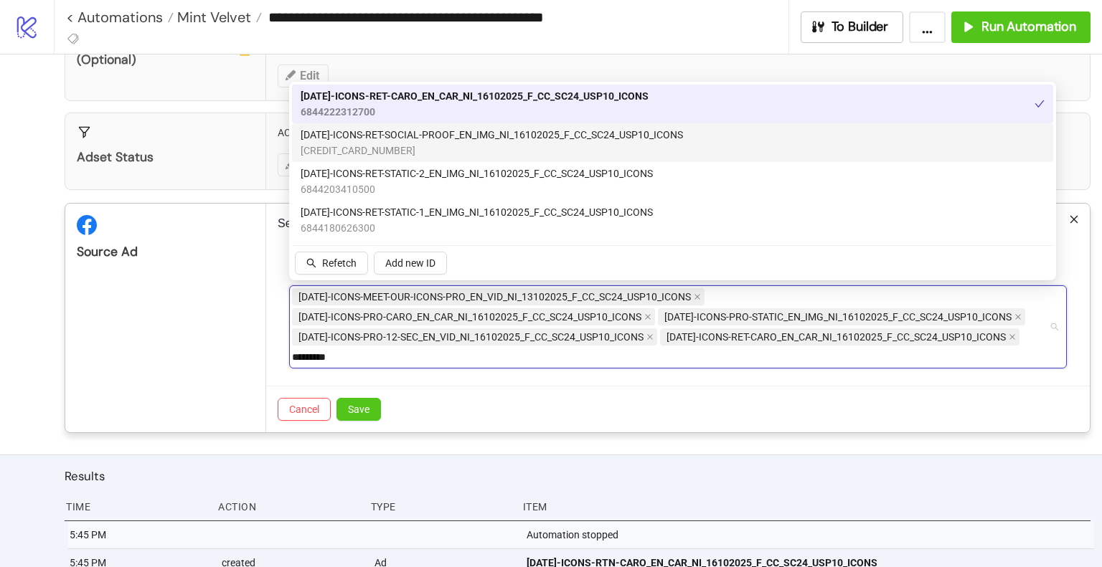
click at [451, 141] on span "[DATE]-ICONS-RET-SOCIAL-PROOF_EN_IMG_NI_16102025_F_CC_SC24_USP10_ICONS" at bounding box center [491, 135] width 382 height 16
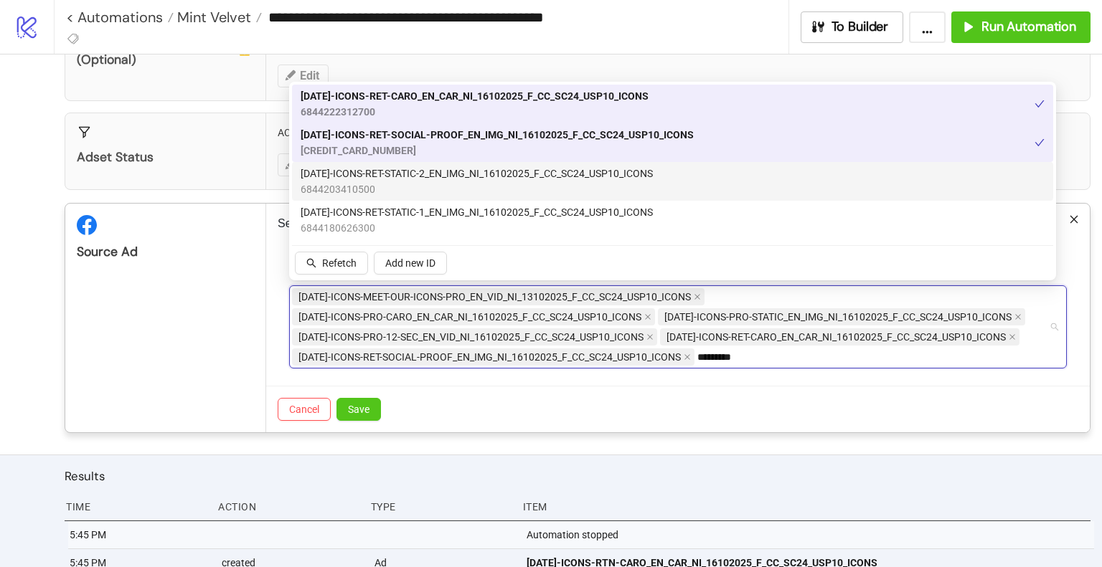
click at [440, 177] on span "[DATE]-ICONS-RET-STATIC-2_EN_IMG_NI_16102025_F_CC_SC24_USP10_ICONS" at bounding box center [476, 174] width 352 height 16
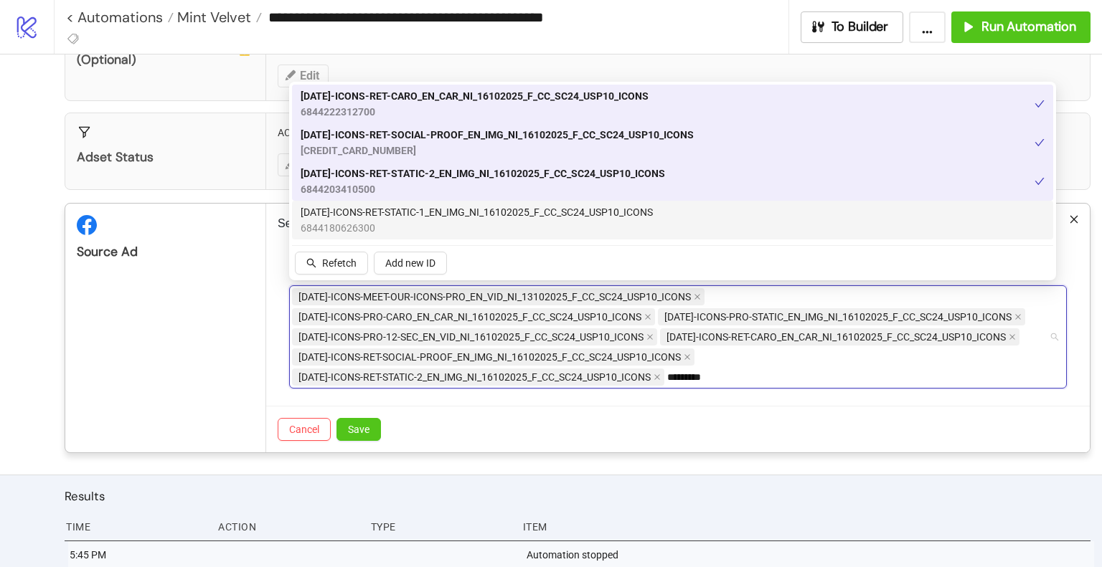
click at [448, 224] on span "6844180626300" at bounding box center [476, 228] width 352 height 16
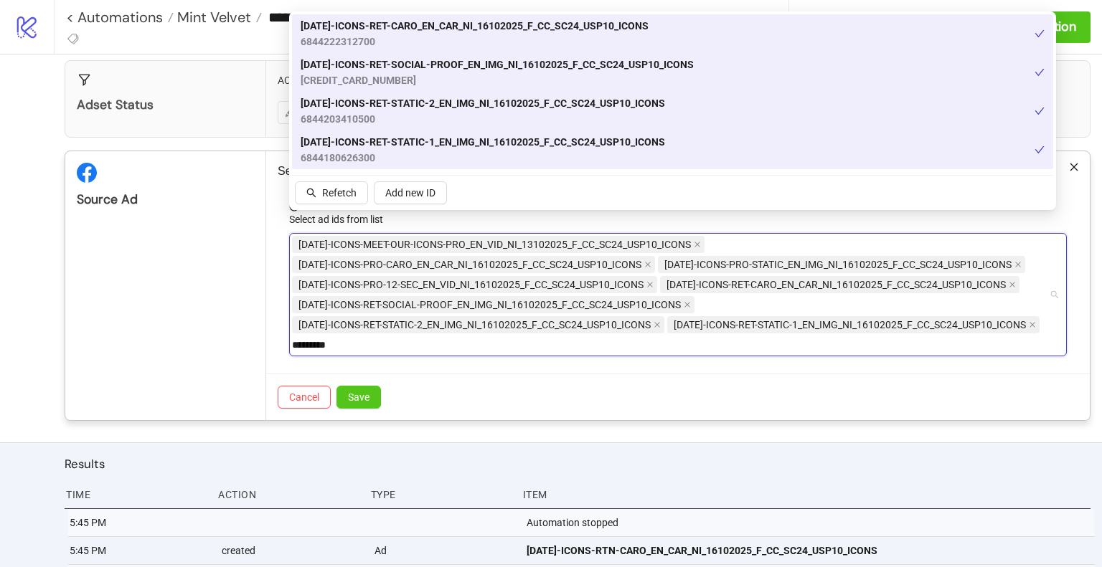
scroll to position [359, 0]
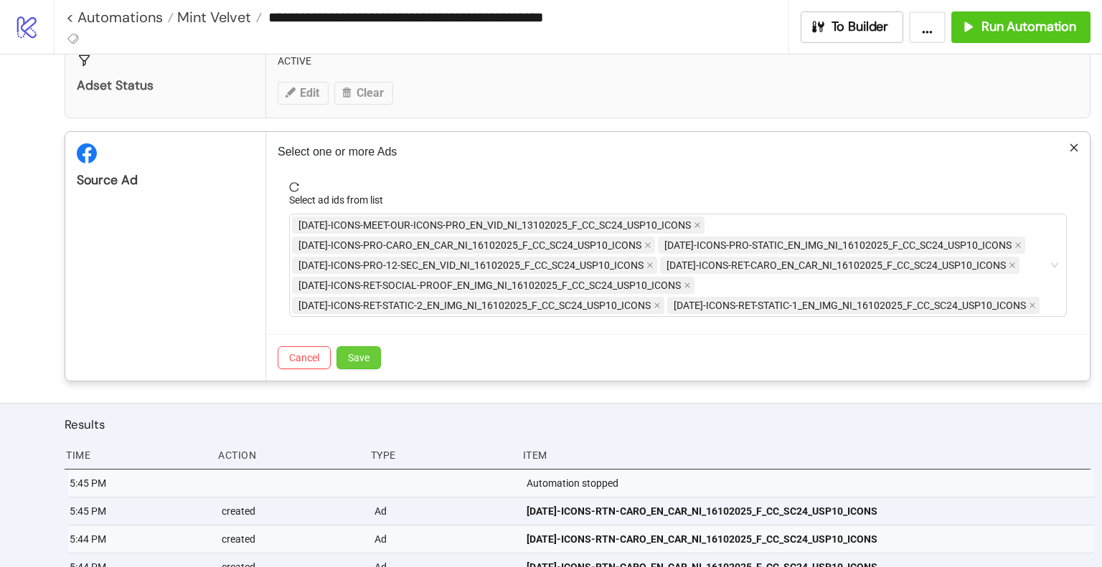
click at [365, 364] on span "Save" at bounding box center [359, 357] width 22 height 11
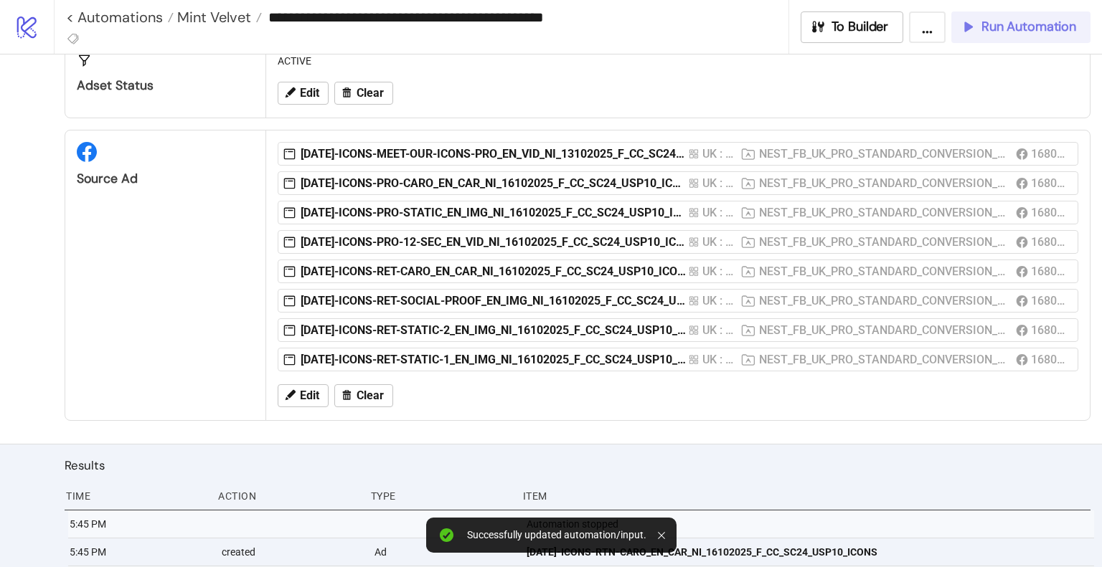
click at [998, 36] on button "Run Automation" at bounding box center [1020, 27] width 139 height 32
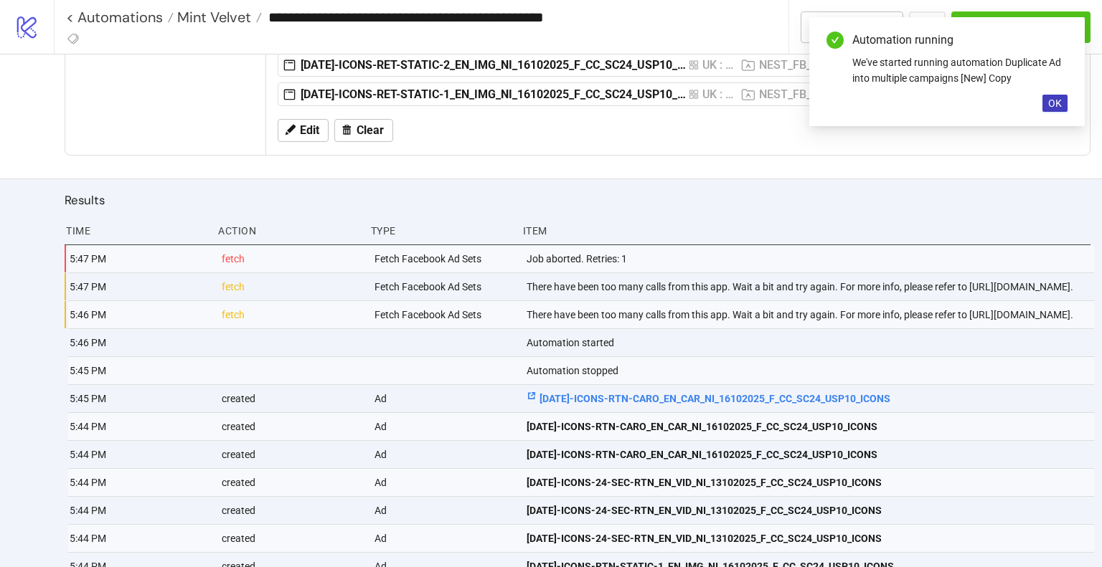
scroll to position [645, 0]
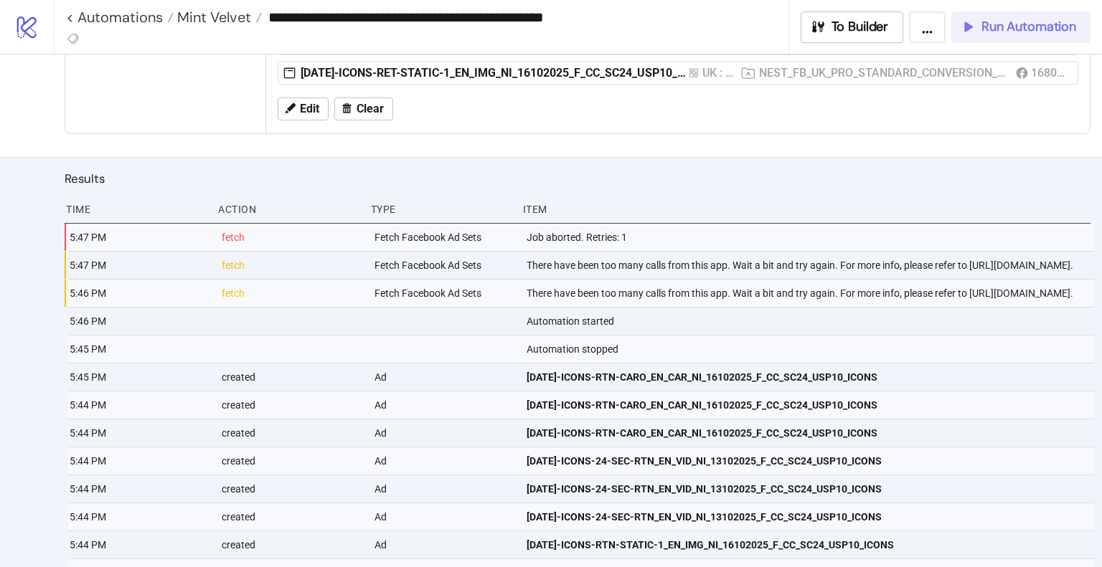
click at [1049, 30] on span "Run Automation" at bounding box center [1028, 27] width 95 height 16
